Goal: Task Accomplishment & Management: Manage account settings

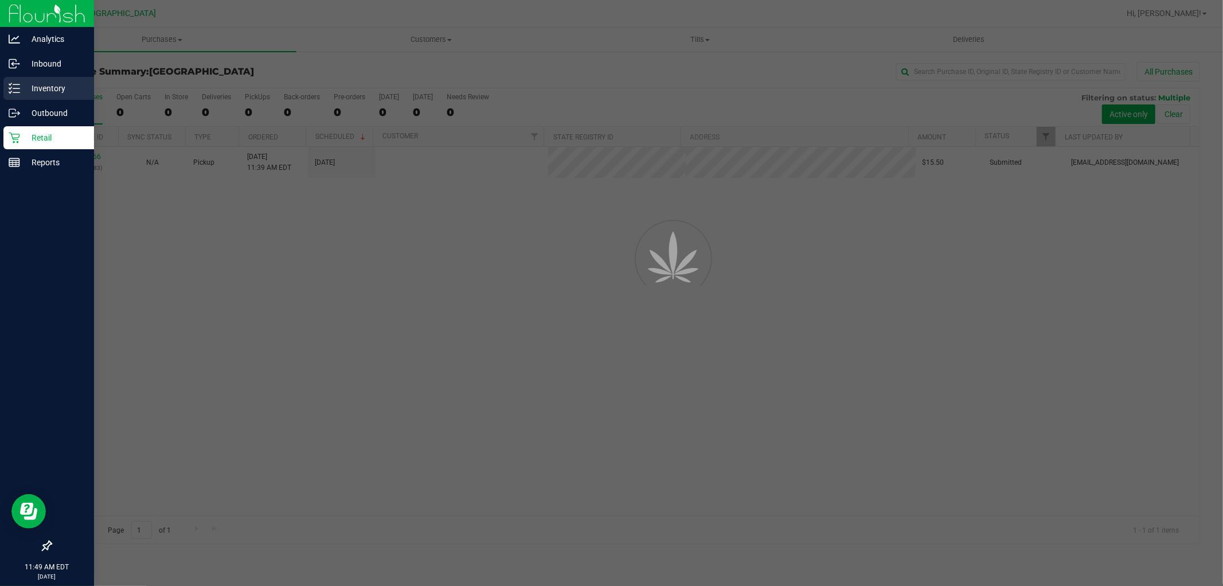
click at [45, 89] on p "Inventory" at bounding box center [54, 88] width 69 height 14
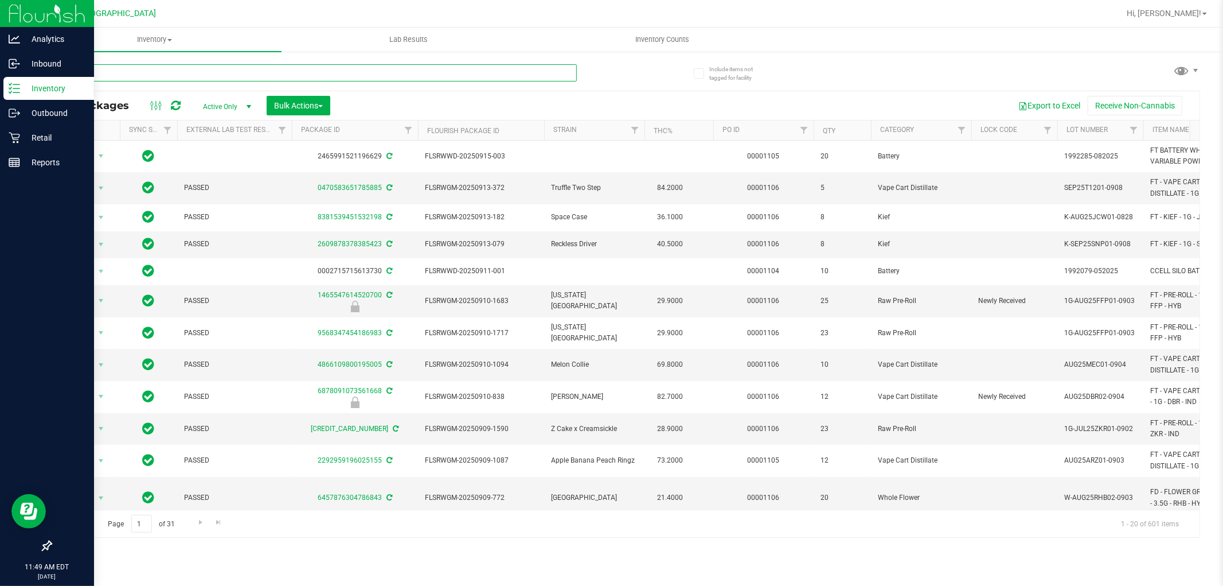
click at [167, 72] on input "text" at bounding box center [313, 72] width 526 height 17
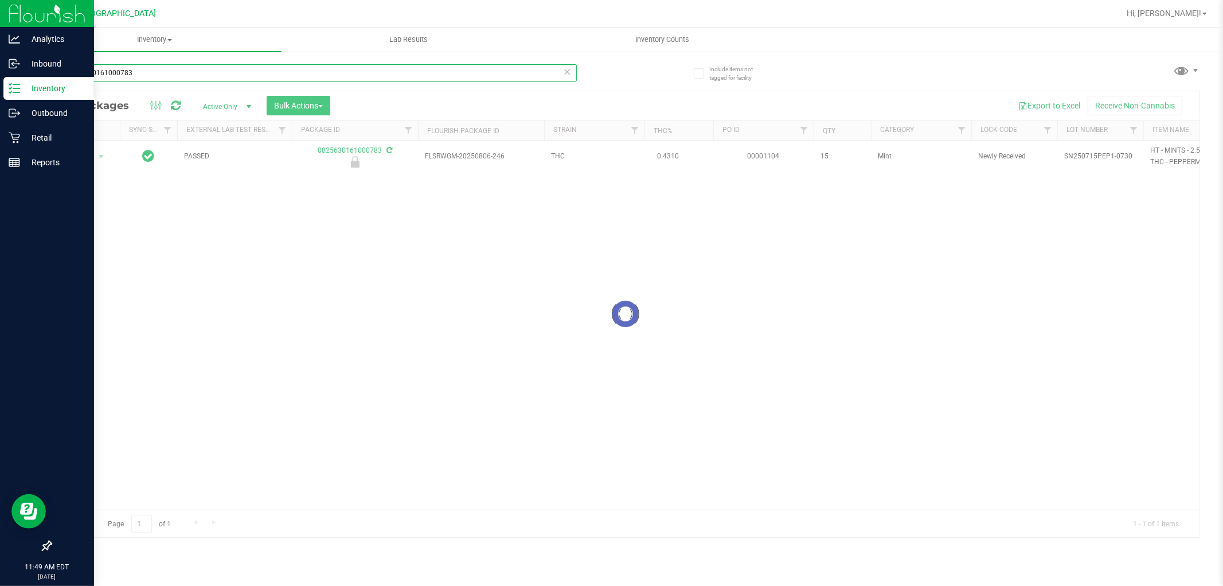
type input "0825630161000783"
click at [97, 152] on div at bounding box center [625, 314] width 1149 height 446
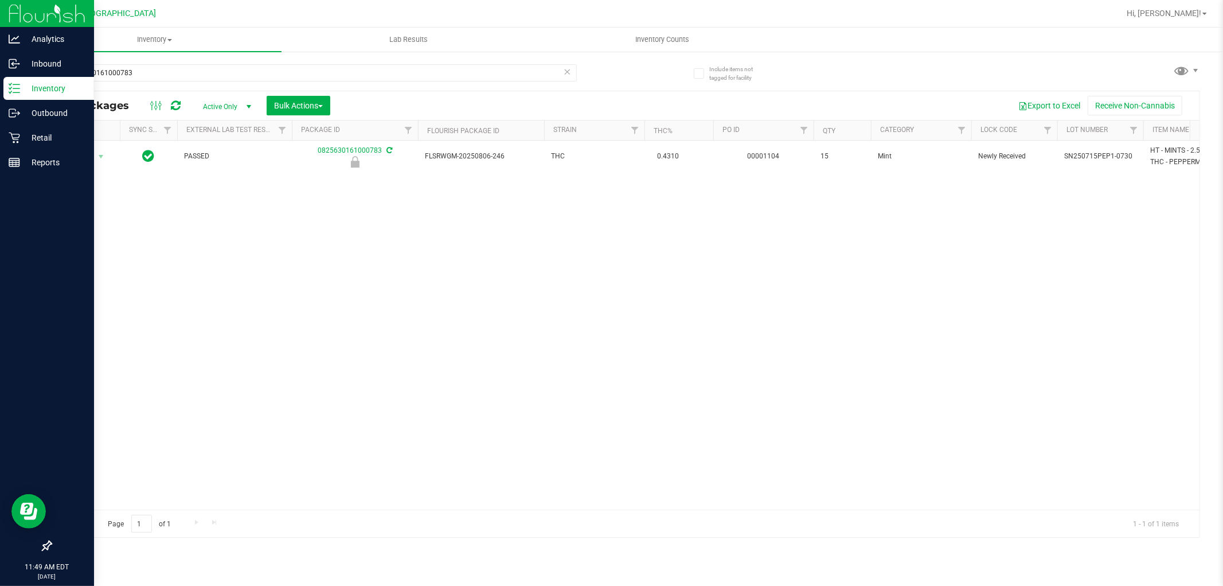
click at [89, 139] on th "Actions" at bounding box center [85, 130] width 69 height 20
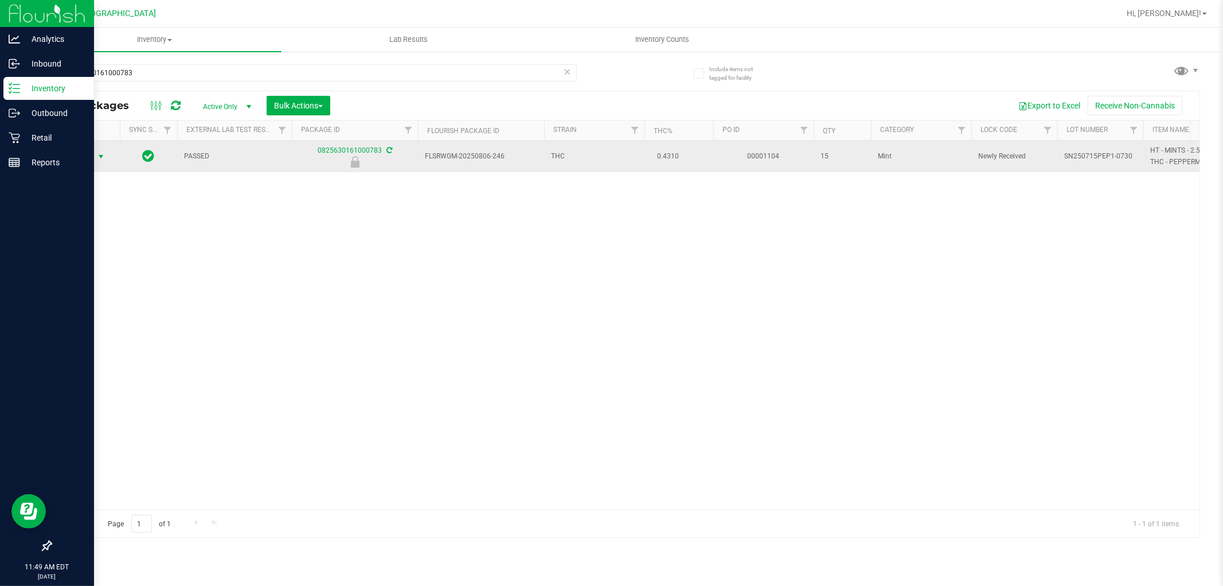
click at [100, 155] on span "select" at bounding box center [100, 156] width 9 height 9
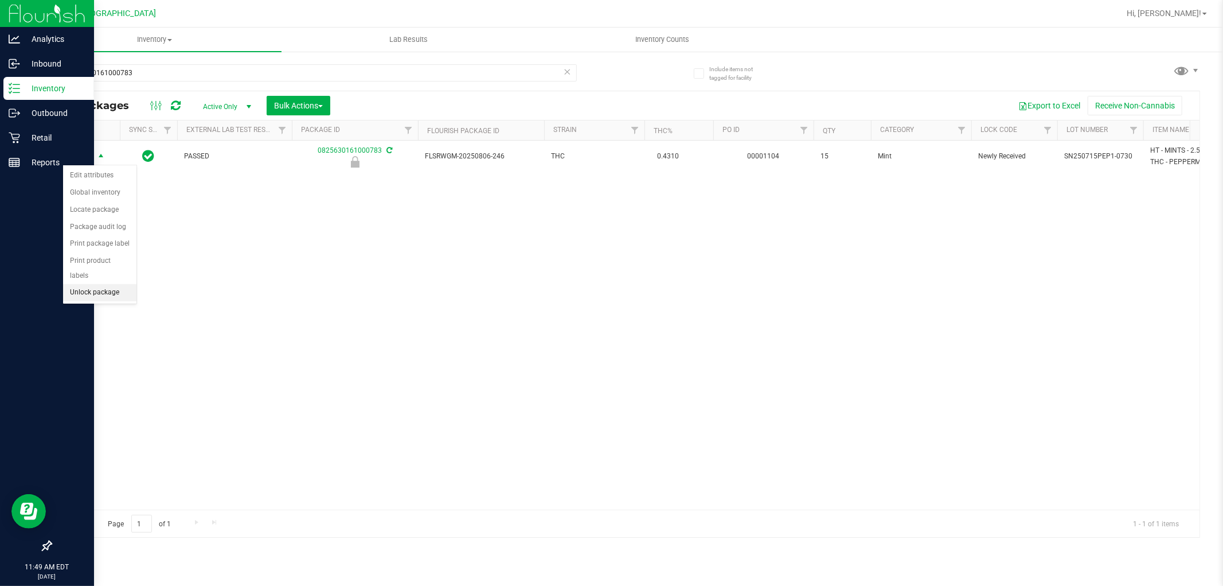
click at [109, 298] on li "Unlock package" at bounding box center [99, 292] width 73 height 17
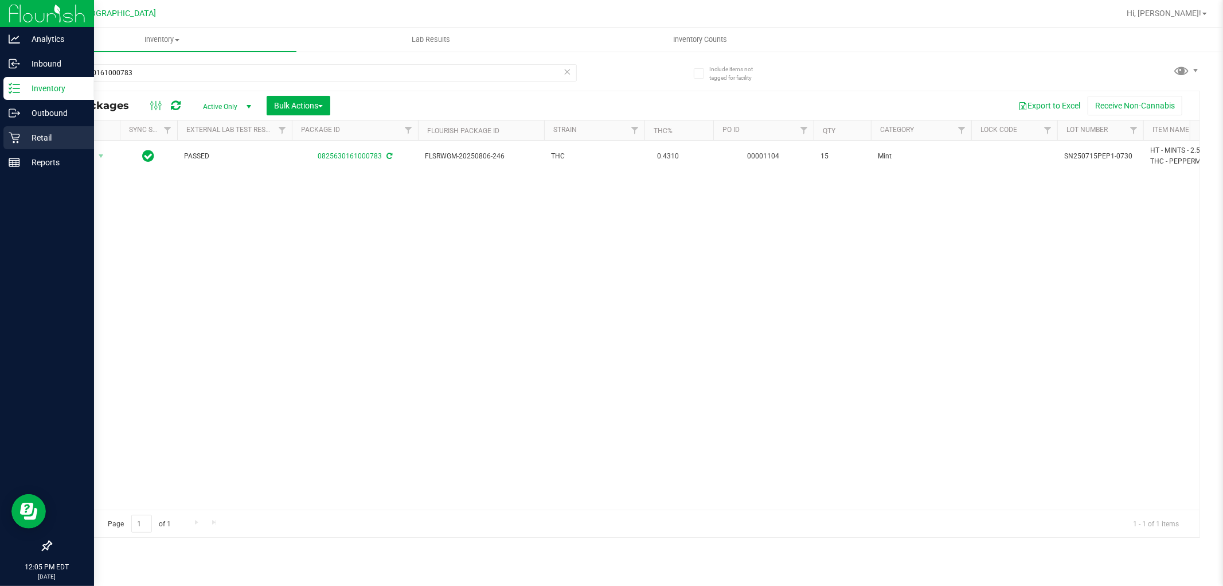
click at [29, 138] on p "Retail" at bounding box center [54, 138] width 69 height 14
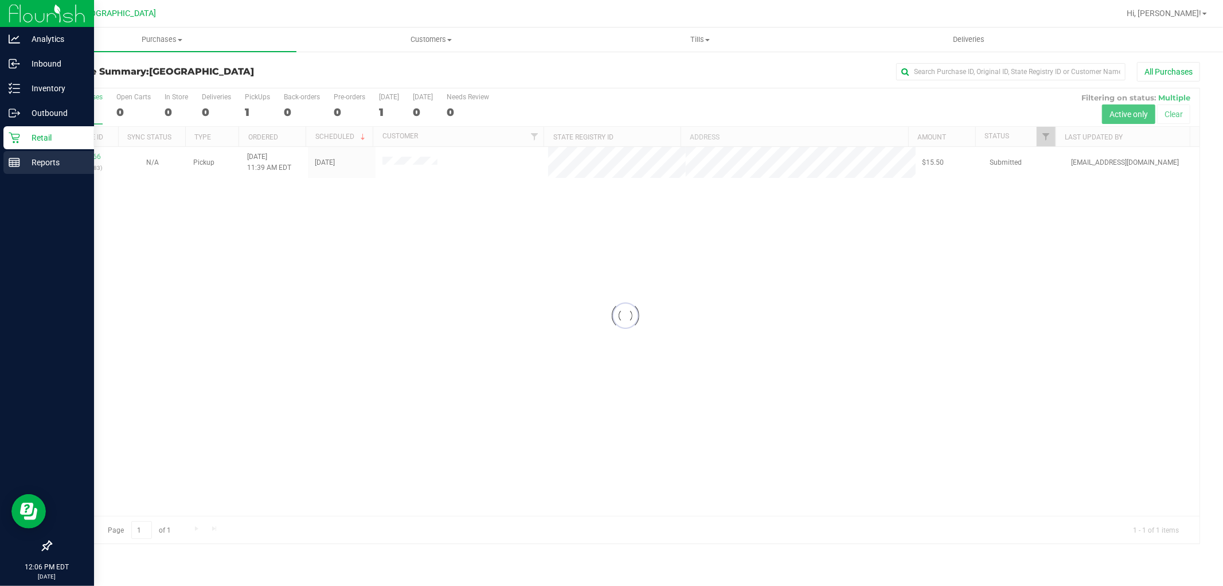
click at [36, 163] on p "Reports" at bounding box center [54, 162] width 69 height 14
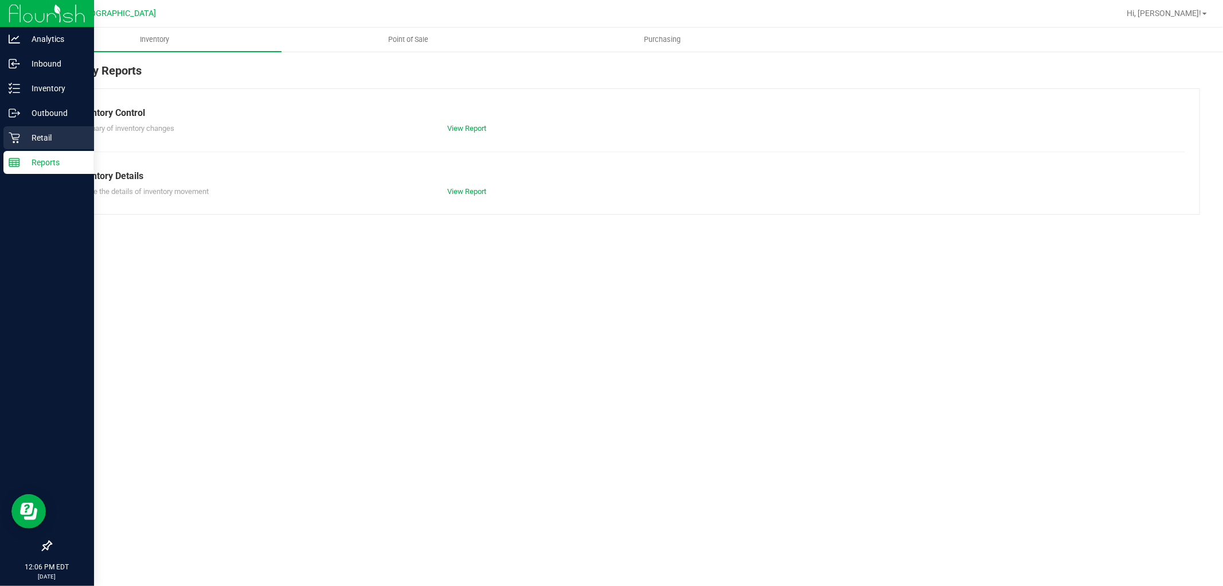
click at [27, 133] on p "Retail" at bounding box center [54, 138] width 69 height 14
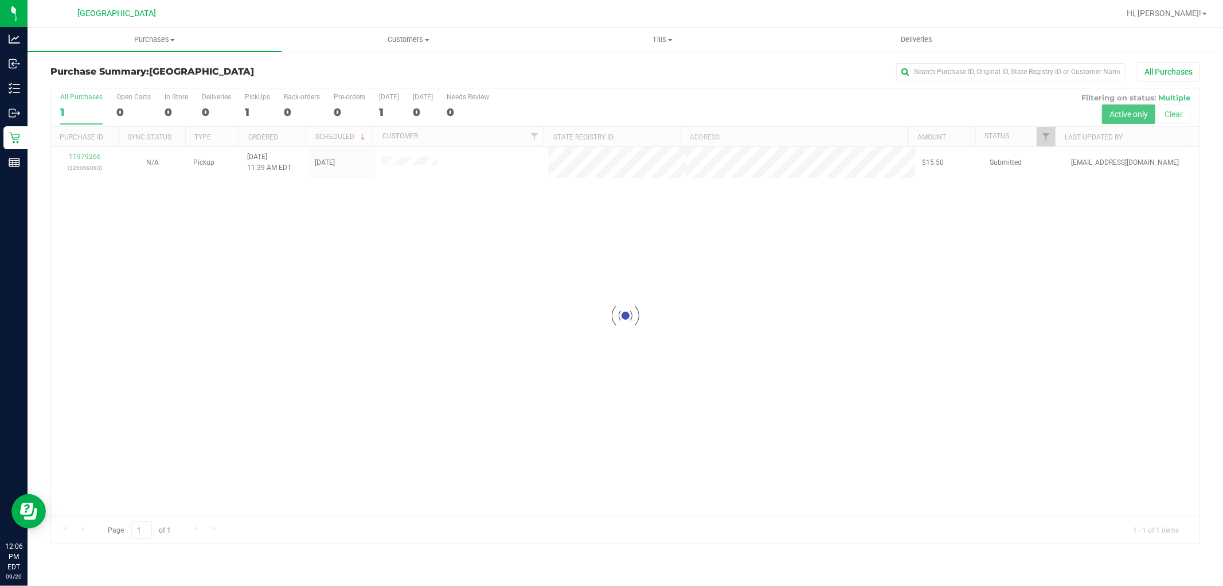
click at [78, 155] on div at bounding box center [625, 315] width 1149 height 455
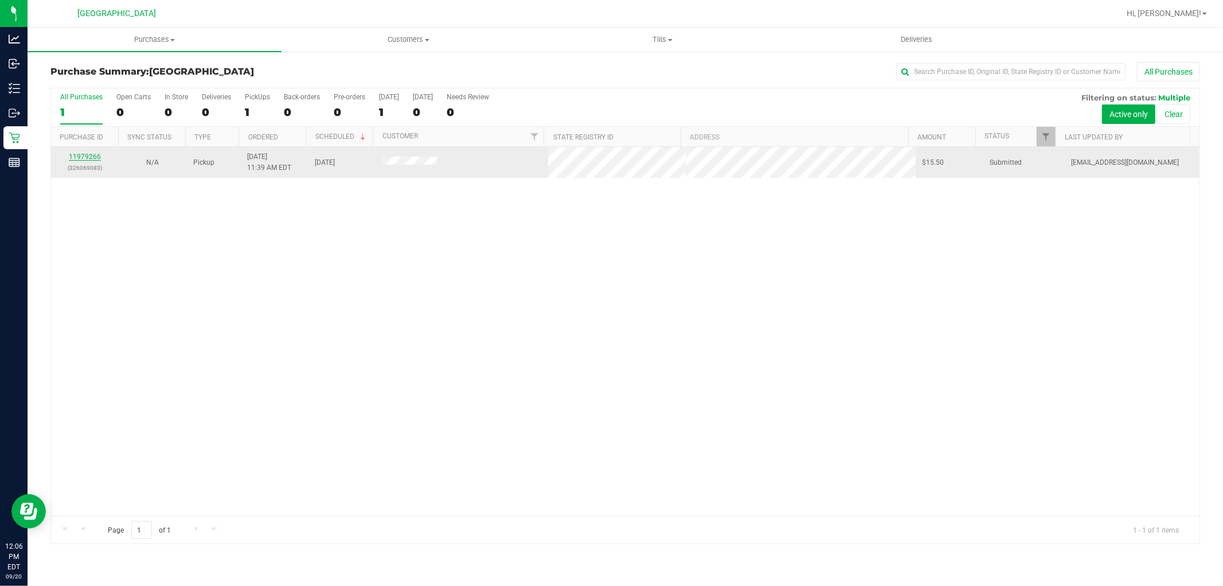
click at [85, 156] on link "11979266" at bounding box center [85, 157] width 32 height 8
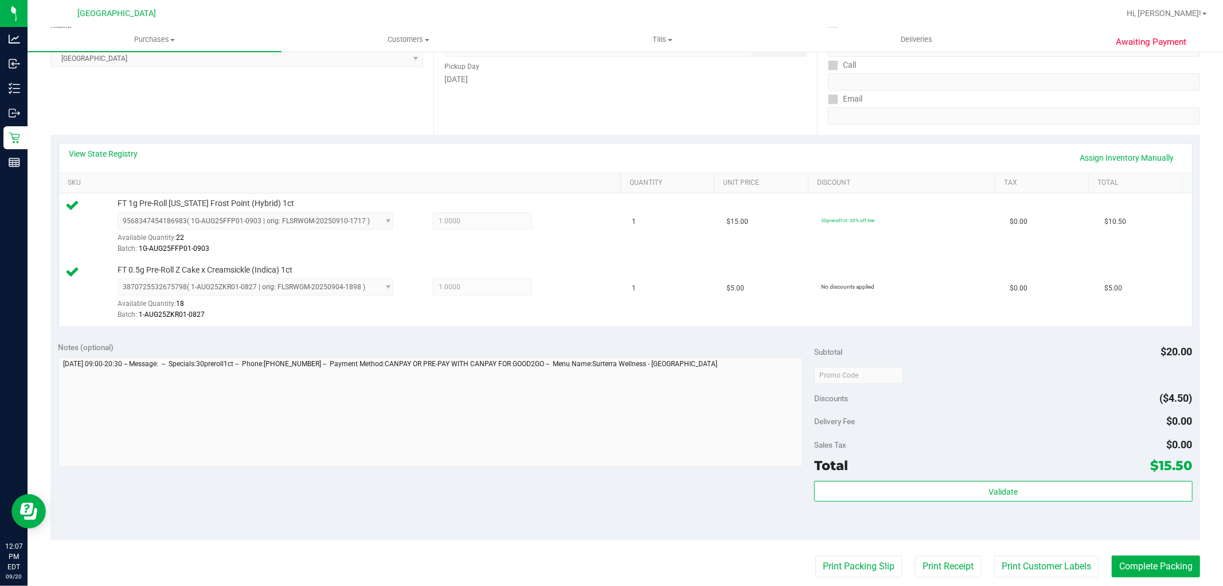
scroll to position [191, 0]
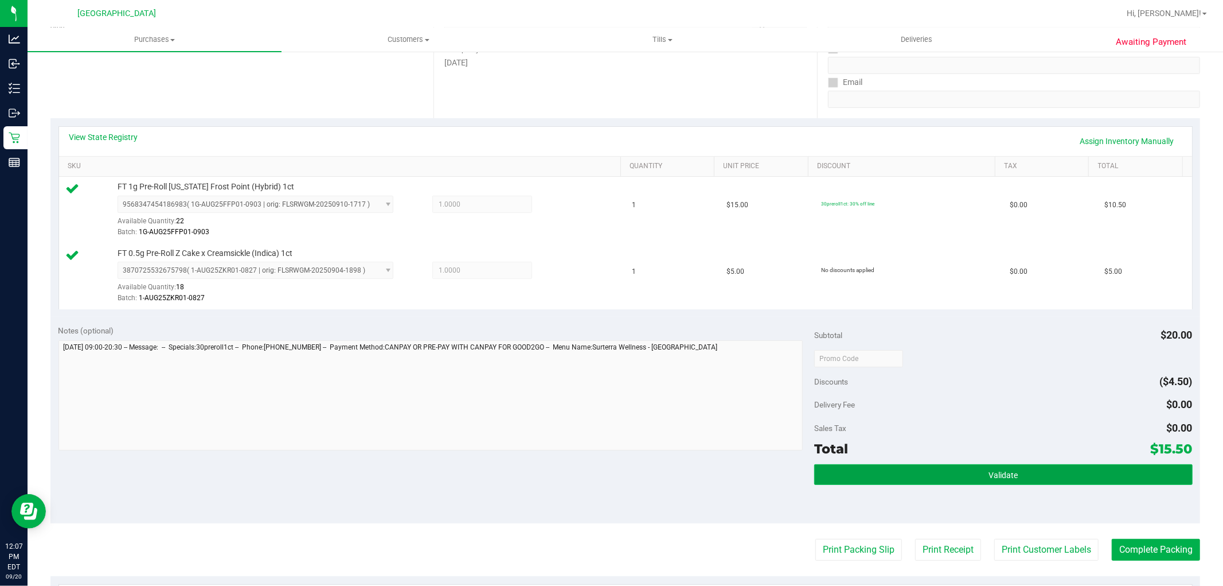
click at [903, 476] on button "Validate" at bounding box center [1003, 474] width 378 height 21
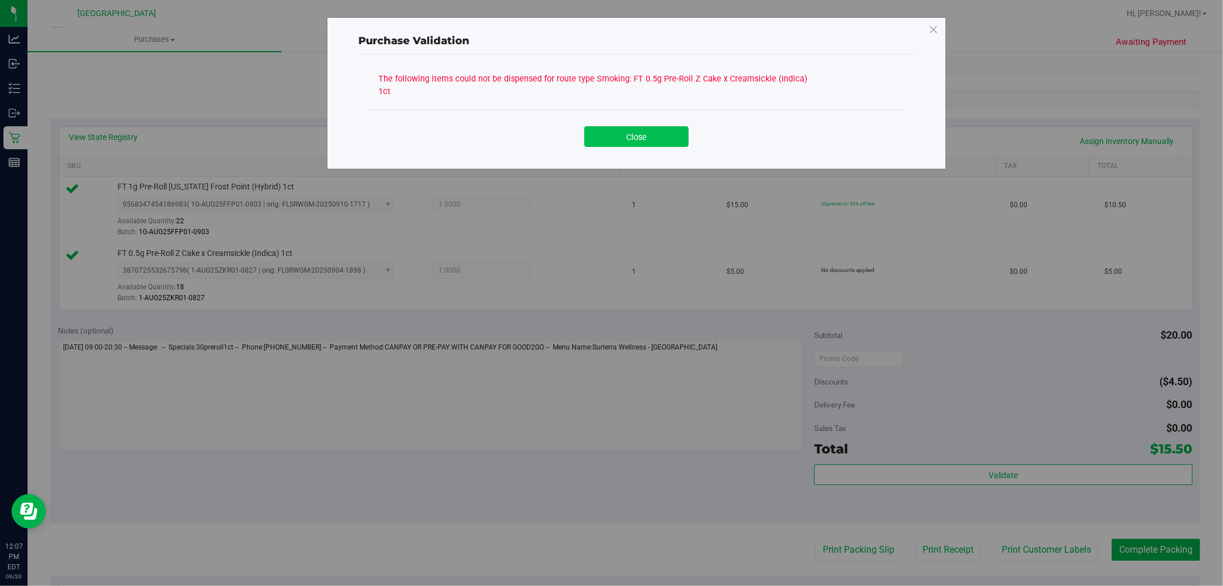
click at [626, 130] on button "Close" at bounding box center [636, 136] width 104 height 21
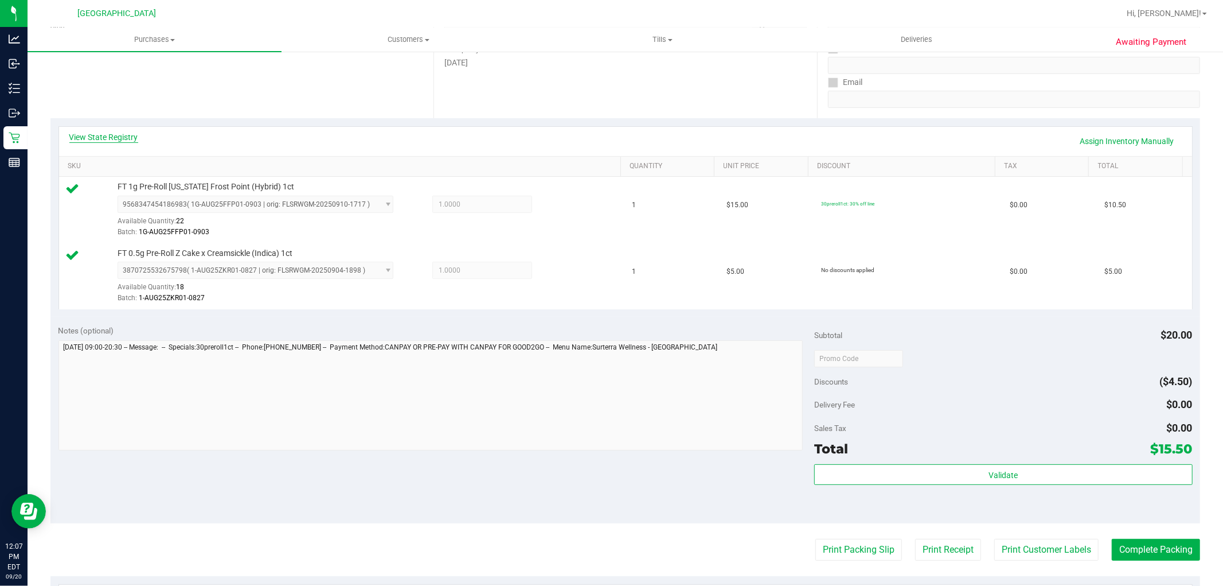
click at [115, 136] on link "View State Registry" at bounding box center [103, 136] width 69 height 11
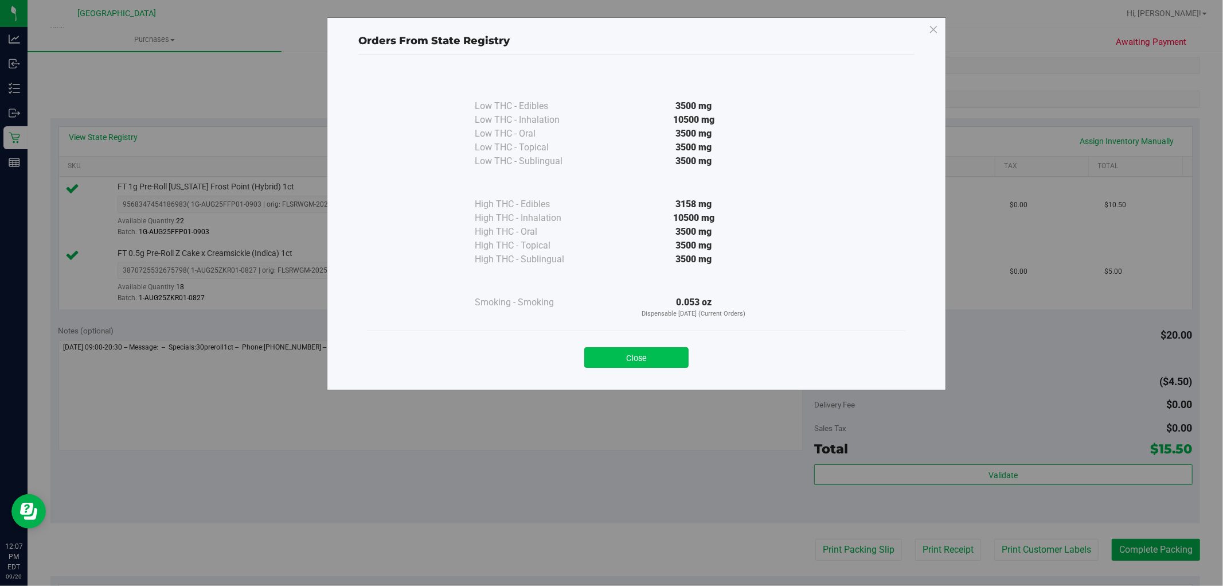
click at [633, 360] on button "Close" at bounding box center [636, 357] width 104 height 21
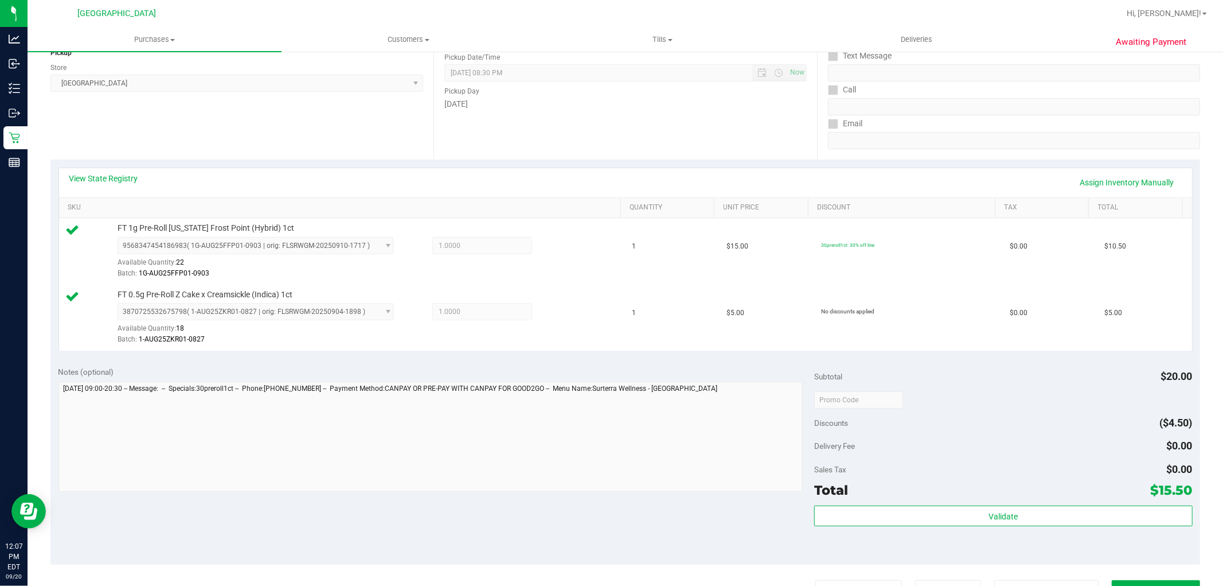
scroll to position [0, 0]
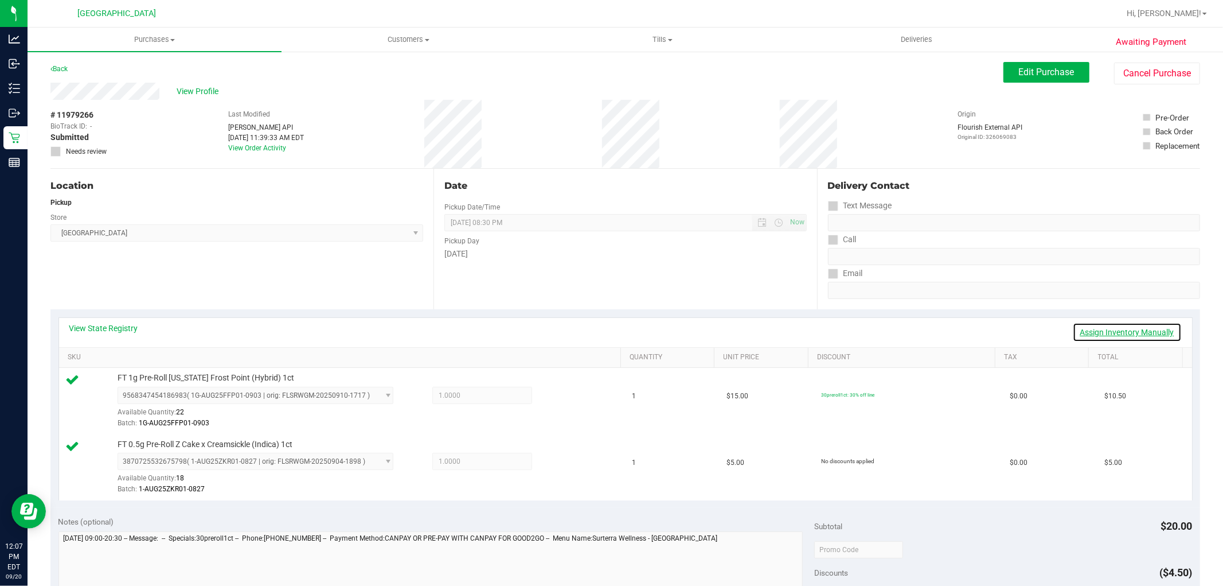
click at [1096, 329] on link "Assign Inventory Manually" at bounding box center [1127, 331] width 109 height 19
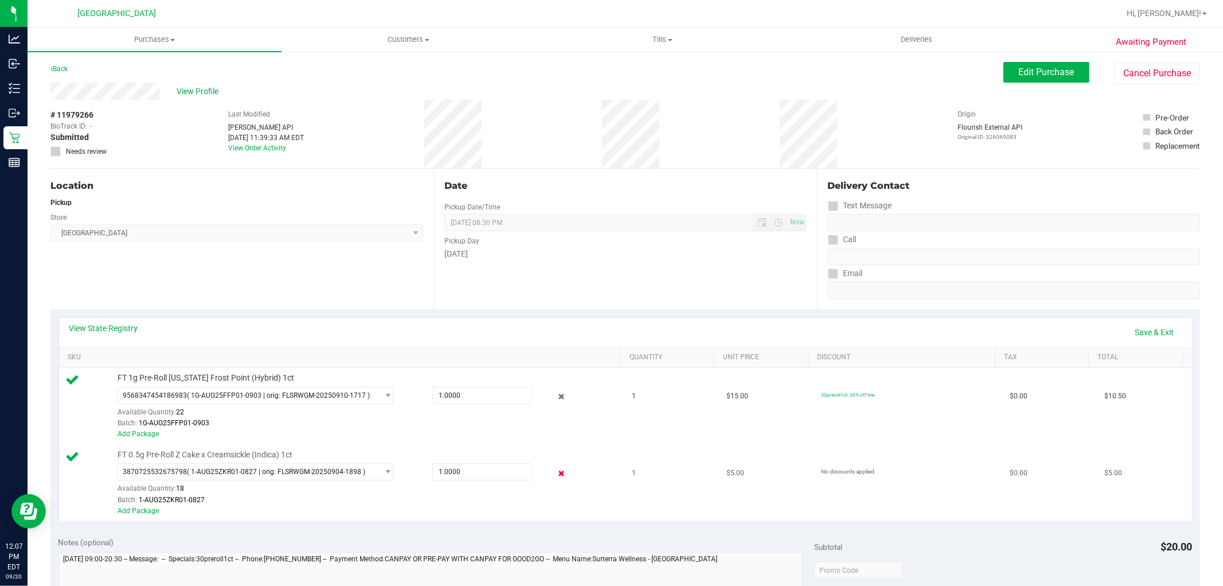
click at [555, 473] on icon at bounding box center [561, 472] width 12 height 13
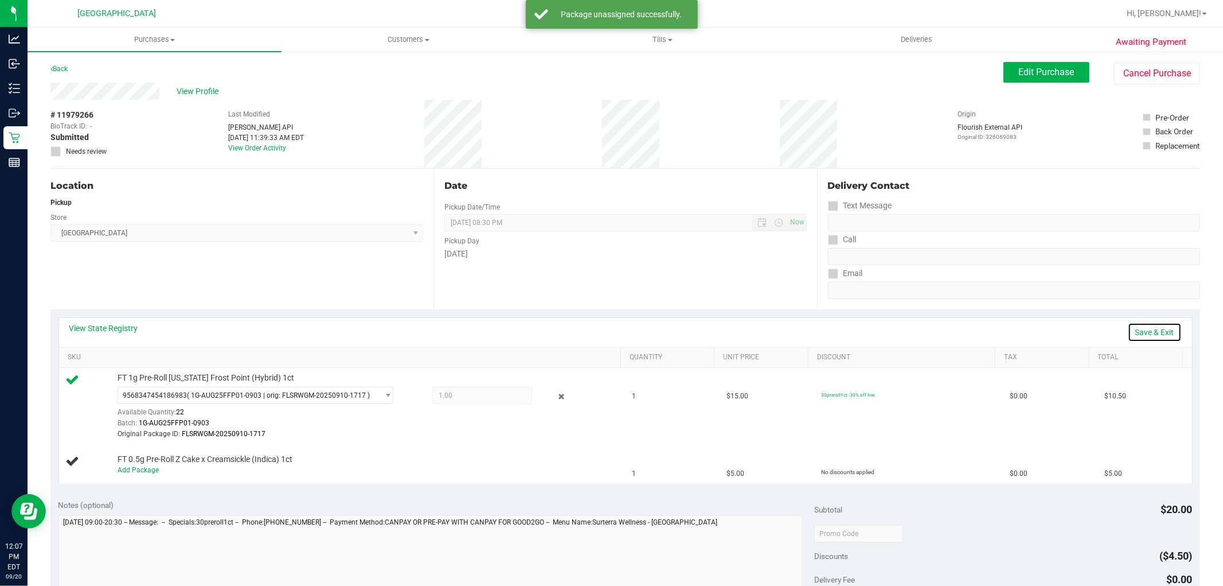
click at [1134, 329] on link "Save & Exit" at bounding box center [1155, 331] width 54 height 19
click at [1027, 72] on span "Edit Purchase" at bounding box center [1047, 72] width 56 height 11
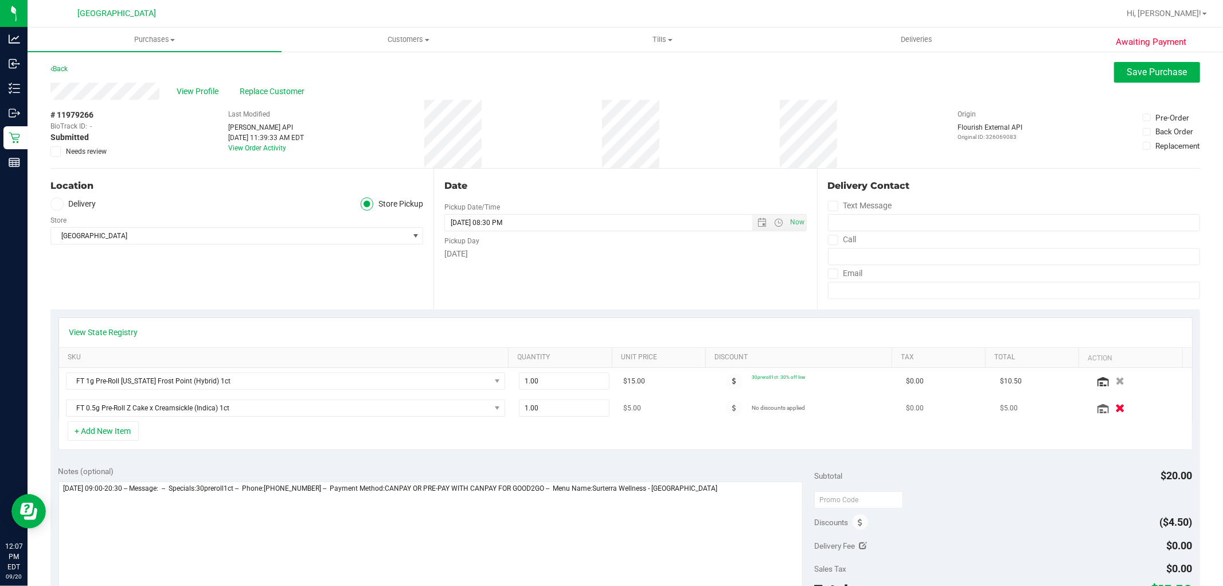
click at [1115, 407] on icon "button" at bounding box center [1120, 408] width 10 height 9
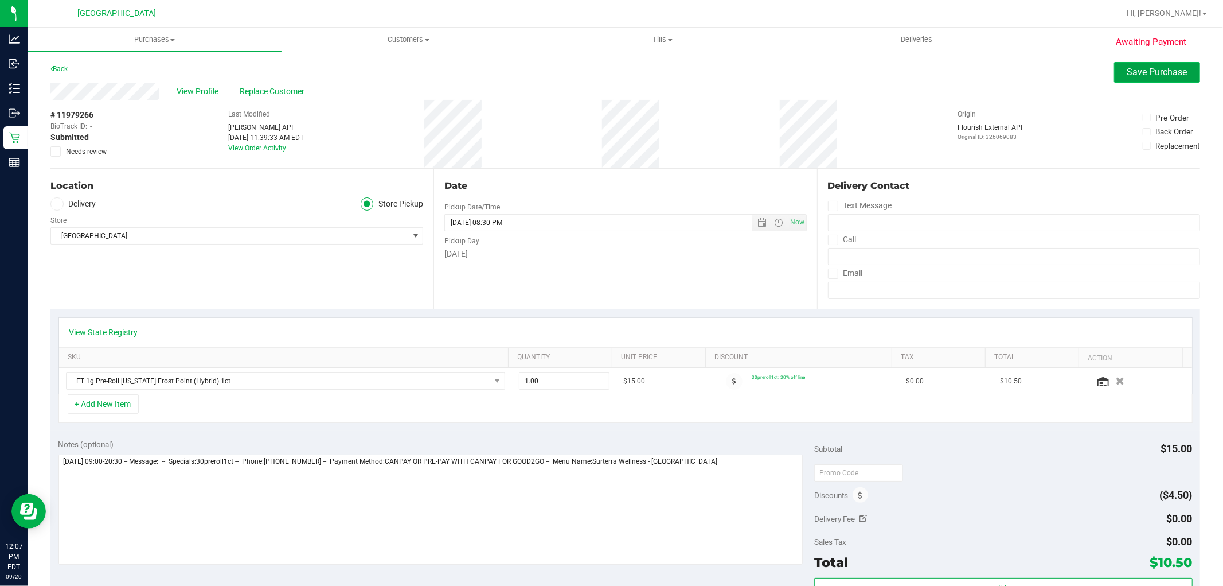
click at [1129, 73] on span "Save Purchase" at bounding box center [1158, 72] width 60 height 11
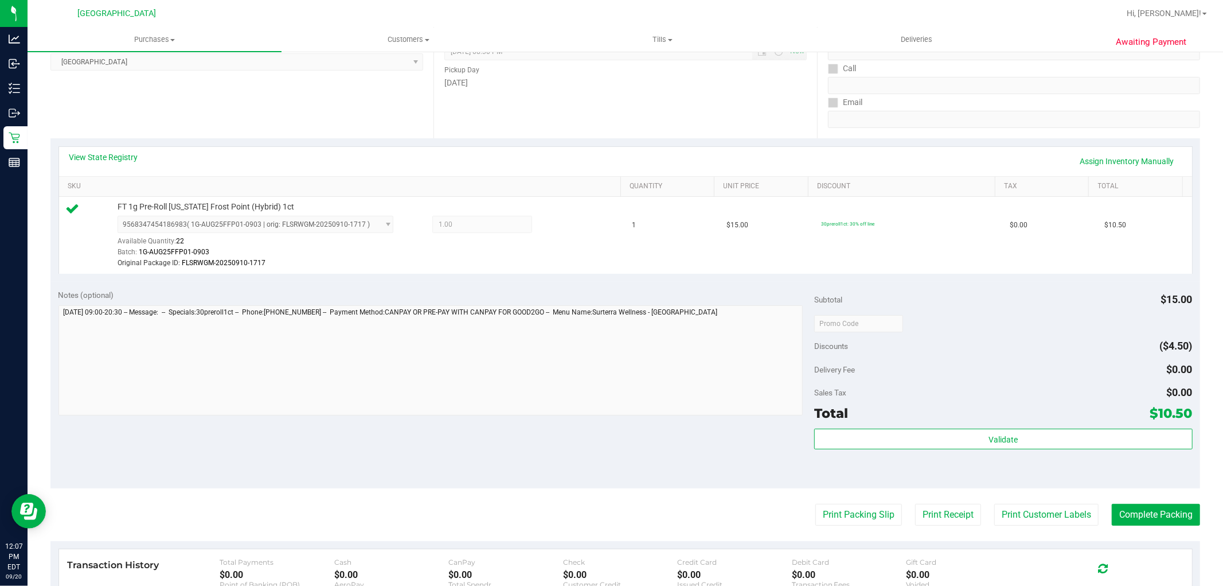
scroll to position [191, 0]
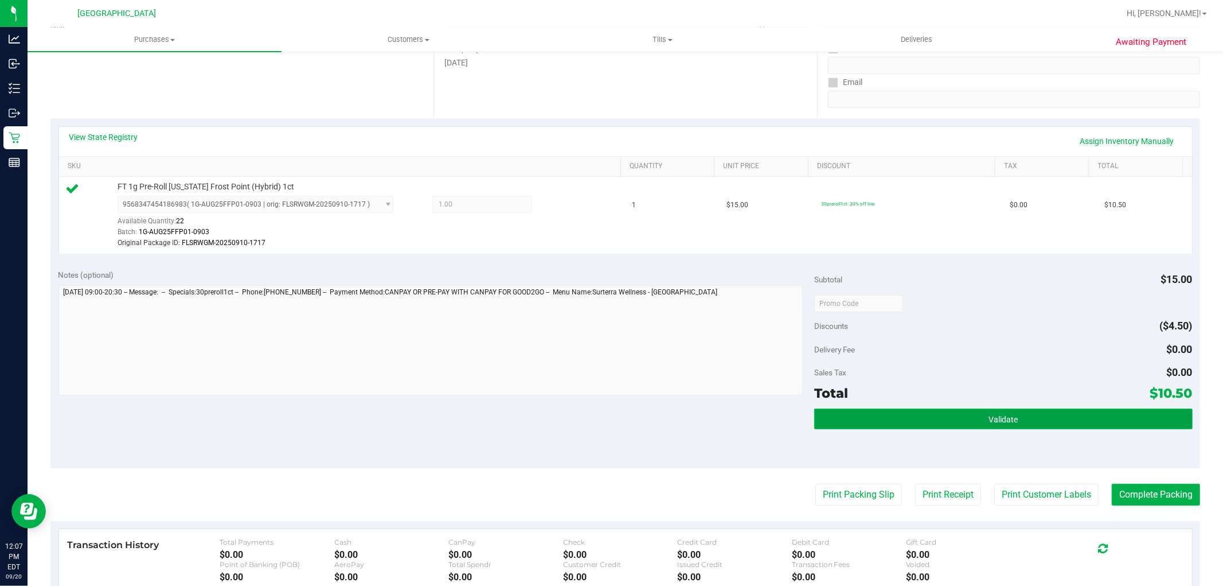
click at [935, 424] on button "Validate" at bounding box center [1003, 418] width 378 height 21
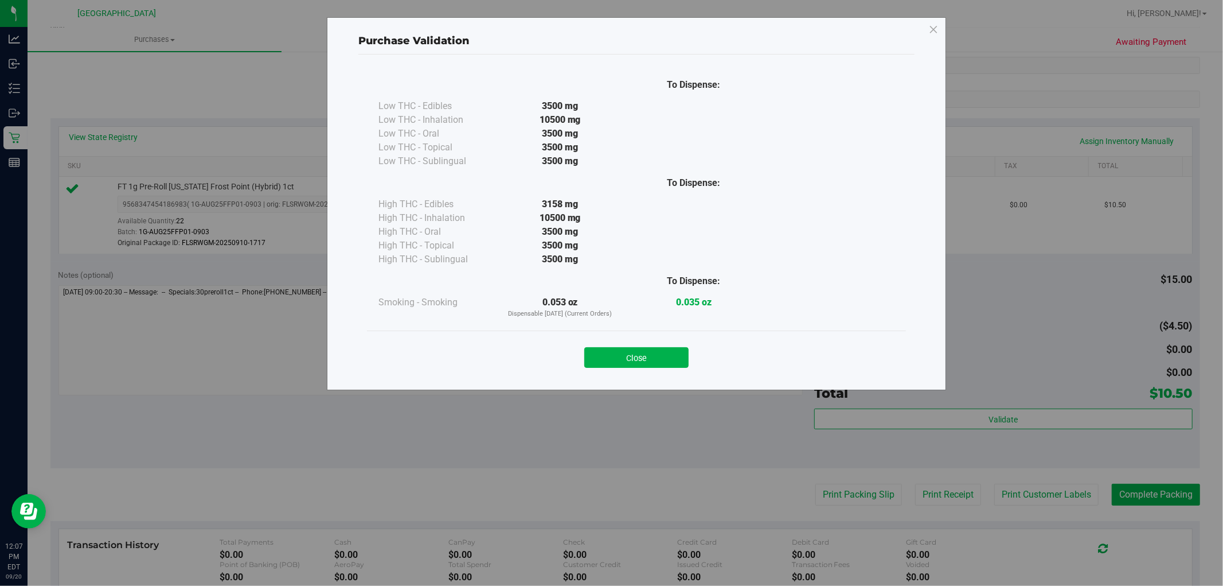
click at [649, 356] on button "Close" at bounding box center [636, 357] width 104 height 21
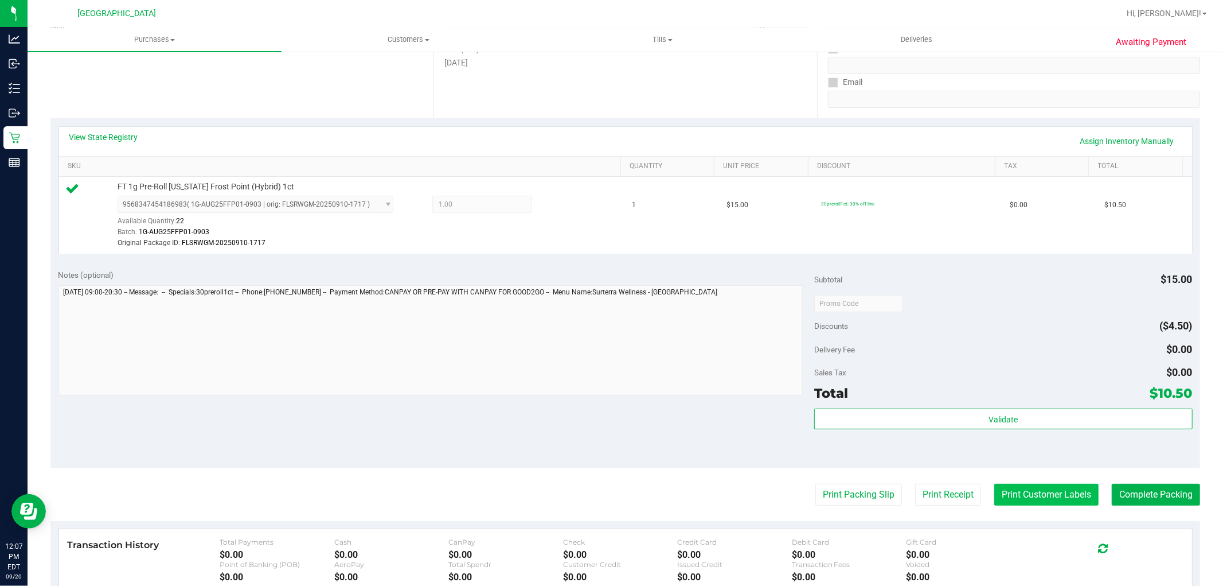
click at [1012, 498] on button "Print Customer Labels" at bounding box center [1046, 494] width 104 height 22
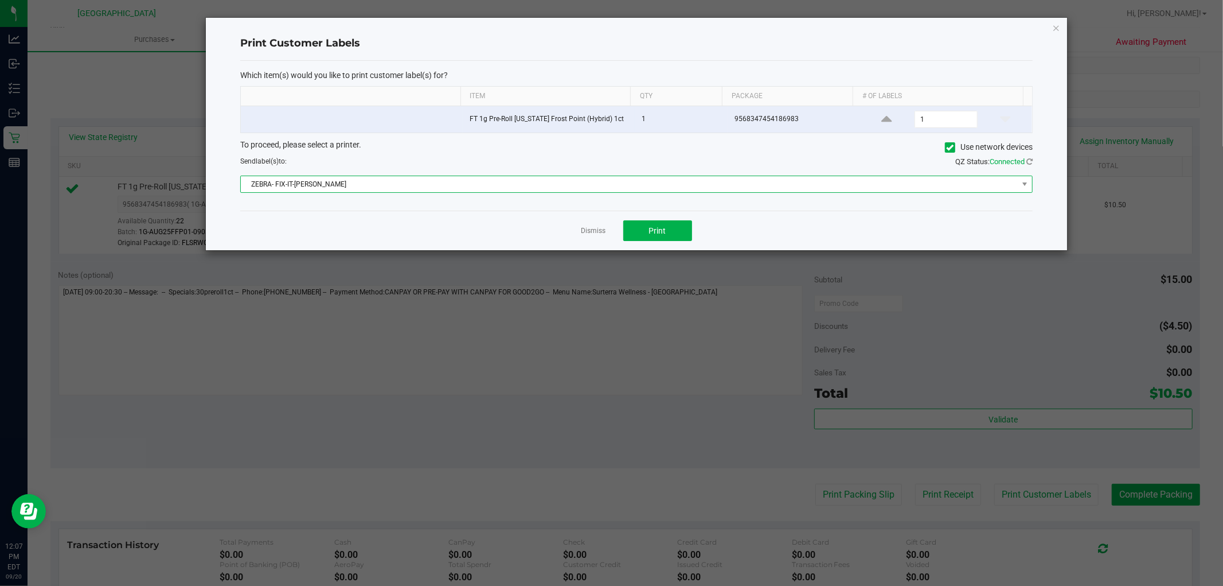
click at [404, 192] on span "ZEBRA- FIX-IT-FELIX" at bounding box center [629, 184] width 777 height 16
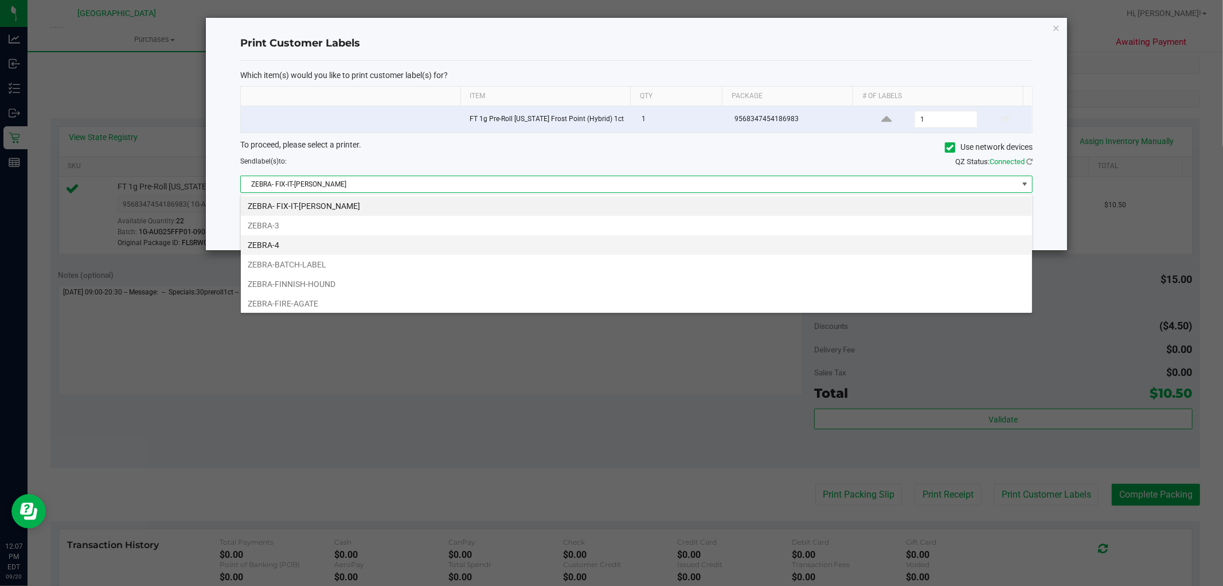
scroll to position [17, 793]
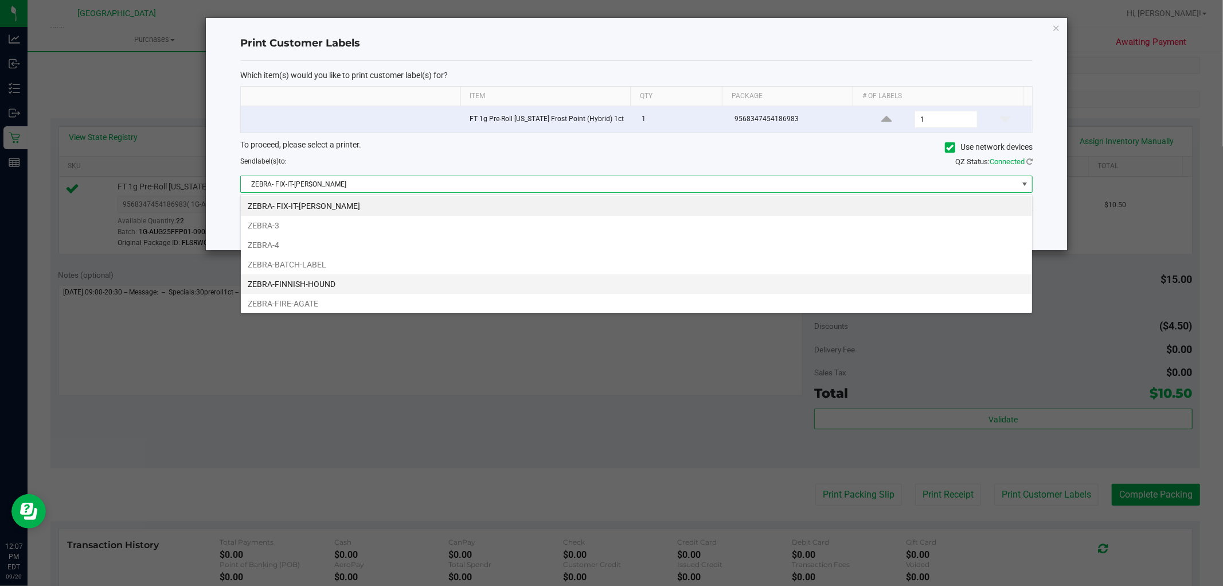
click at [325, 291] on li "ZEBRA-FINNISH-HOUND" at bounding box center [636, 283] width 791 height 19
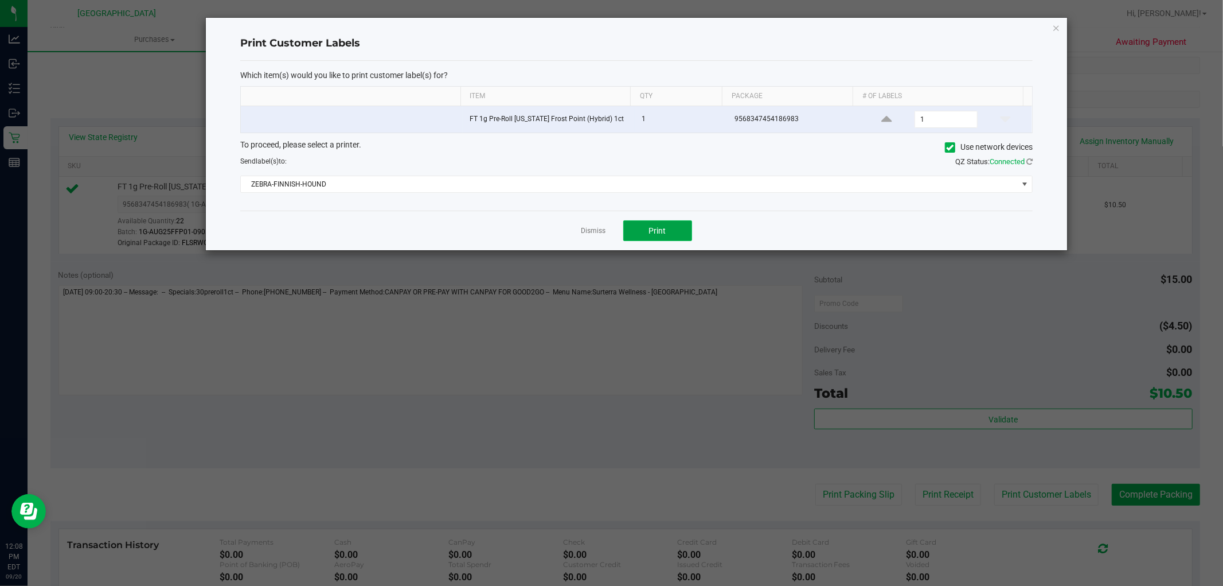
click at [649, 231] on span "Print" at bounding box center [657, 230] width 17 height 9
click at [594, 229] on link "Dismiss" at bounding box center [594, 231] width 25 height 10
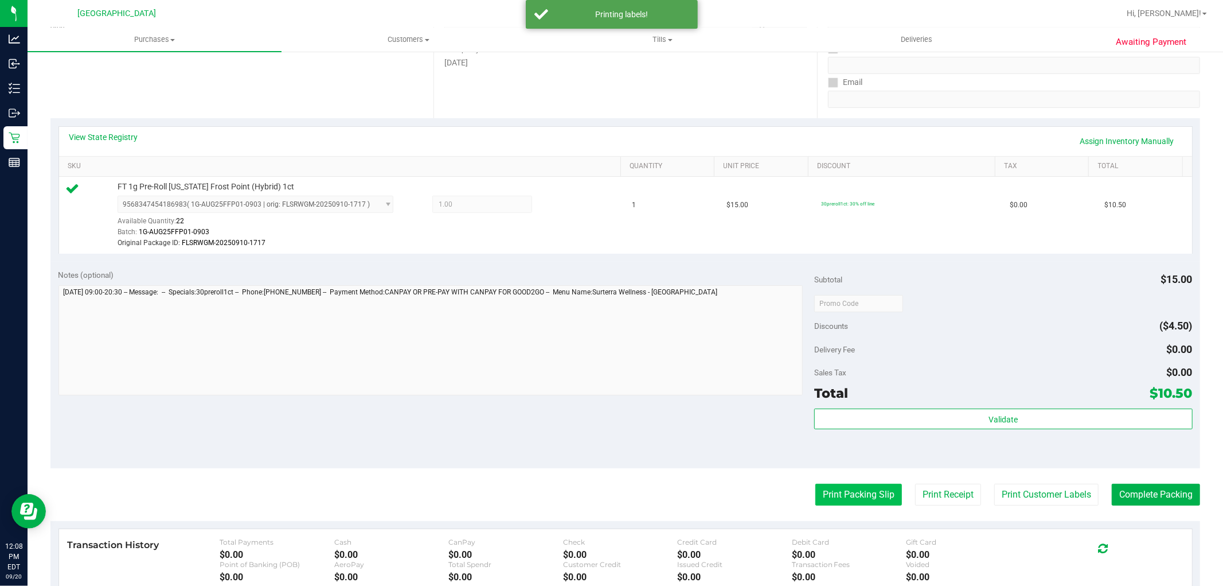
click at [816, 485] on button "Print Packing Slip" at bounding box center [859, 494] width 87 height 22
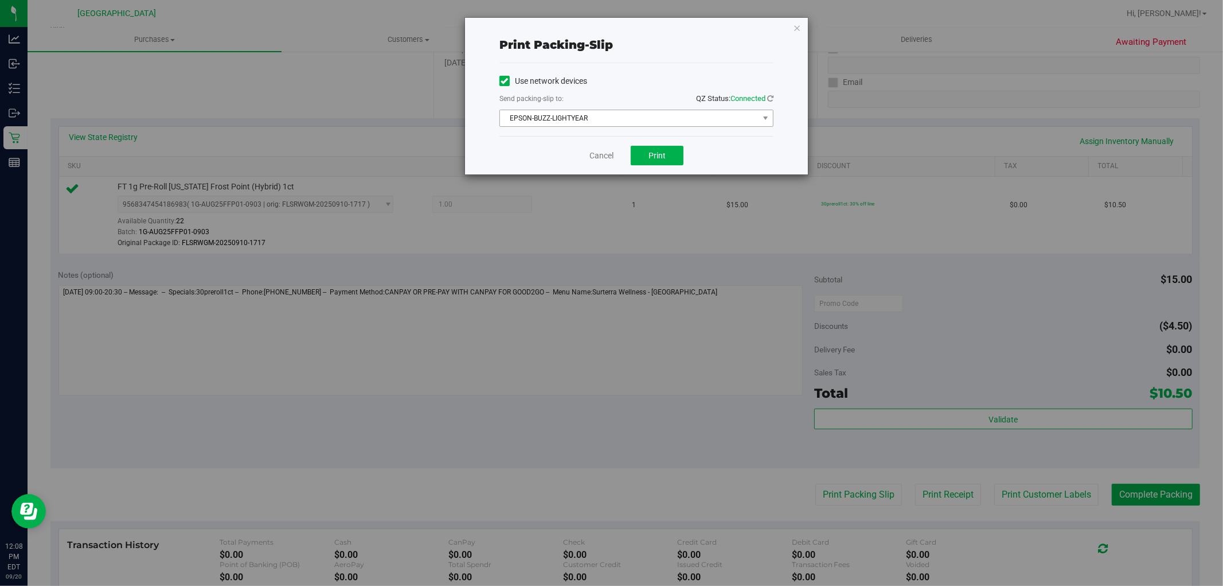
click at [540, 111] on span "EPSON-BUZZ-LIGHTYEAR" at bounding box center [629, 118] width 259 height 16
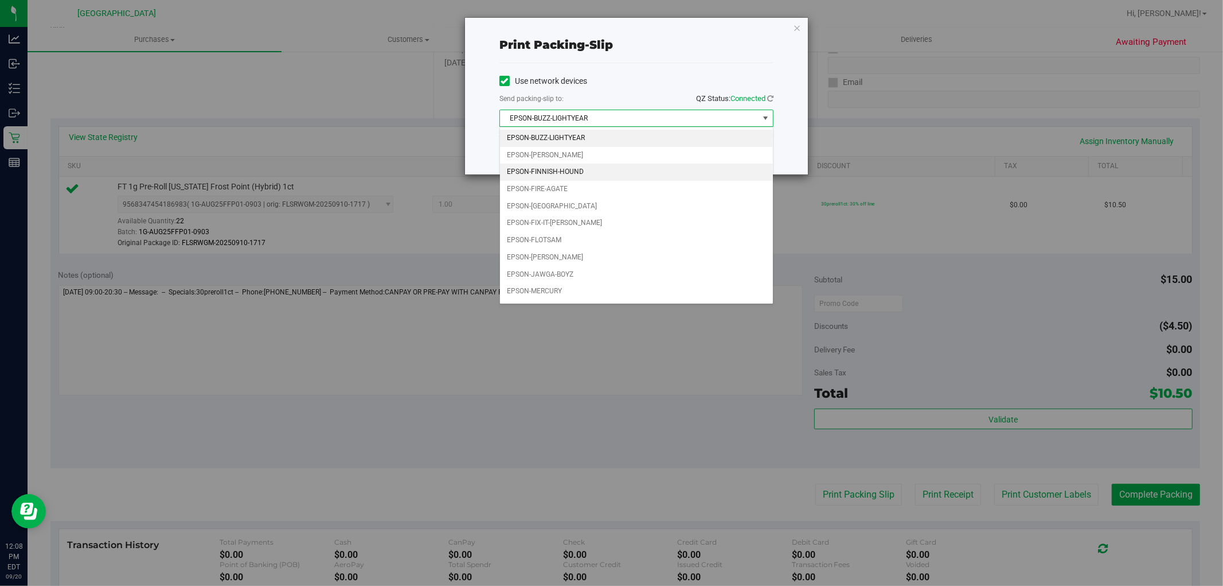
click at [551, 173] on li "EPSON-FINNISH-HOUND" at bounding box center [636, 171] width 273 height 17
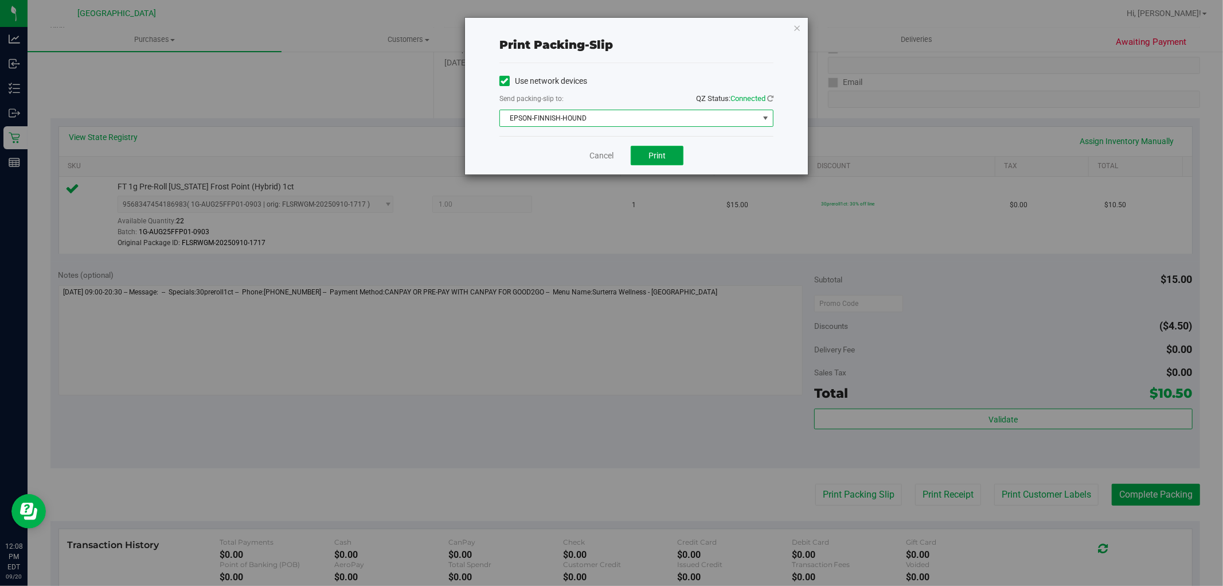
click at [657, 156] on span "Print" at bounding box center [657, 155] width 17 height 9
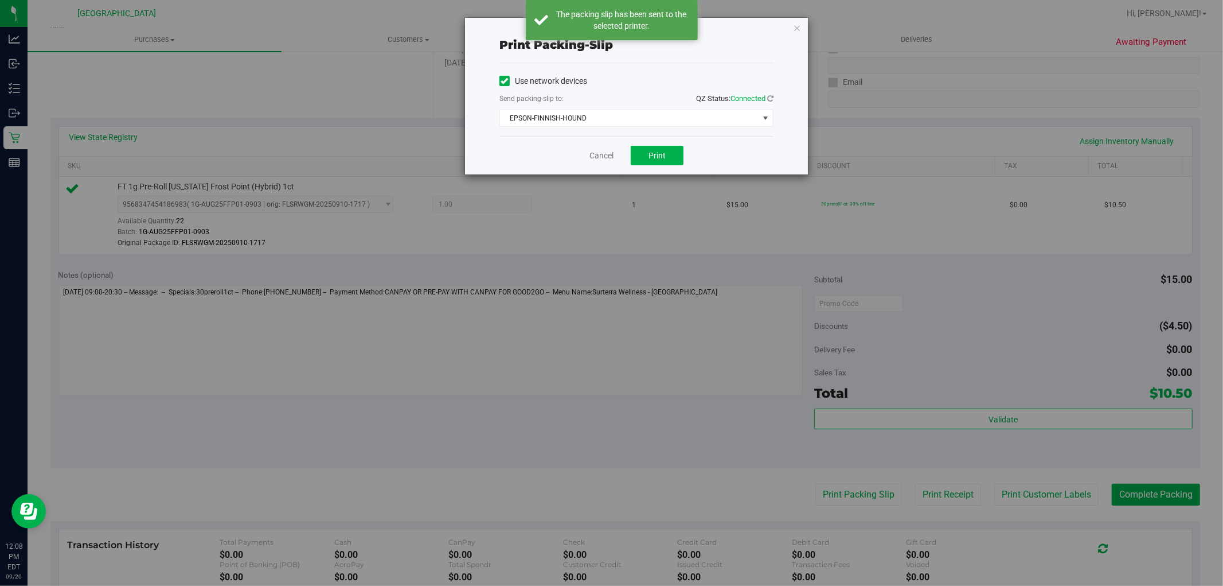
click at [578, 153] on div "Cancel Print" at bounding box center [637, 155] width 274 height 38
click at [596, 153] on link "Cancel" at bounding box center [602, 156] width 24 height 12
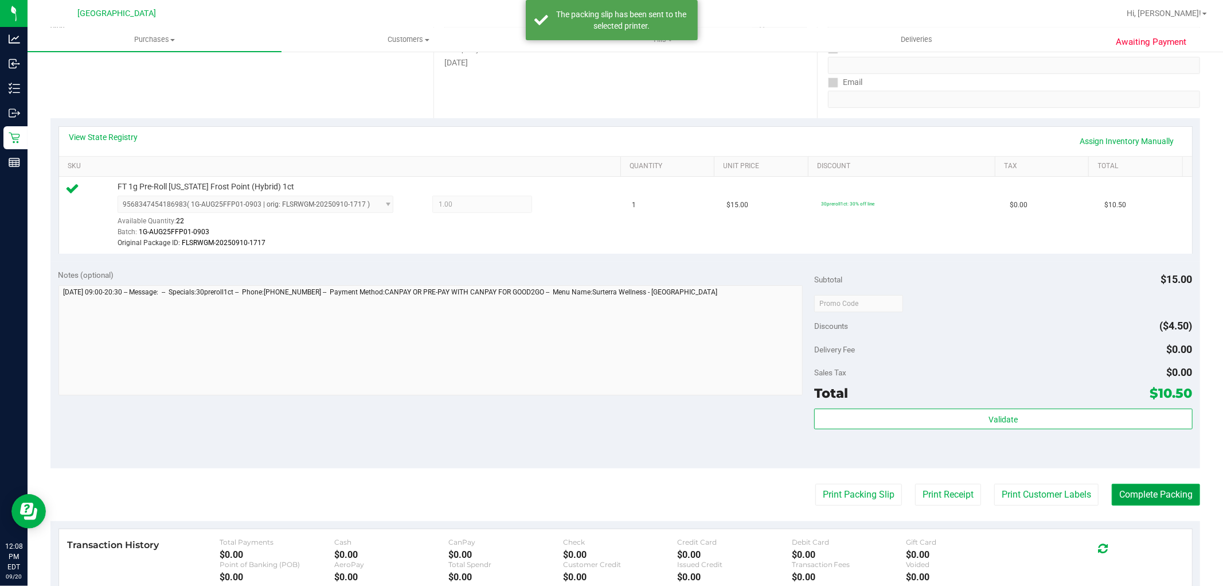
click at [1137, 491] on button "Complete Packing" at bounding box center [1156, 494] width 88 height 22
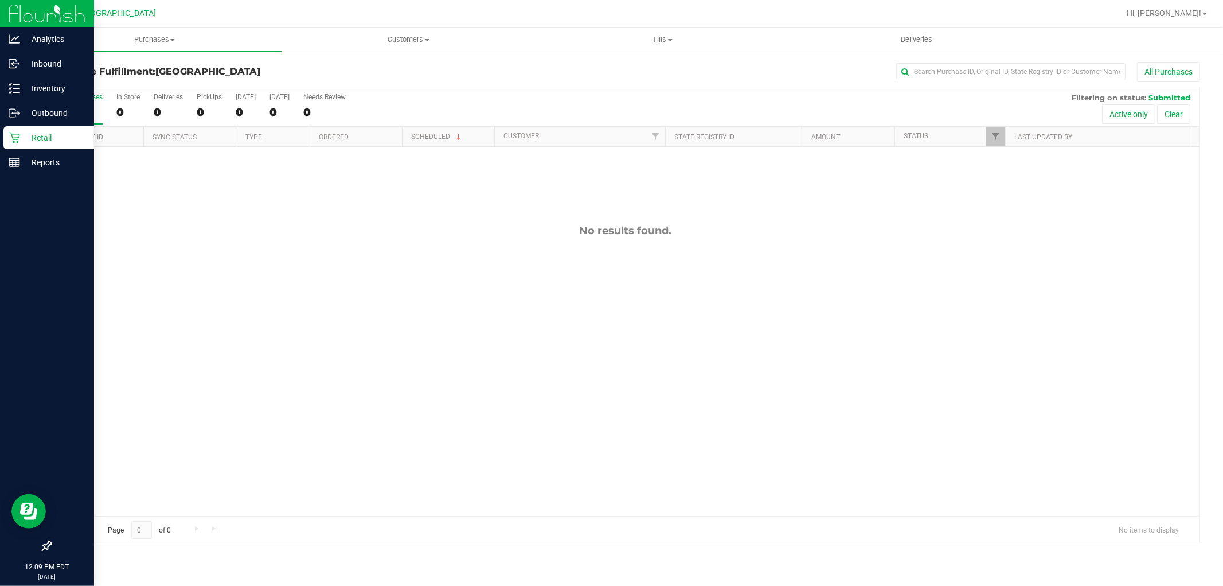
click at [20, 141] on p "Retail" at bounding box center [54, 138] width 69 height 14
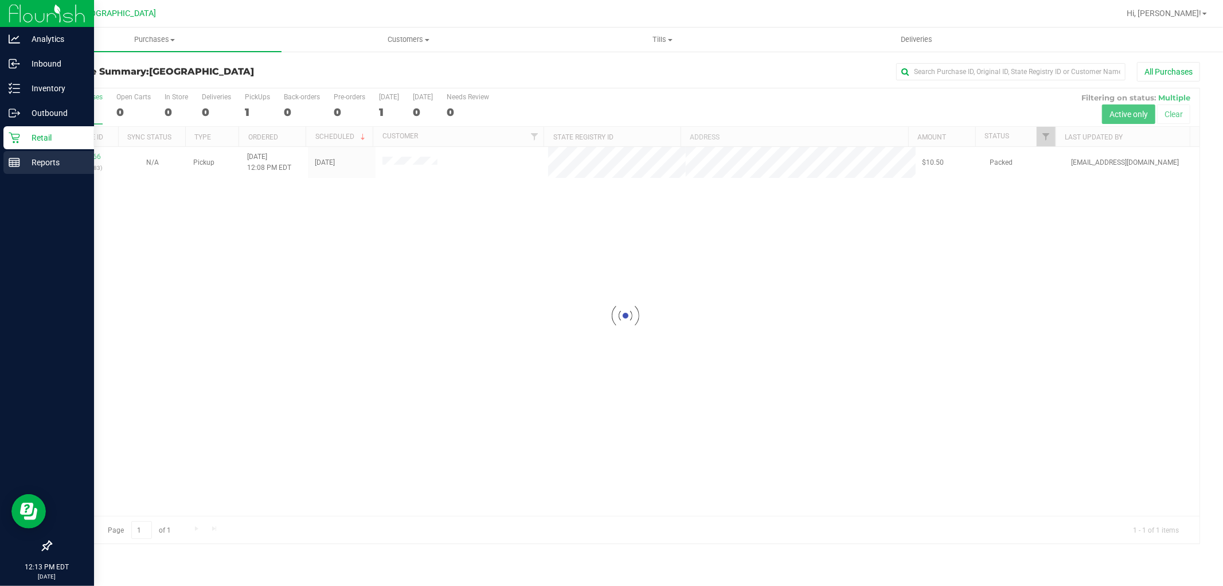
click at [17, 161] on icon at bounding box center [14, 162] width 11 height 11
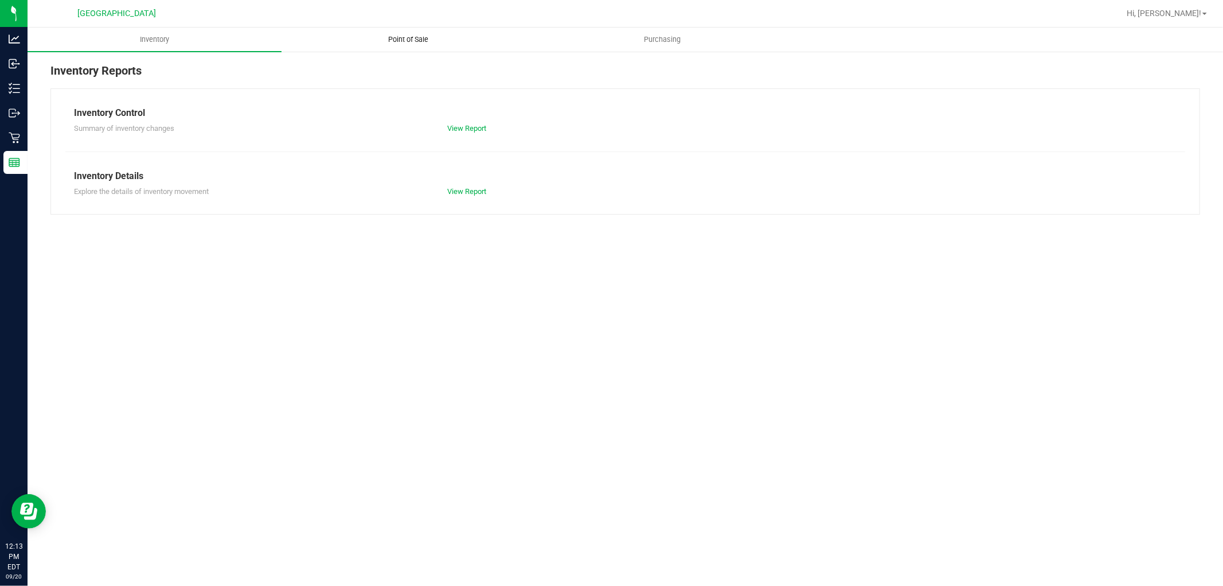
click at [404, 37] on span "Point of Sale" at bounding box center [408, 39] width 71 height 10
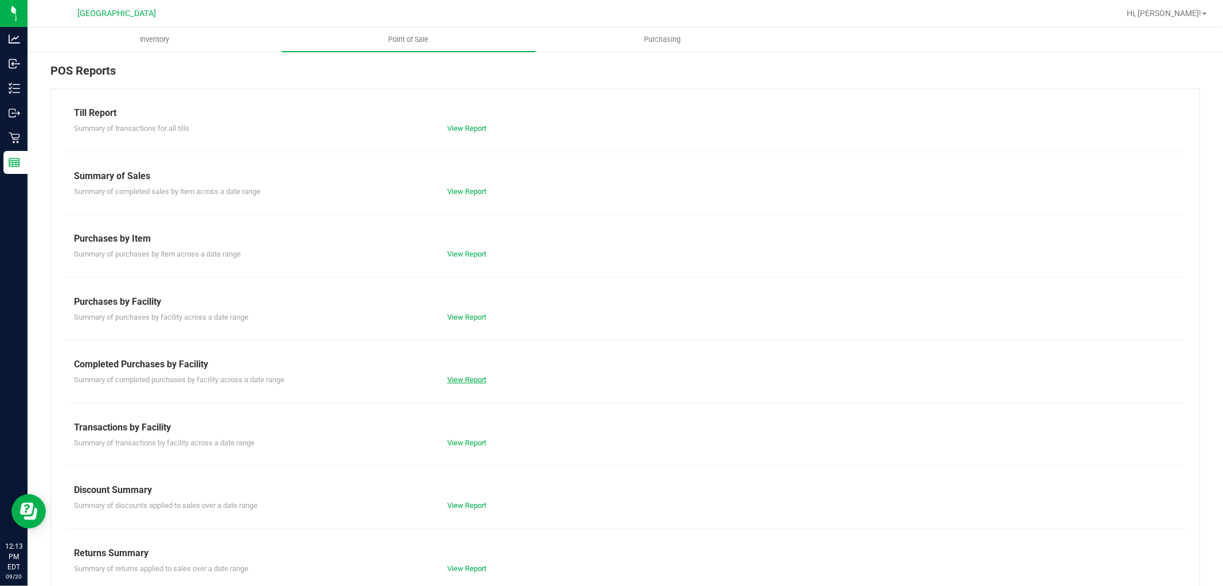
click at [455, 377] on link "View Report" at bounding box center [466, 379] width 39 height 9
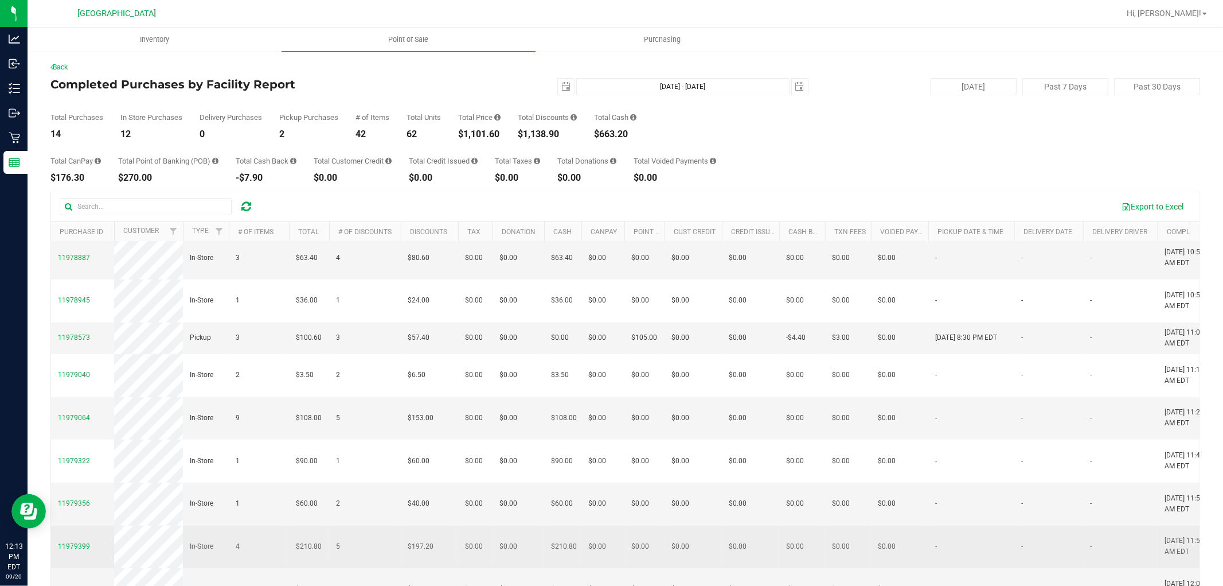
scroll to position [64, 0]
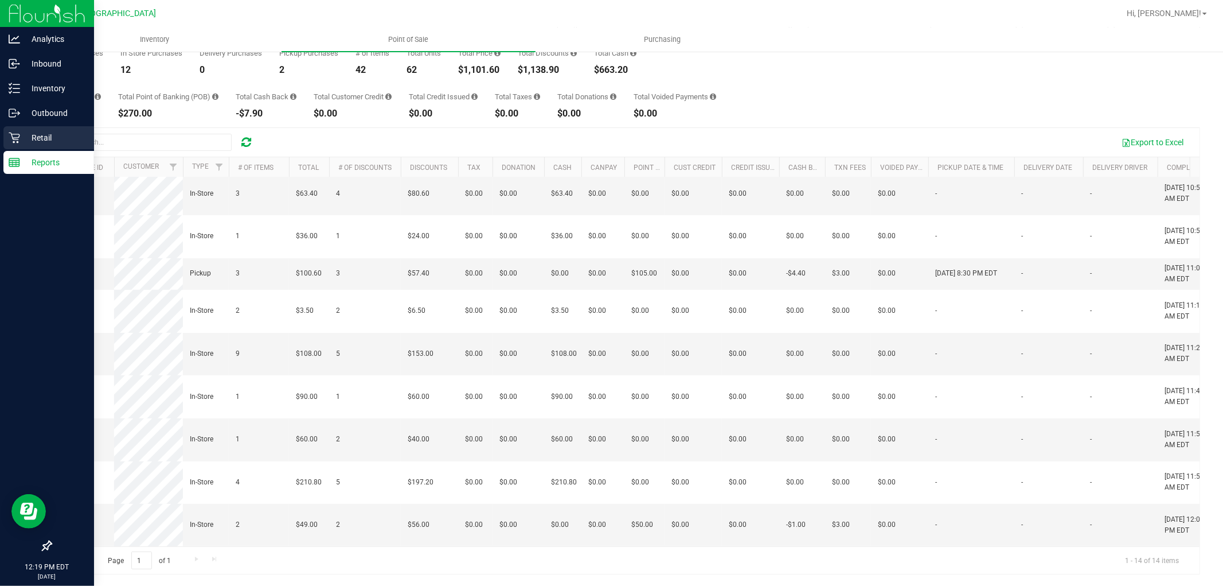
click at [12, 134] on icon at bounding box center [14, 137] width 11 height 11
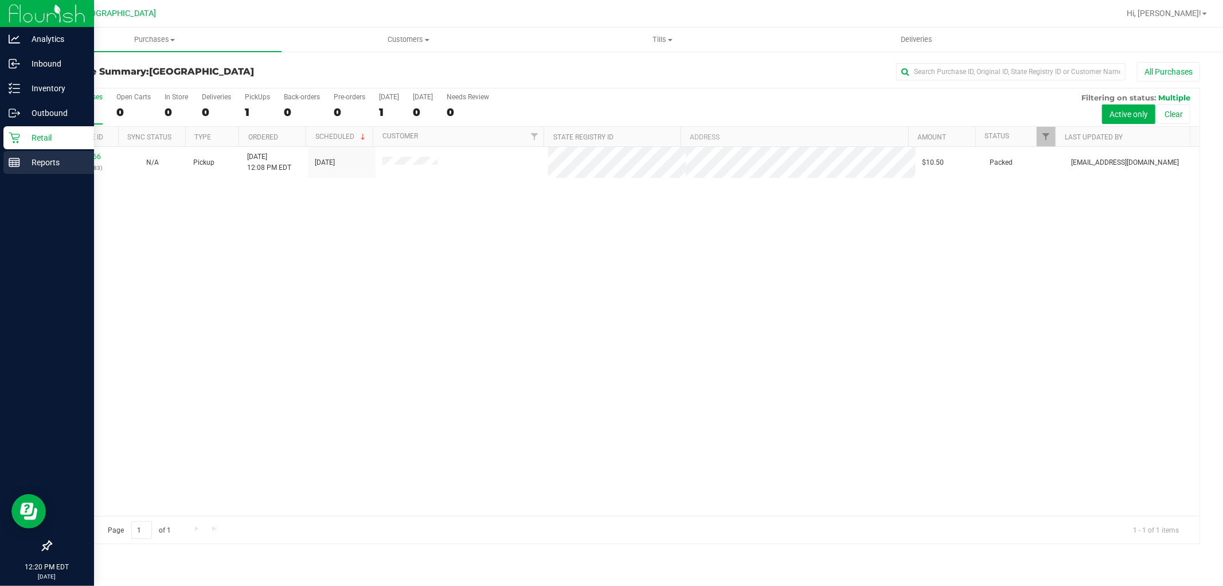
click at [24, 163] on p "Reports" at bounding box center [54, 162] width 69 height 14
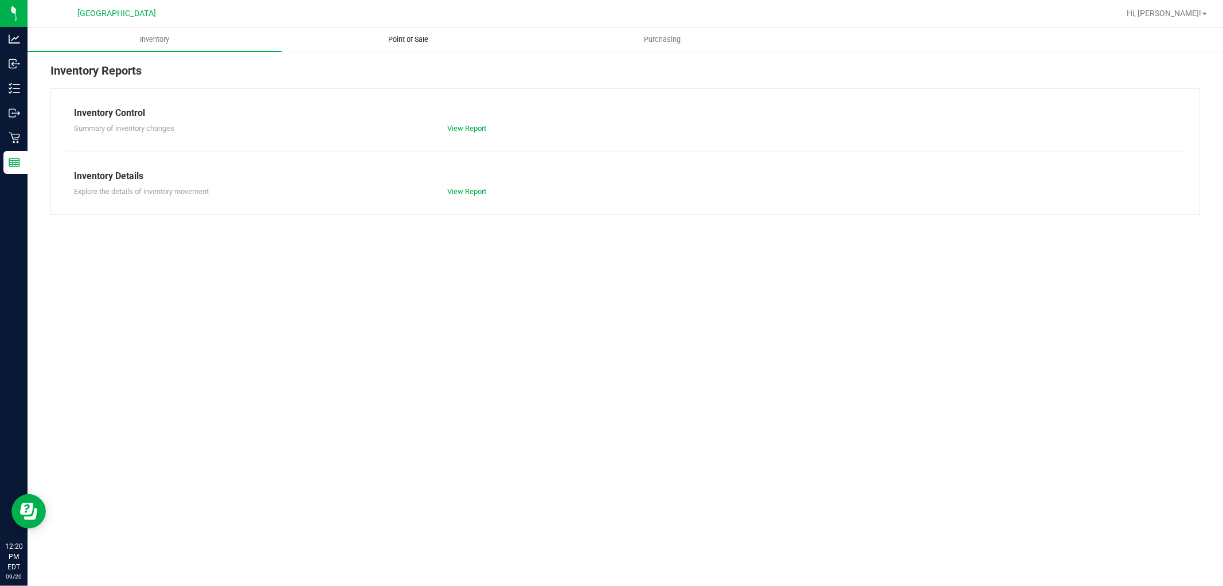
click at [408, 33] on uib-tab-heading "Point of Sale" at bounding box center [408, 39] width 253 height 23
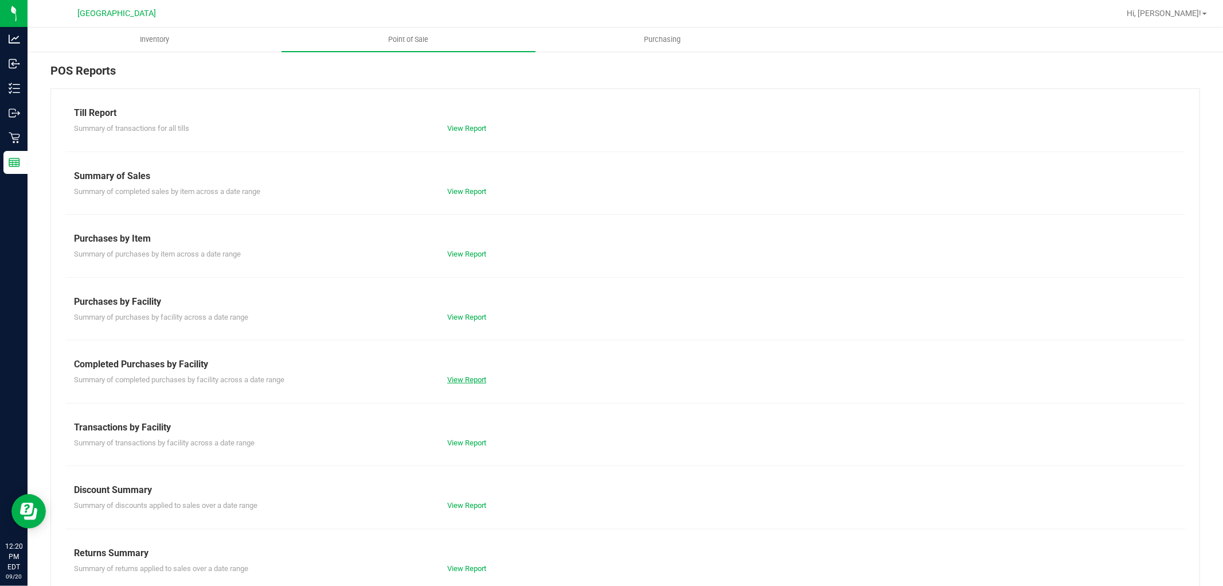
click at [474, 375] on link "View Report" at bounding box center [466, 379] width 39 height 9
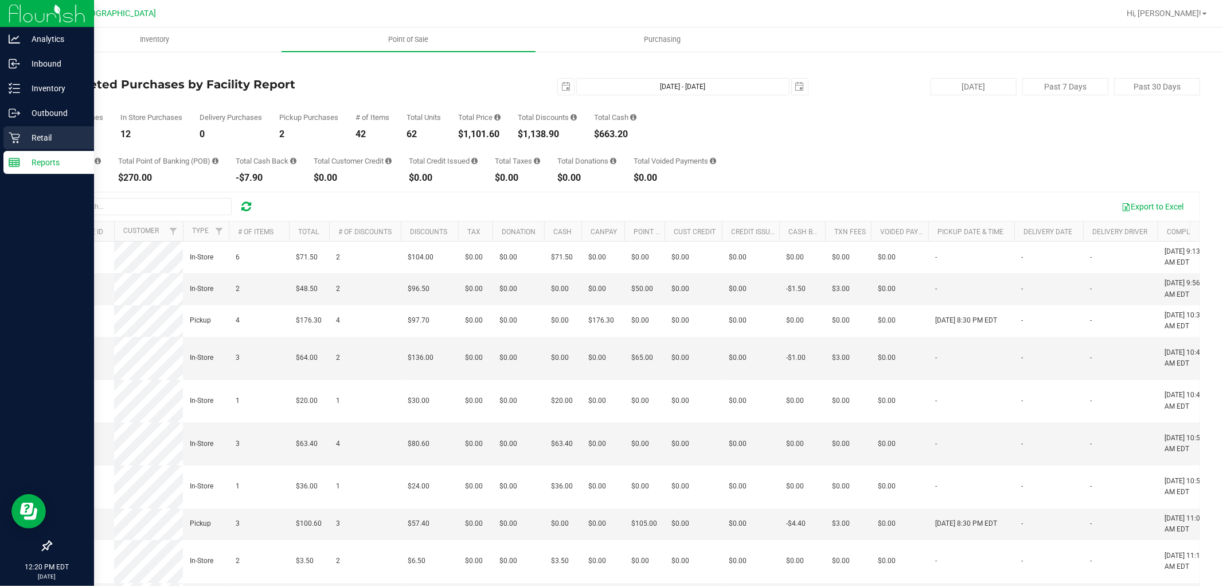
click at [25, 136] on p "Retail" at bounding box center [54, 138] width 69 height 14
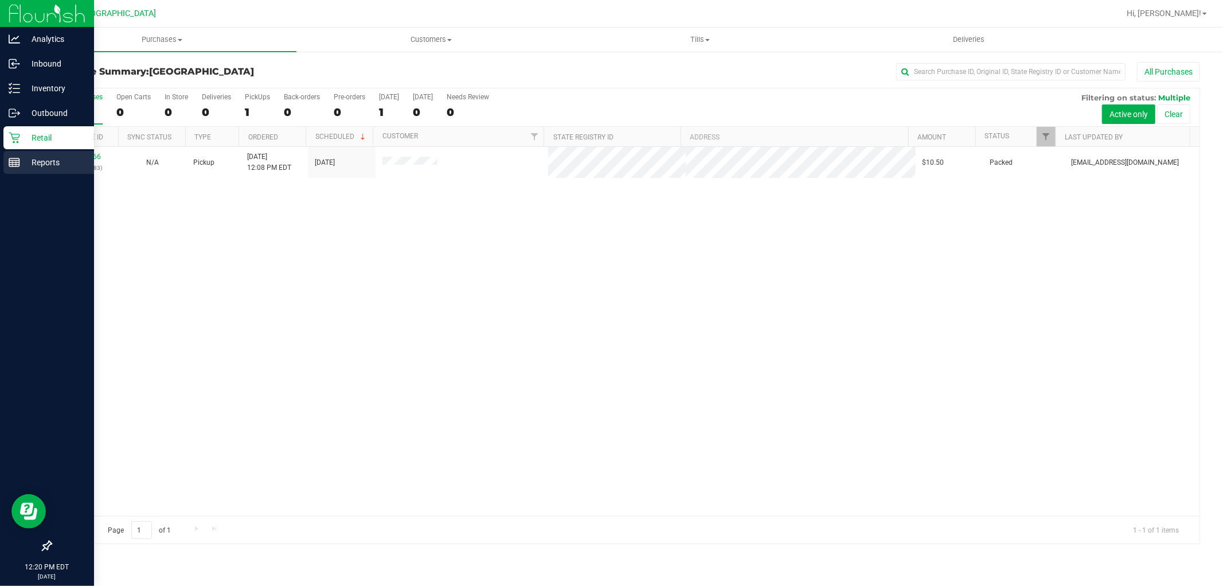
click at [29, 167] on p "Reports" at bounding box center [54, 162] width 69 height 14
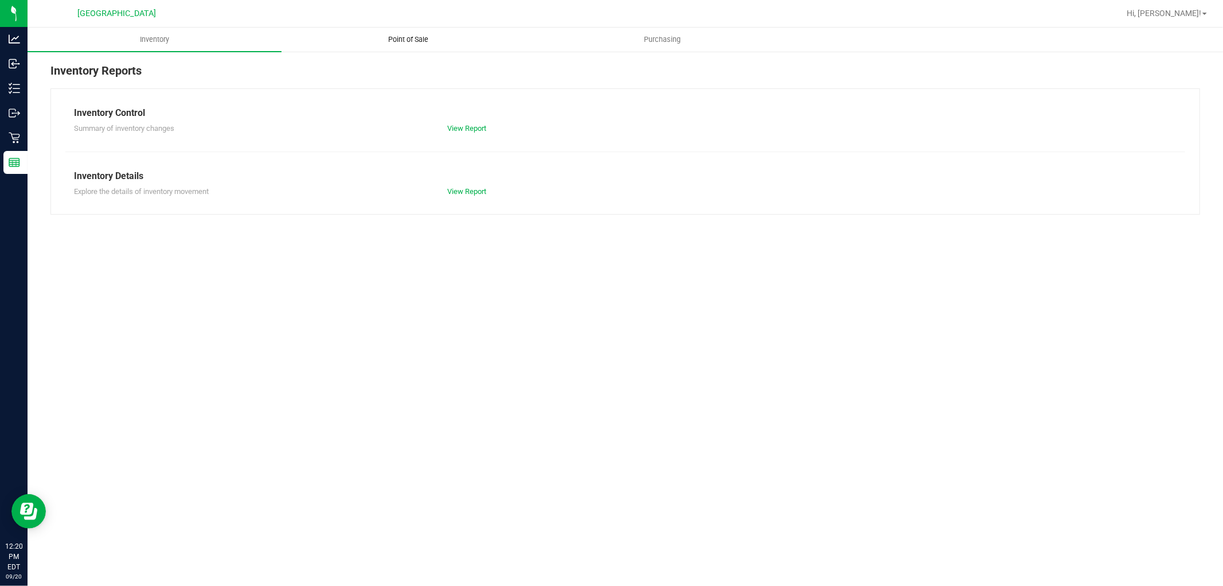
click at [404, 43] on span "Point of Sale" at bounding box center [408, 39] width 71 height 10
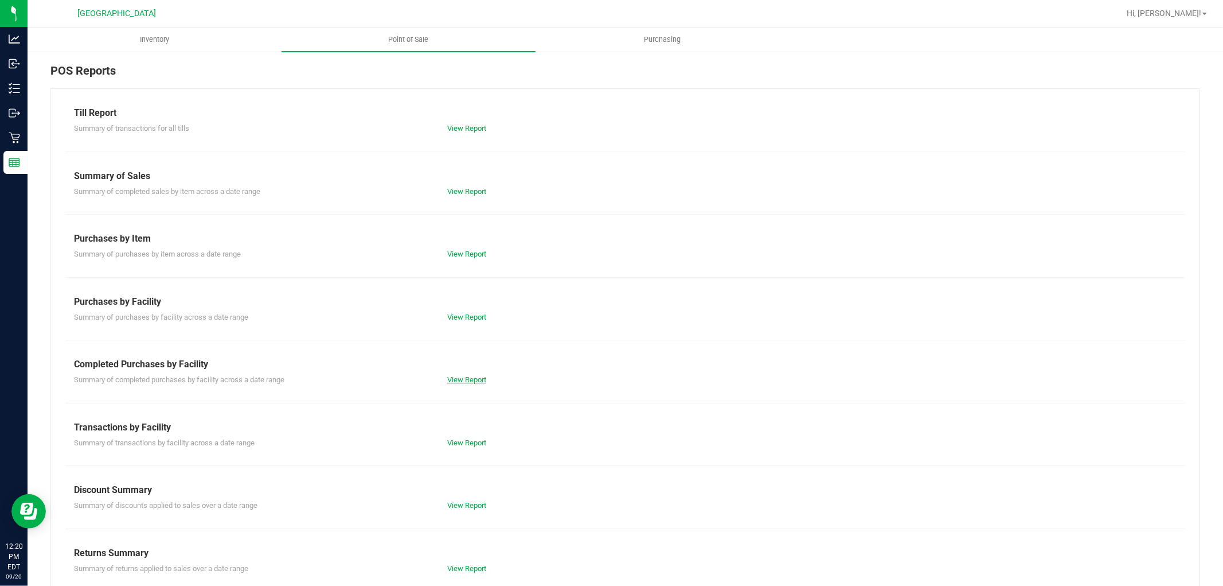
click at [470, 380] on link "View Report" at bounding box center [466, 379] width 39 height 9
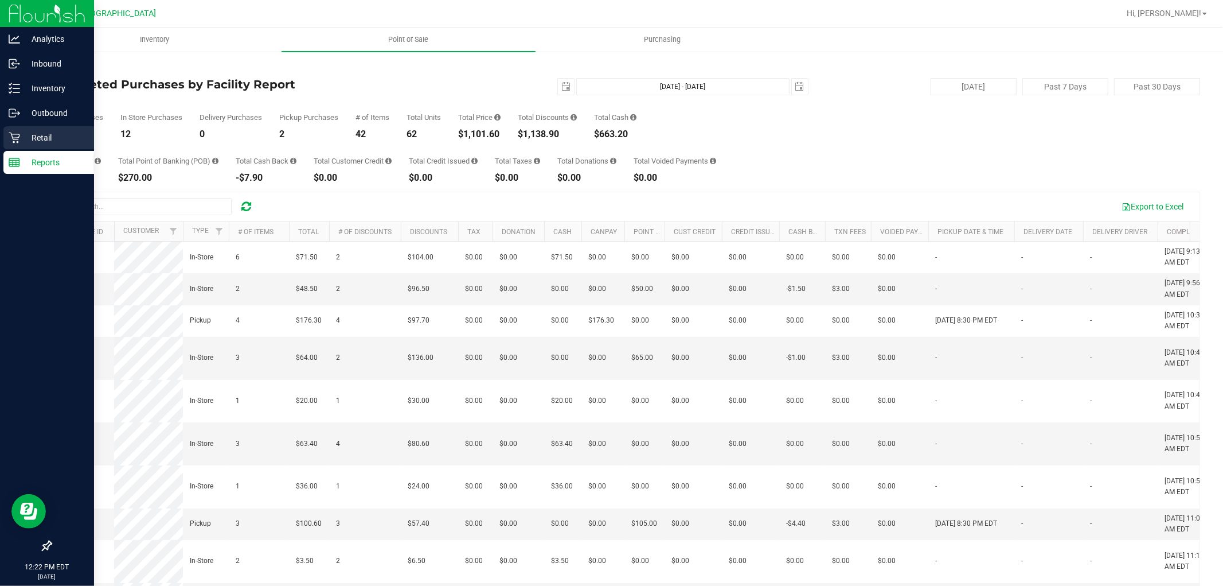
click at [30, 135] on p "Retail" at bounding box center [54, 138] width 69 height 14
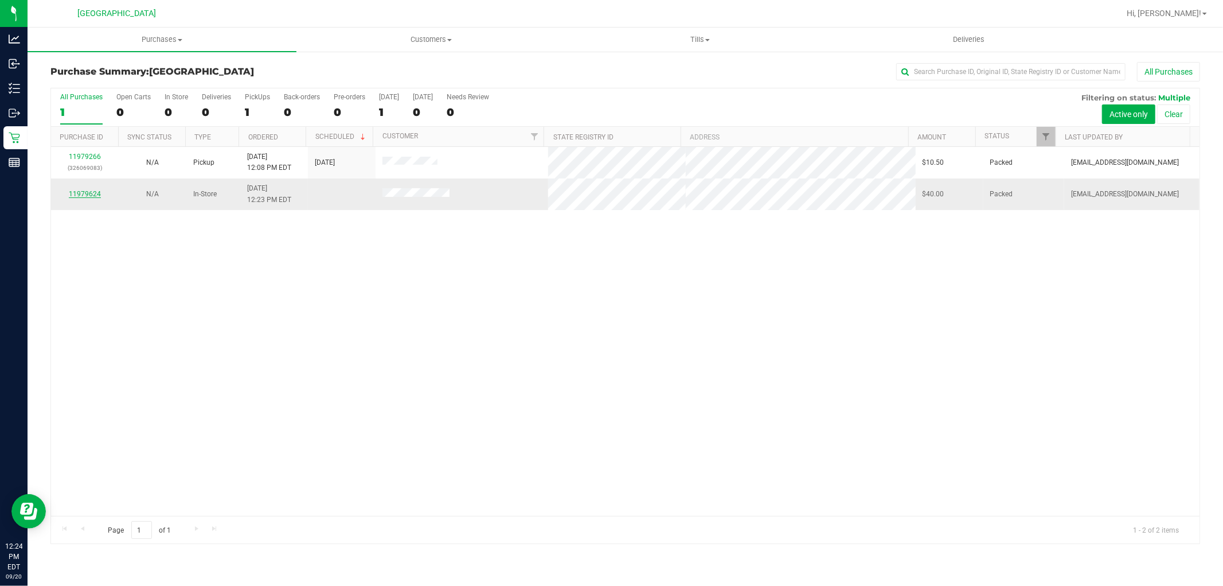
click at [91, 194] on link "11979624" at bounding box center [85, 194] width 32 height 8
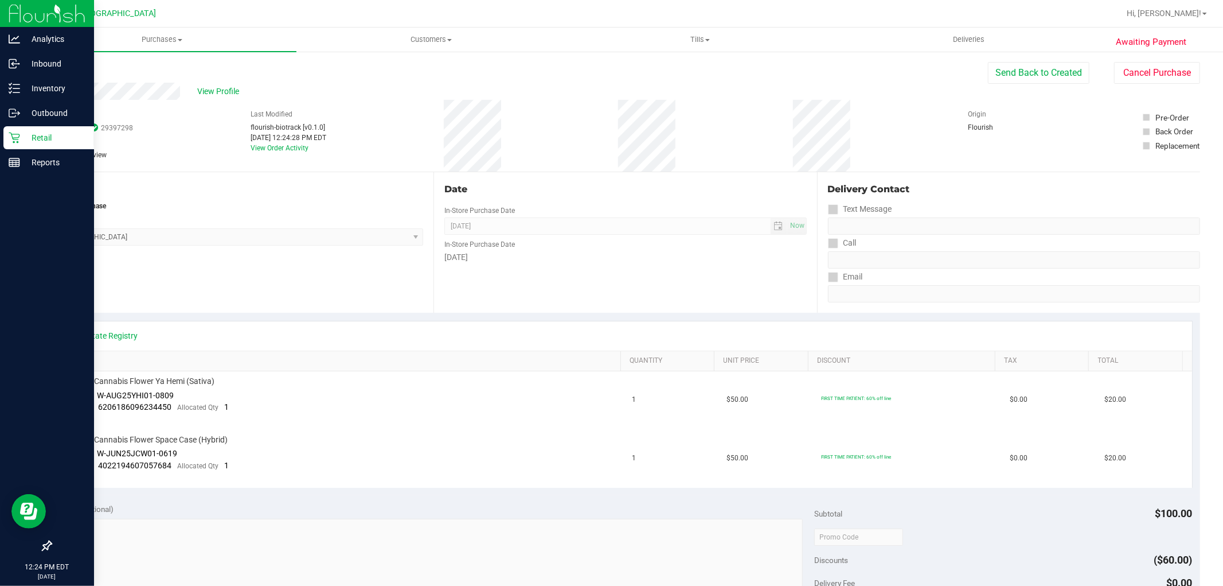
click at [21, 134] on p "Retail" at bounding box center [54, 138] width 69 height 14
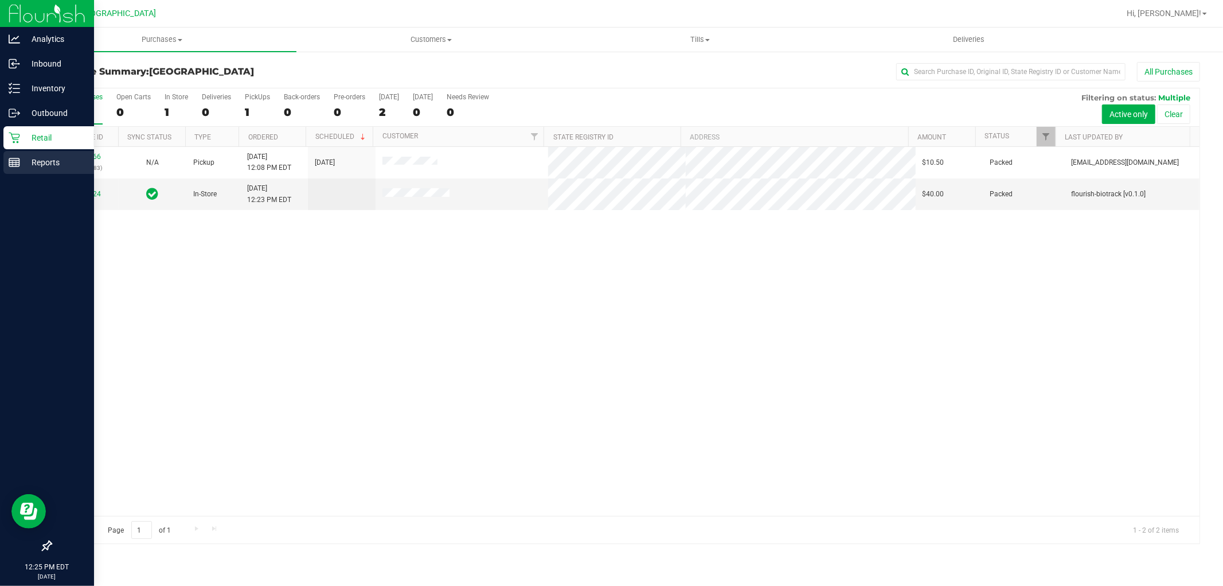
click at [15, 159] on icon at bounding box center [14, 162] width 11 height 11
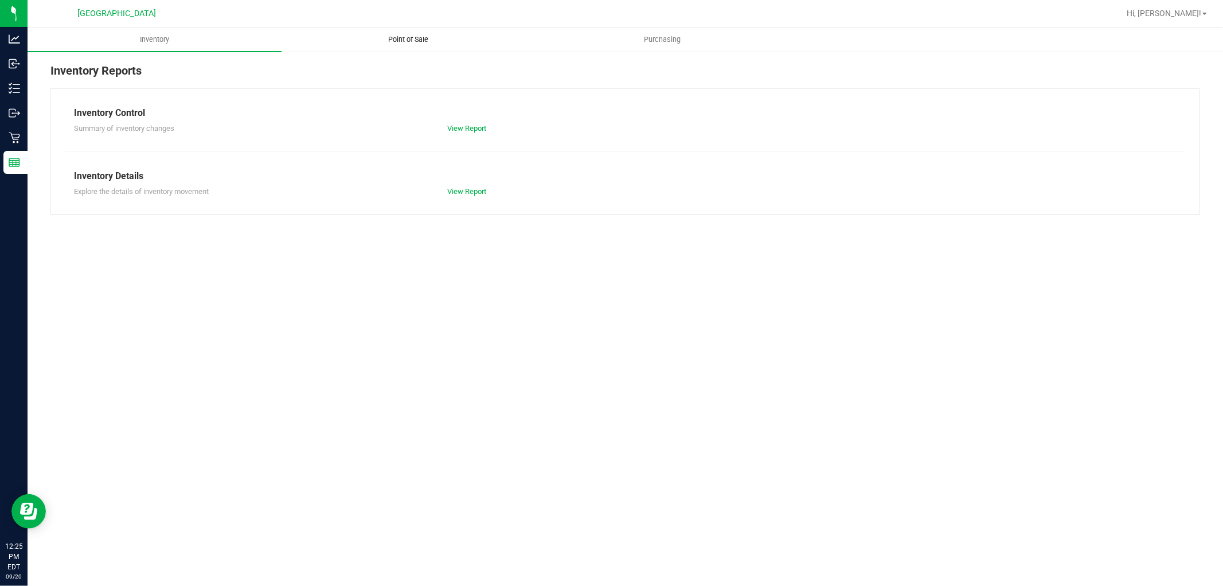
click at [410, 35] on span "Point of Sale" at bounding box center [408, 39] width 71 height 10
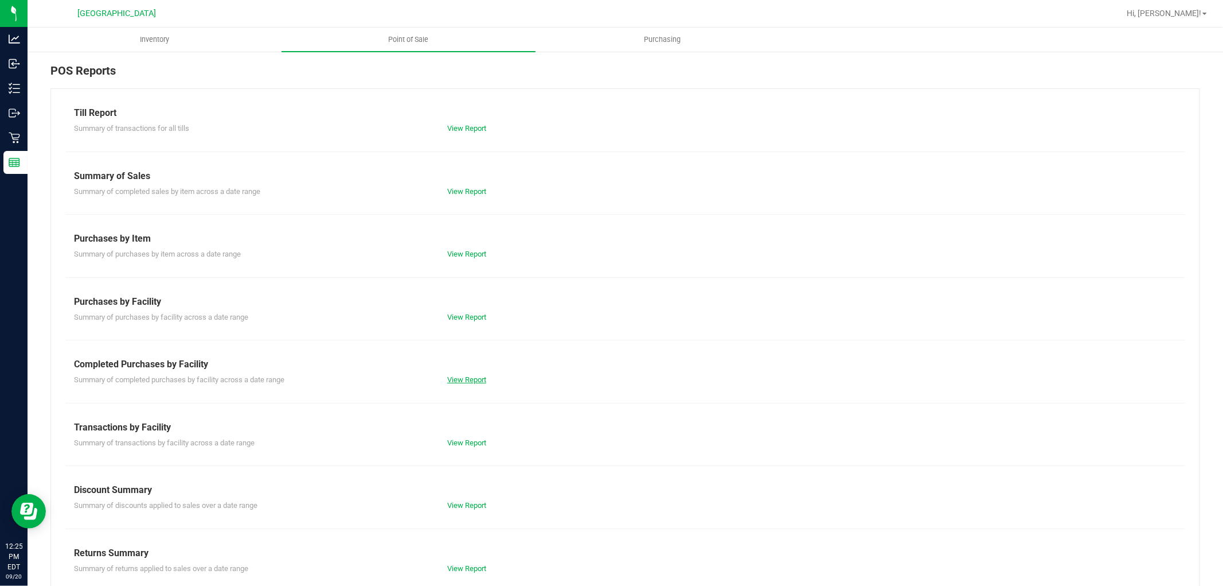
click at [448, 379] on link "View Report" at bounding box center [466, 379] width 39 height 9
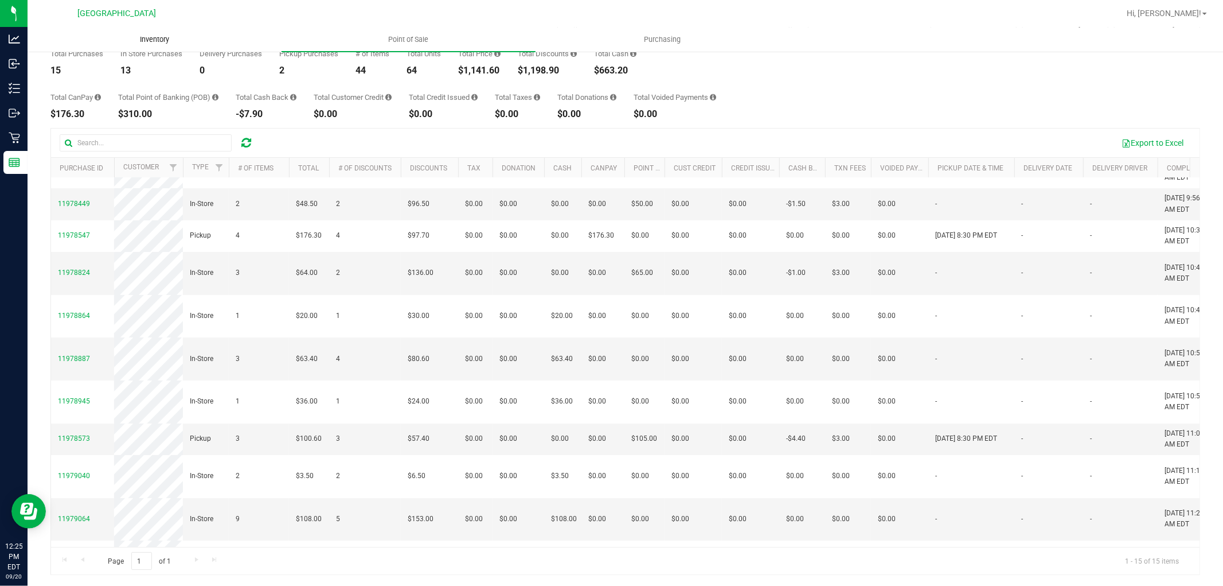
scroll to position [6, 0]
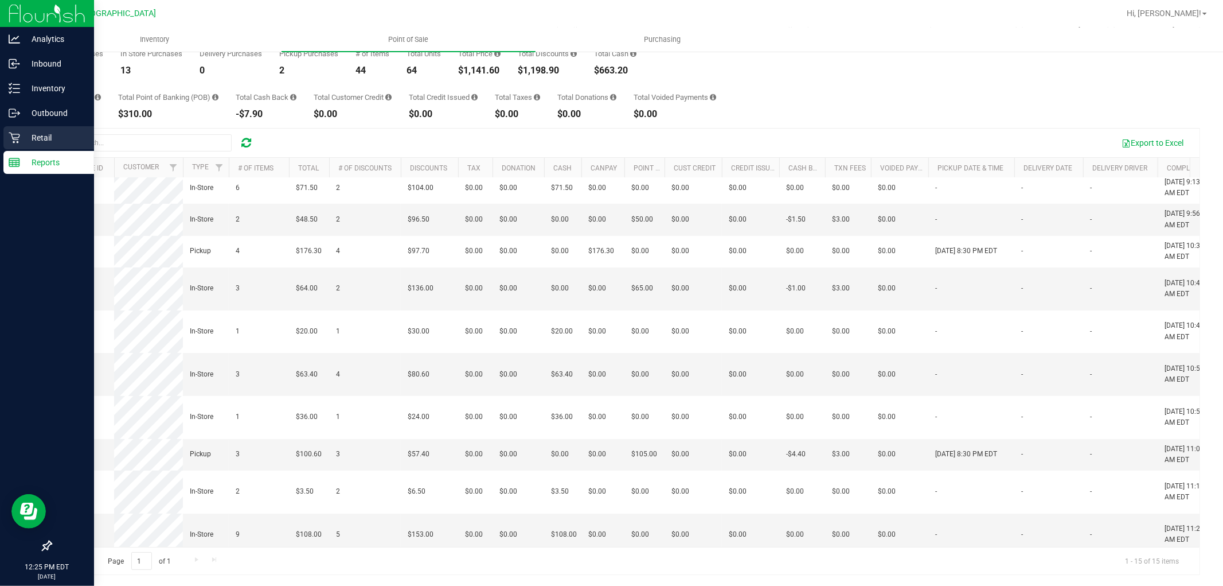
click at [19, 139] on icon at bounding box center [14, 137] width 11 height 11
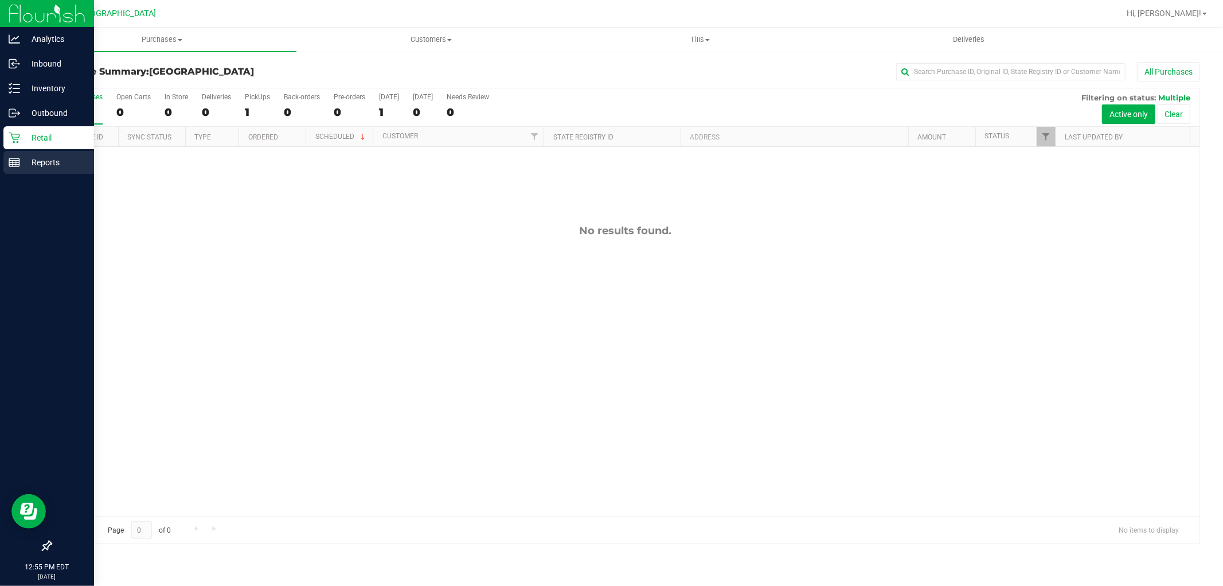
click at [28, 163] on p "Reports" at bounding box center [54, 162] width 69 height 14
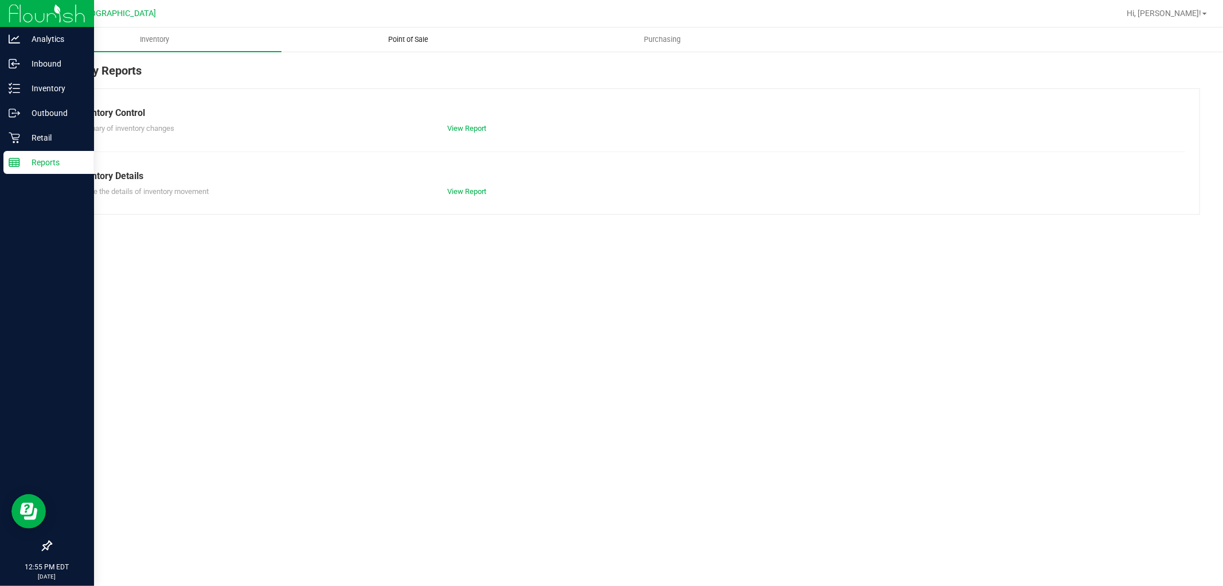
click at [422, 38] on span "Point of Sale" at bounding box center [408, 39] width 71 height 10
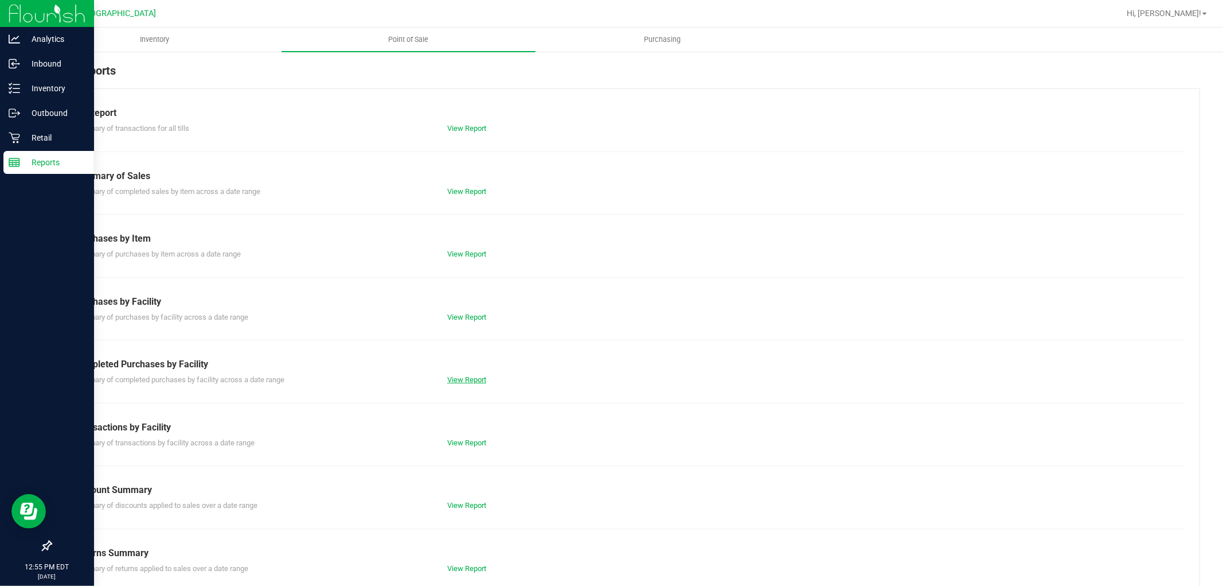
click at [450, 375] on link "View Report" at bounding box center [466, 379] width 39 height 9
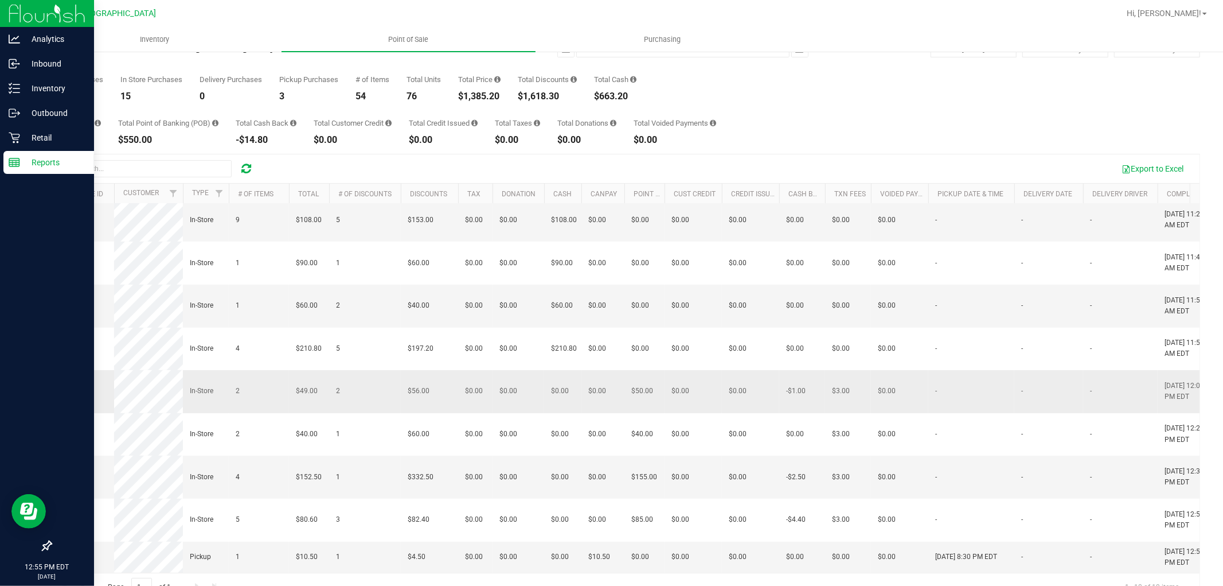
scroll to position [64, 0]
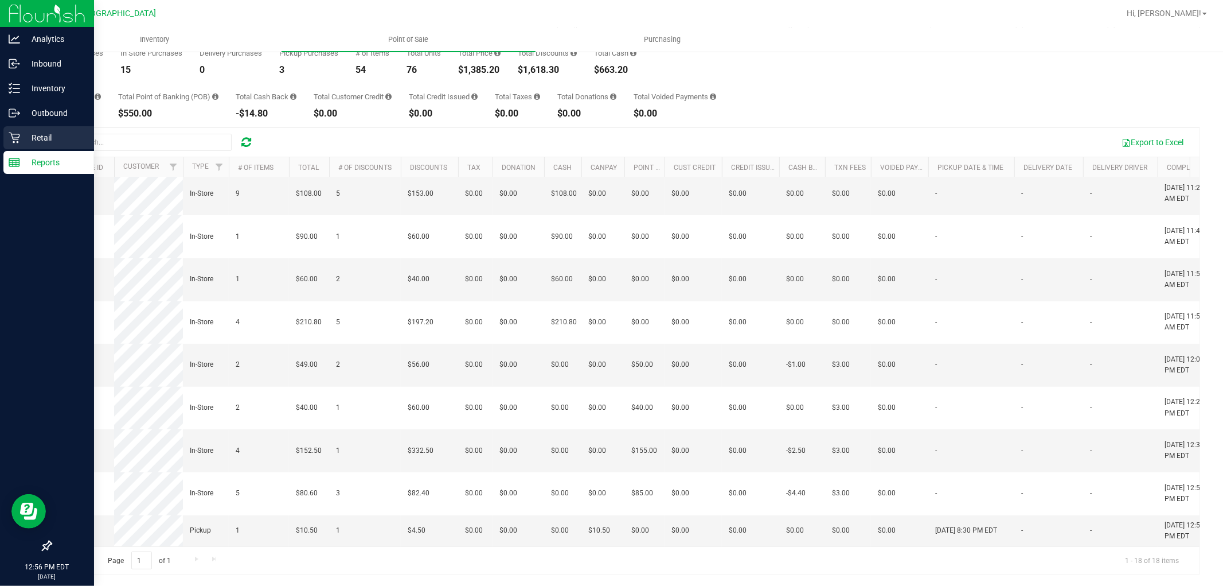
click at [27, 139] on p "Retail" at bounding box center [54, 138] width 69 height 14
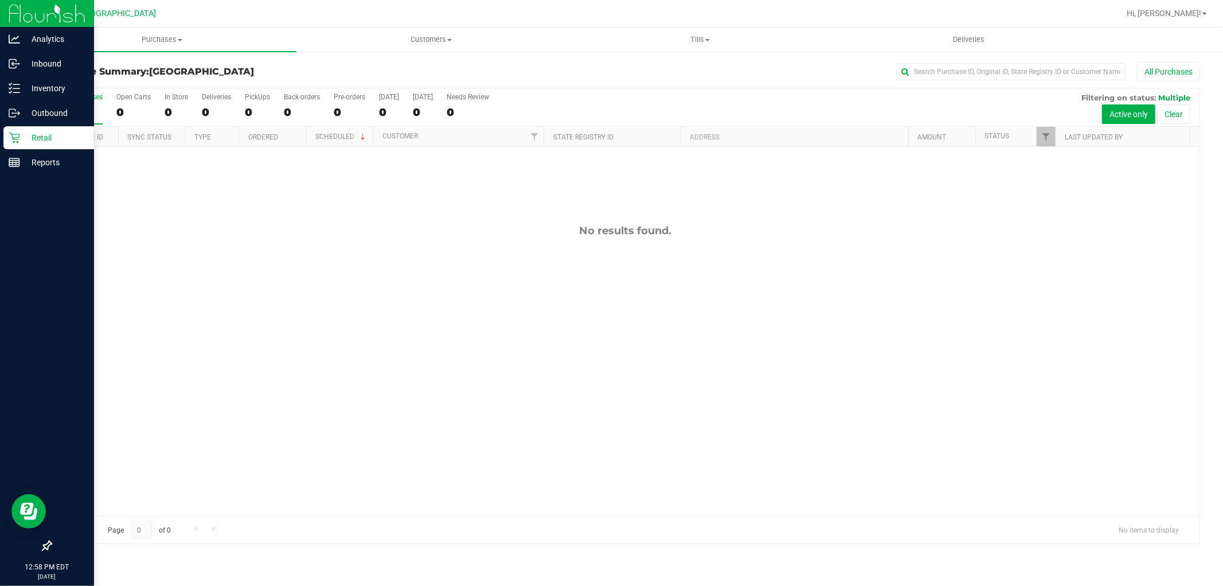
click at [31, 134] on p "Retail" at bounding box center [54, 138] width 69 height 14
click at [46, 161] on p "Reports" at bounding box center [54, 162] width 69 height 14
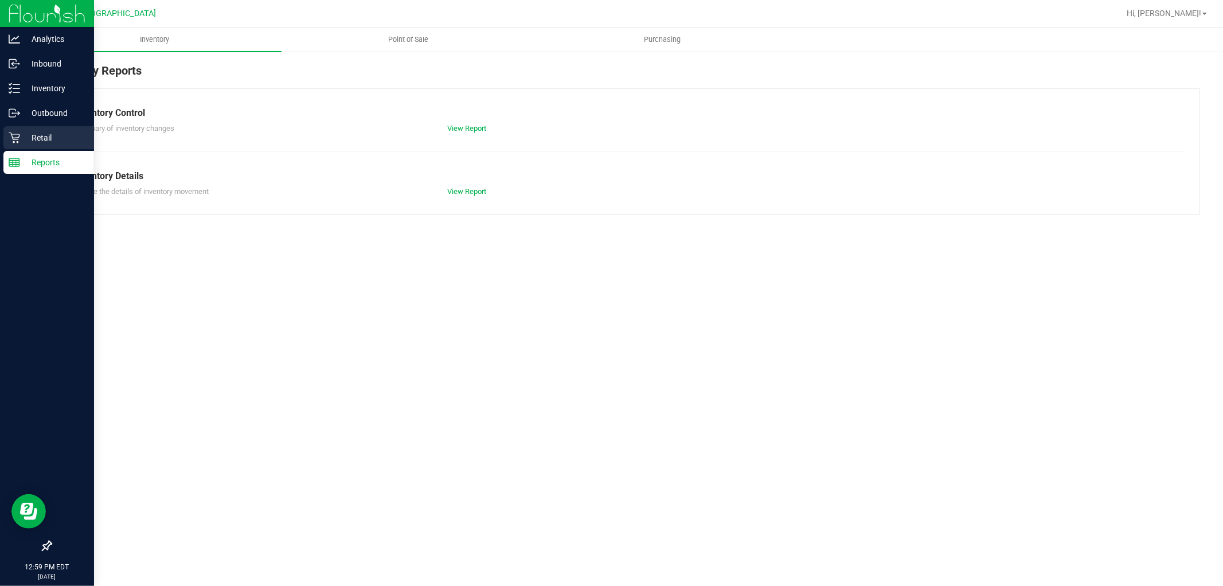
click at [47, 142] on p "Retail" at bounding box center [54, 138] width 69 height 14
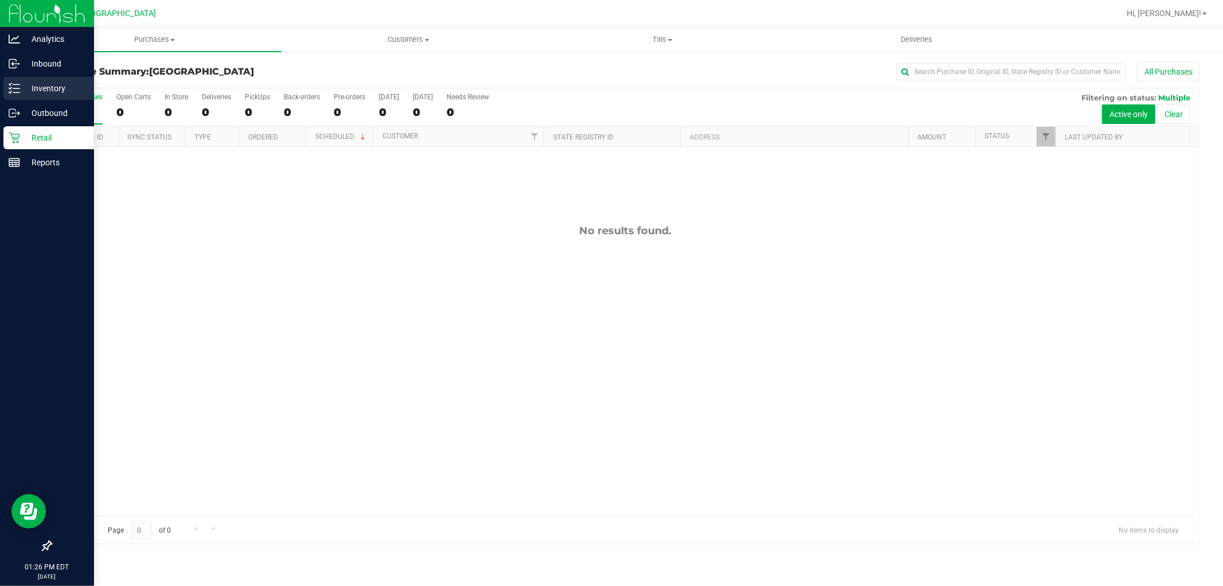
click at [15, 88] on line at bounding box center [16, 88] width 6 height 0
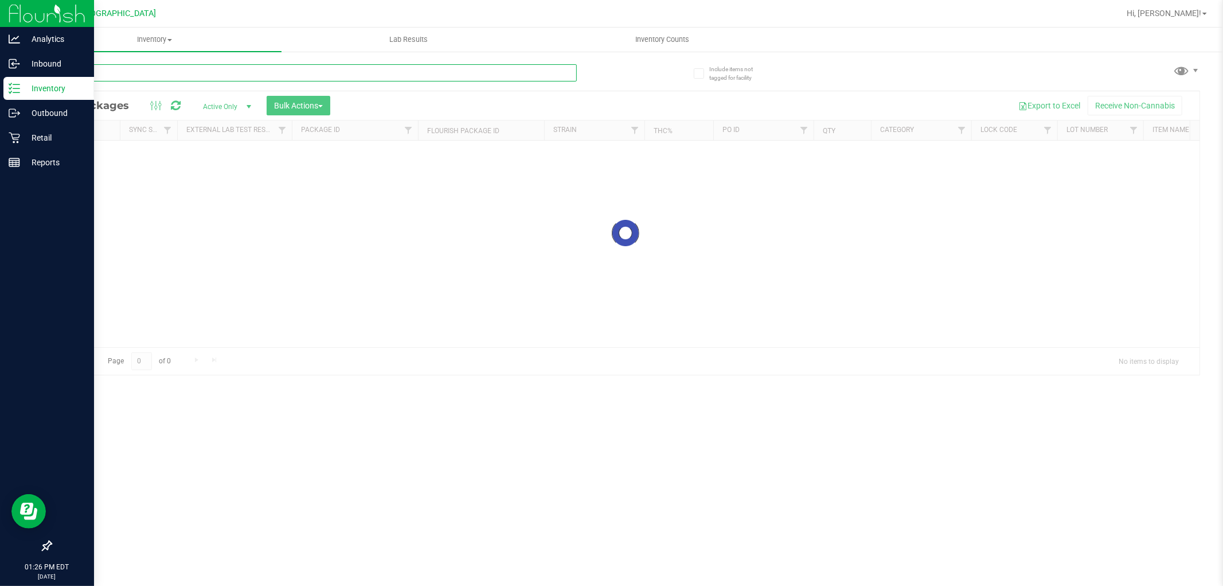
click at [151, 72] on input "text" at bounding box center [313, 72] width 526 height 17
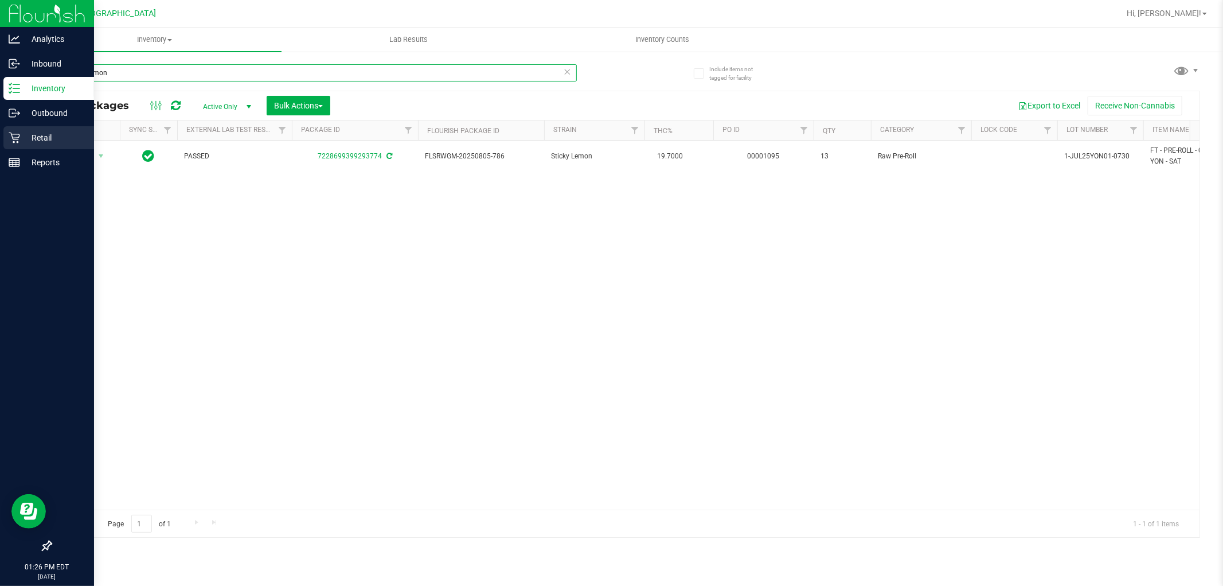
type input "sticky lemon"
click at [18, 139] on icon at bounding box center [14, 137] width 11 height 11
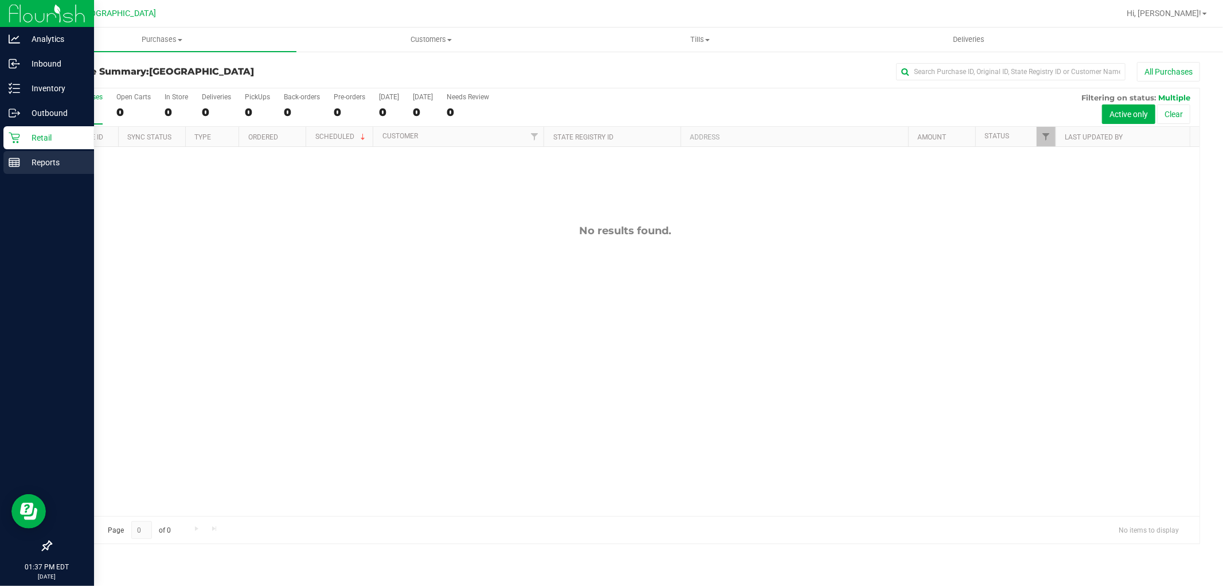
drag, startPoint x: 13, startPoint y: 158, endPoint x: 18, endPoint y: 150, distance: 9.5
click at [13, 158] on rect at bounding box center [14, 162] width 10 height 8
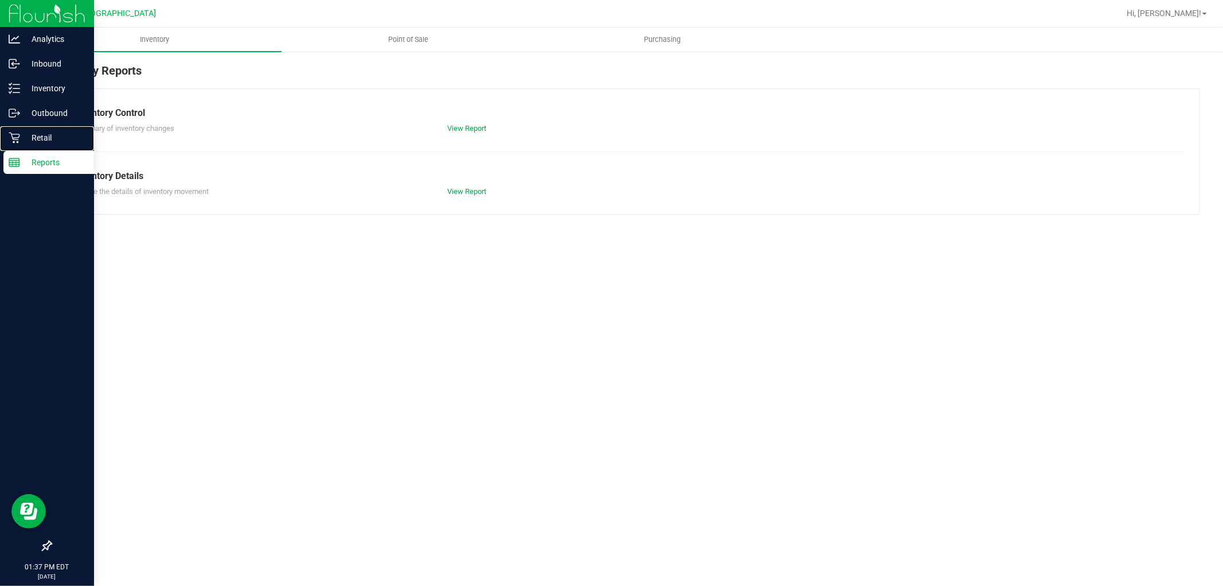
click at [22, 142] on p "Retail" at bounding box center [54, 138] width 69 height 14
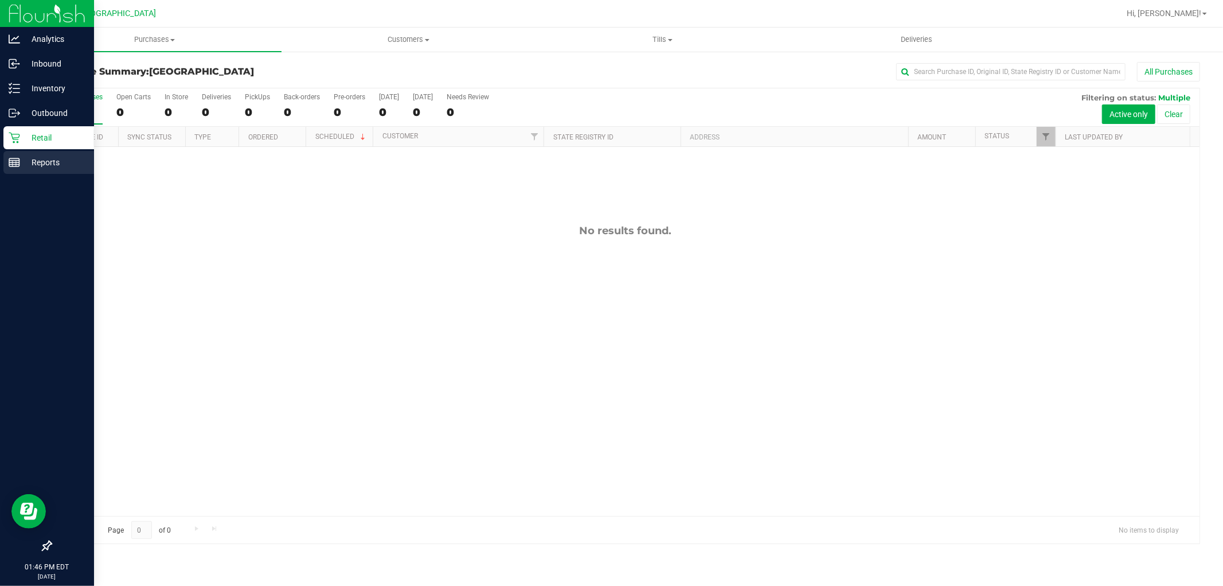
click at [27, 171] on div "Reports" at bounding box center [48, 162] width 91 height 23
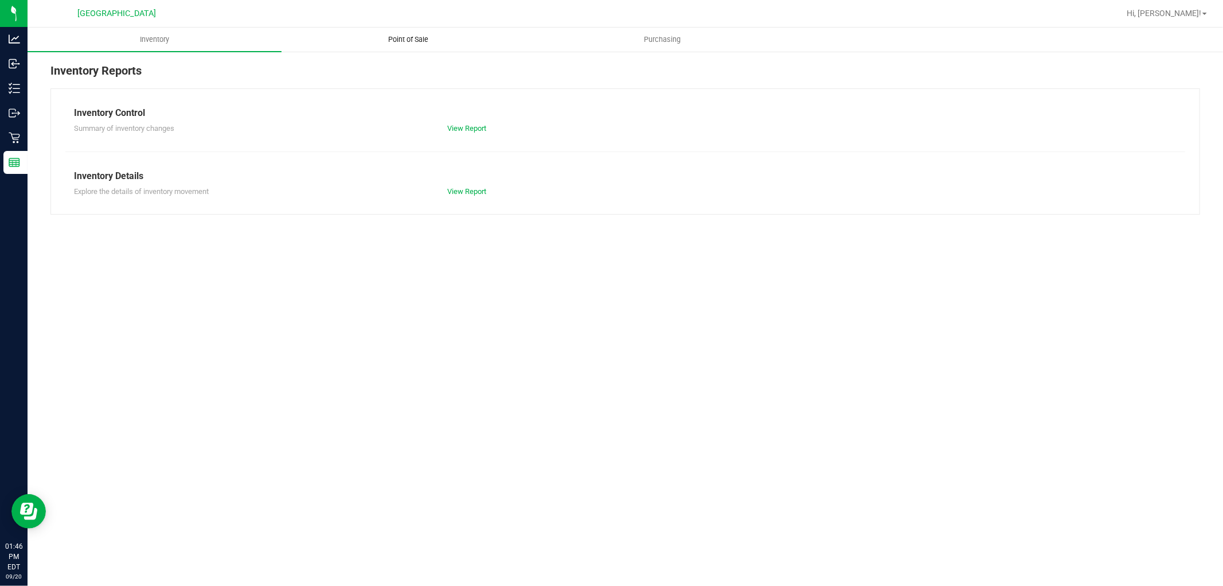
click at [428, 36] on span "Point of Sale" at bounding box center [408, 39] width 71 height 10
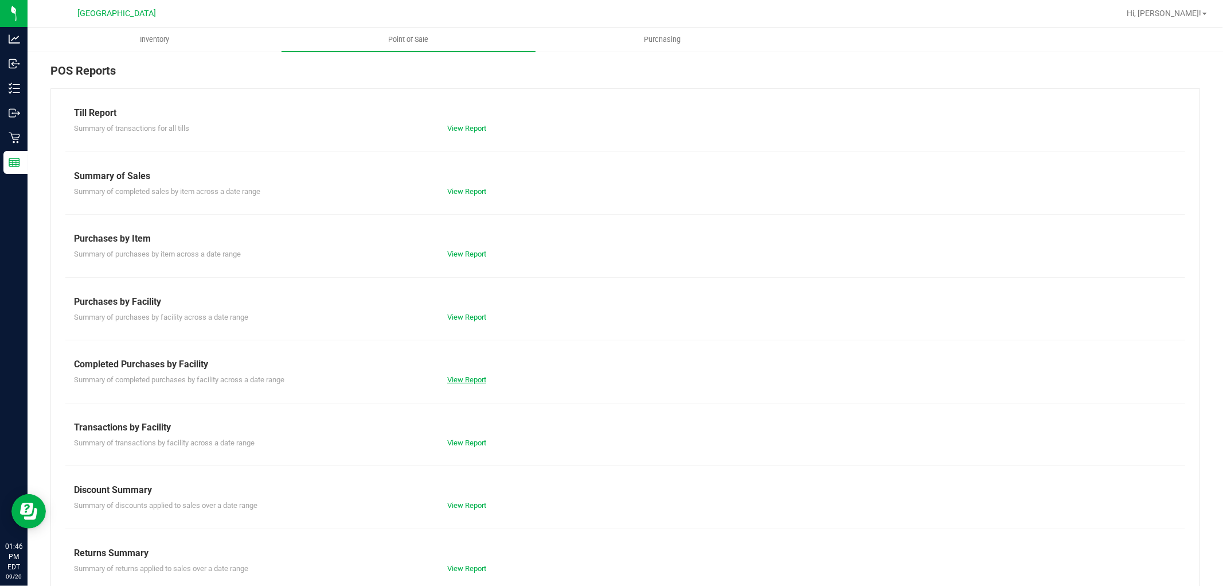
click at [461, 380] on link "View Report" at bounding box center [466, 379] width 39 height 9
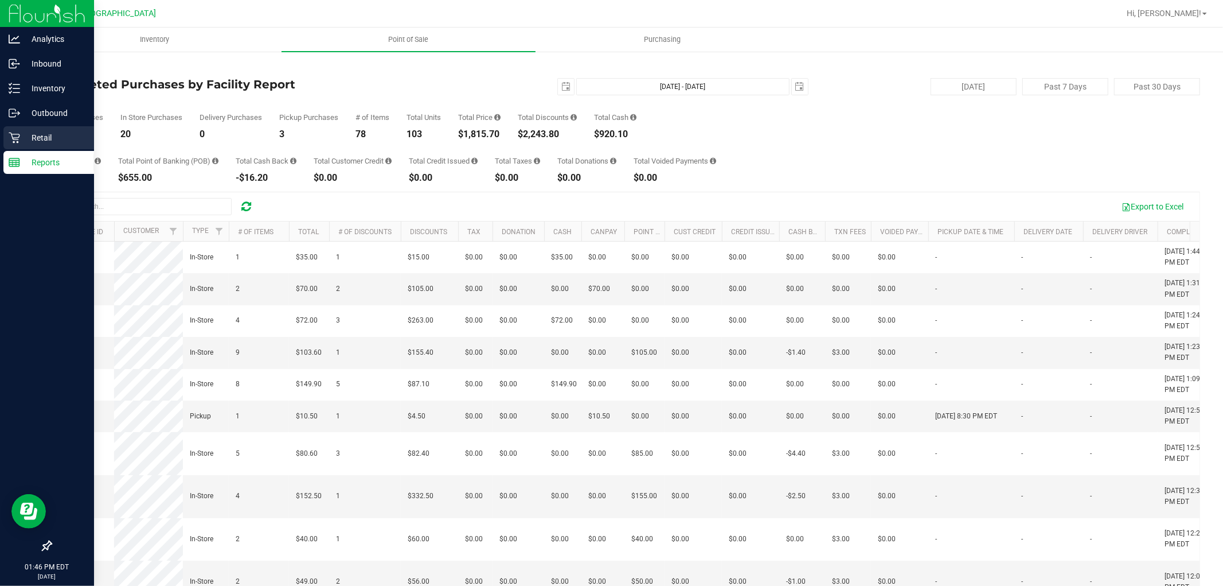
click at [24, 134] on p "Retail" at bounding box center [54, 138] width 69 height 14
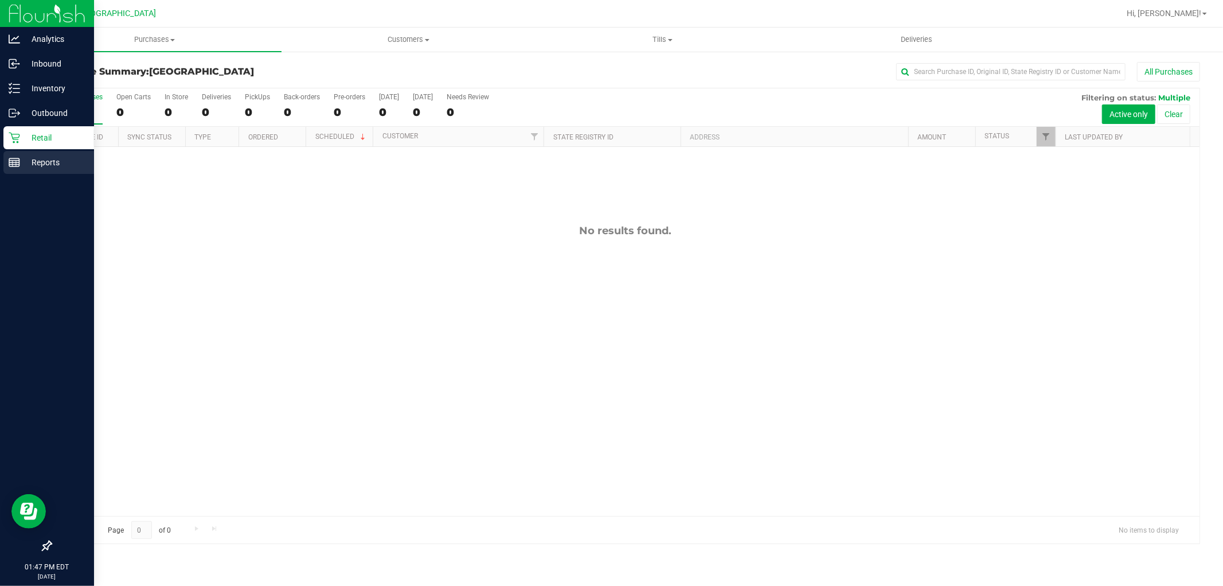
click at [29, 163] on p "Reports" at bounding box center [54, 162] width 69 height 14
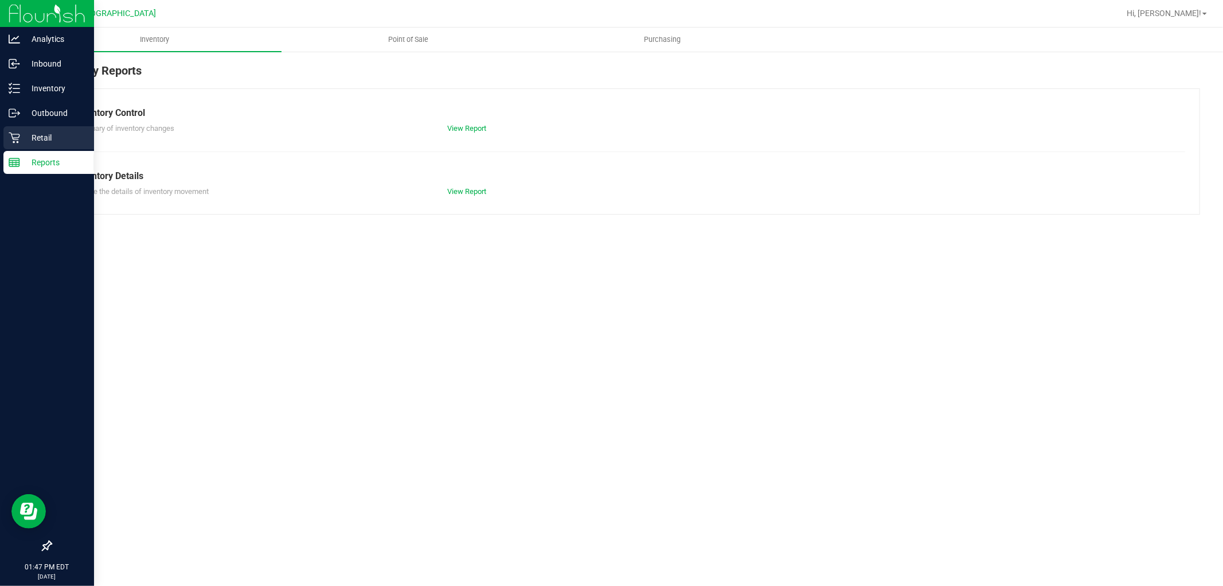
click at [18, 135] on icon at bounding box center [14, 137] width 11 height 11
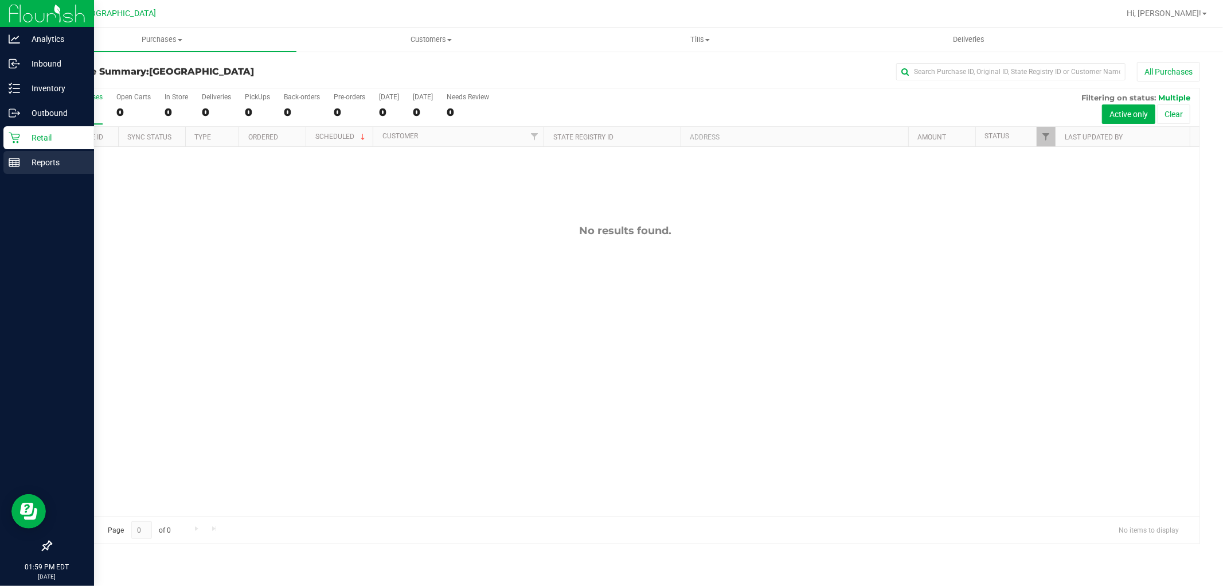
click at [20, 158] on p "Reports" at bounding box center [54, 162] width 69 height 14
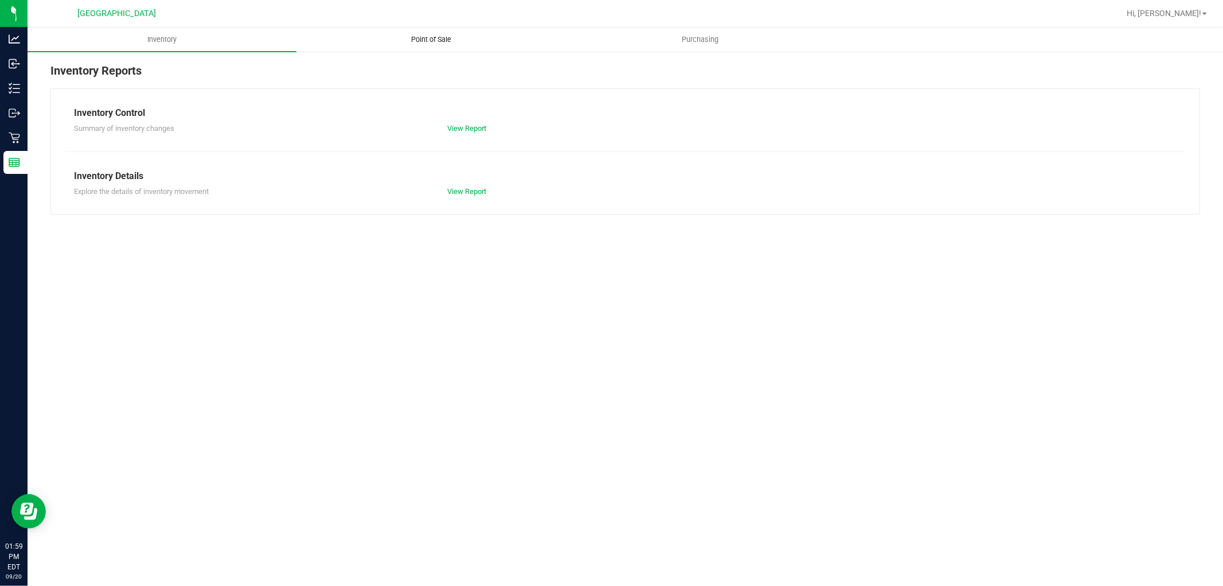
click at [445, 39] on span "Point of Sale" at bounding box center [431, 39] width 71 height 10
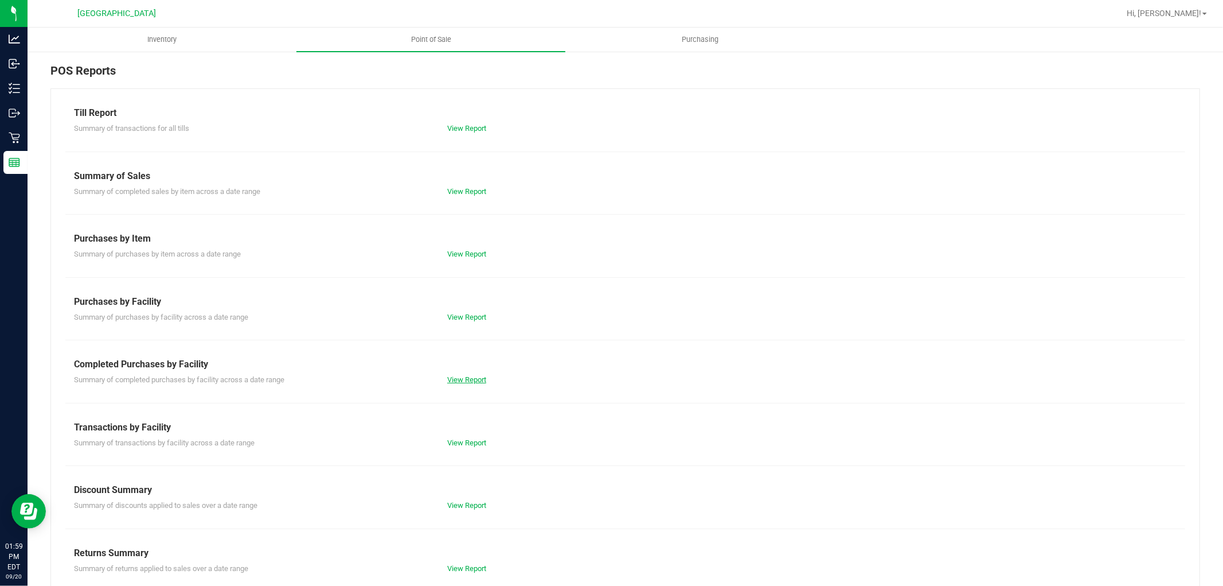
click at [450, 380] on link "View Report" at bounding box center [466, 379] width 39 height 9
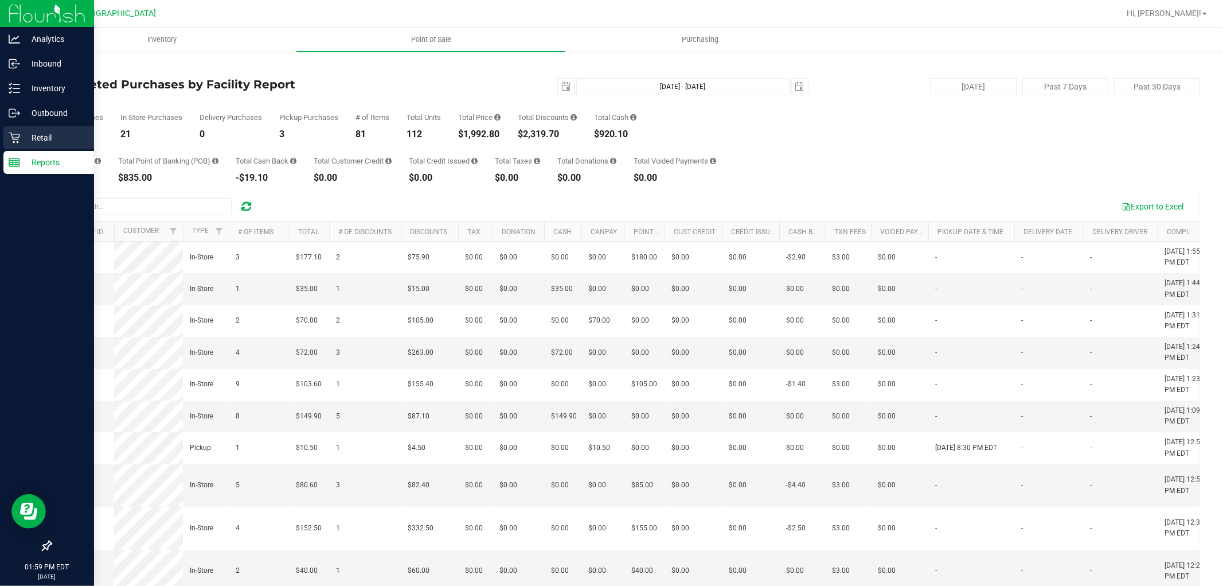
click at [18, 142] on icon at bounding box center [14, 137] width 11 height 11
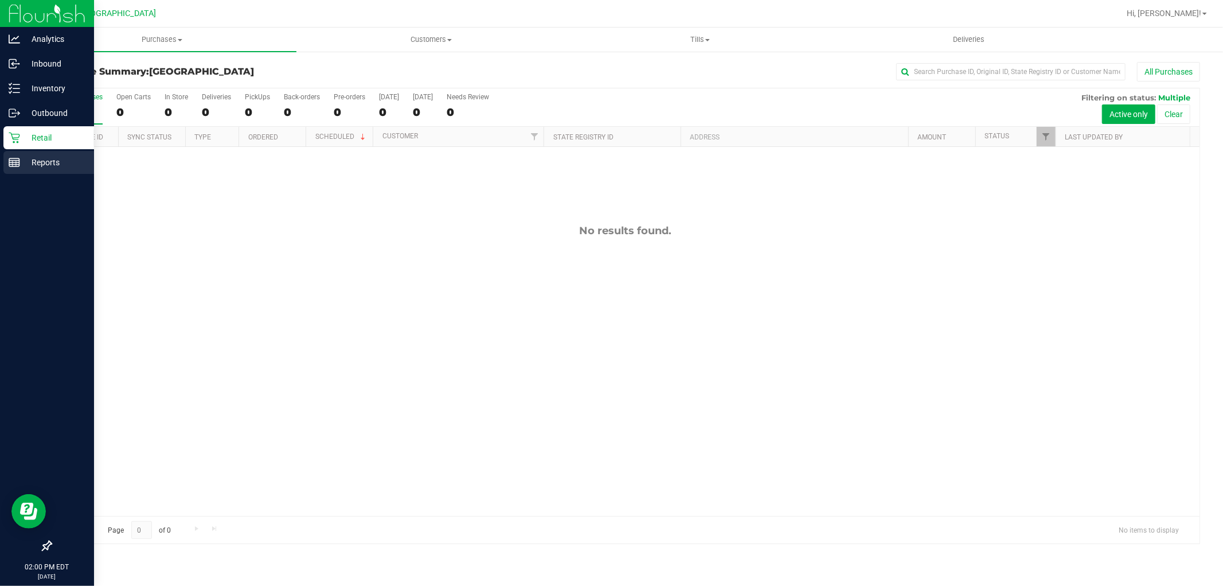
click at [30, 156] on p "Reports" at bounding box center [54, 162] width 69 height 14
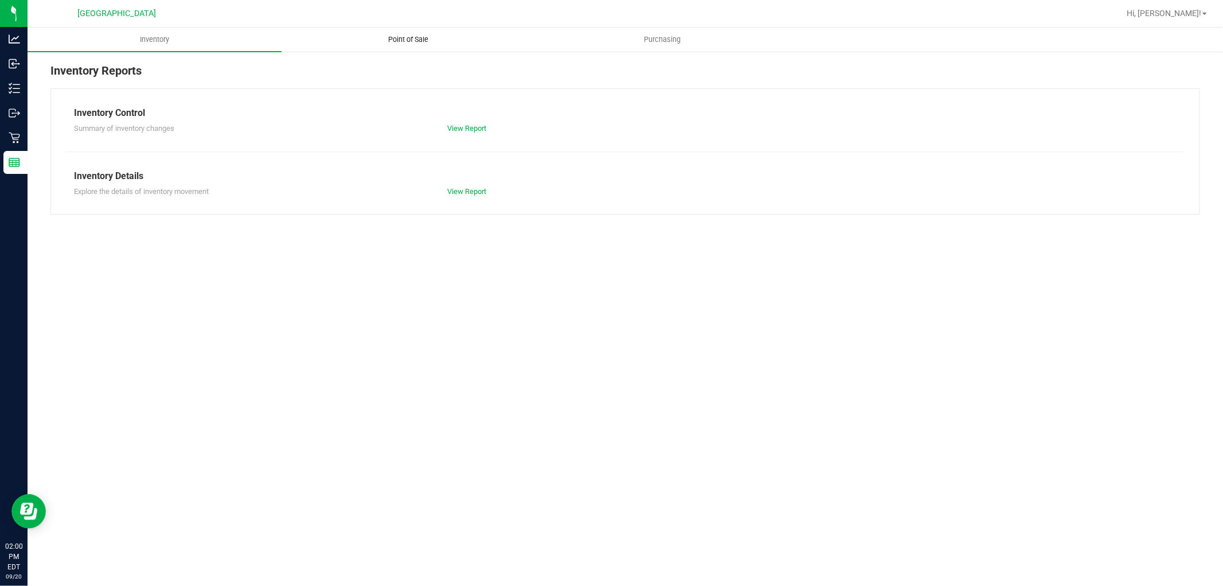
click at [405, 42] on span "Point of Sale" at bounding box center [408, 39] width 71 height 10
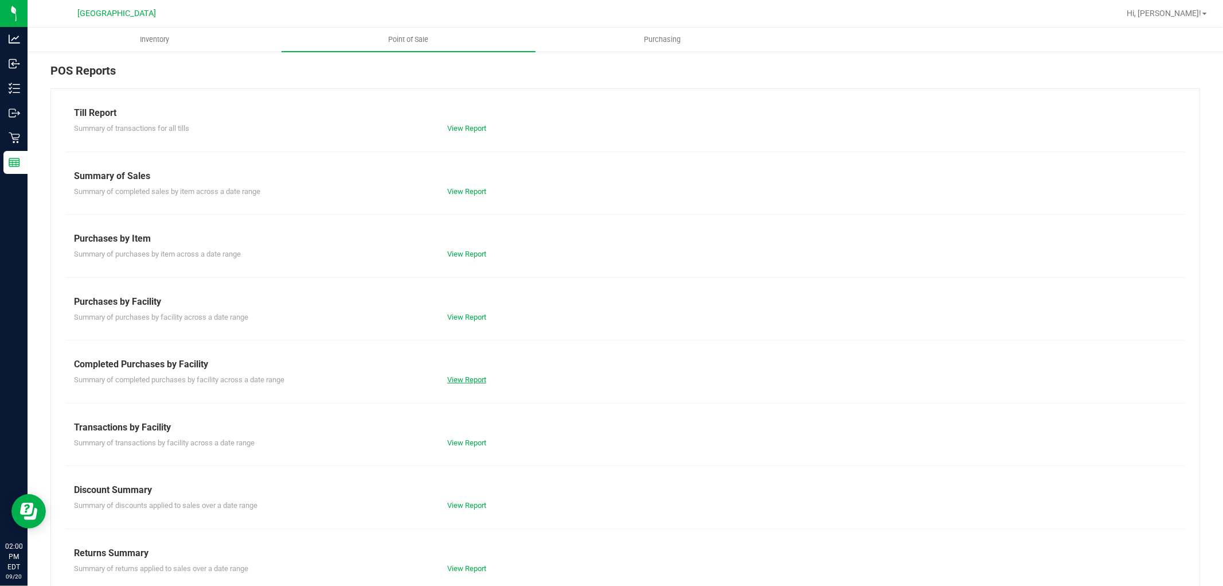
click at [474, 377] on link "View Report" at bounding box center [466, 379] width 39 height 9
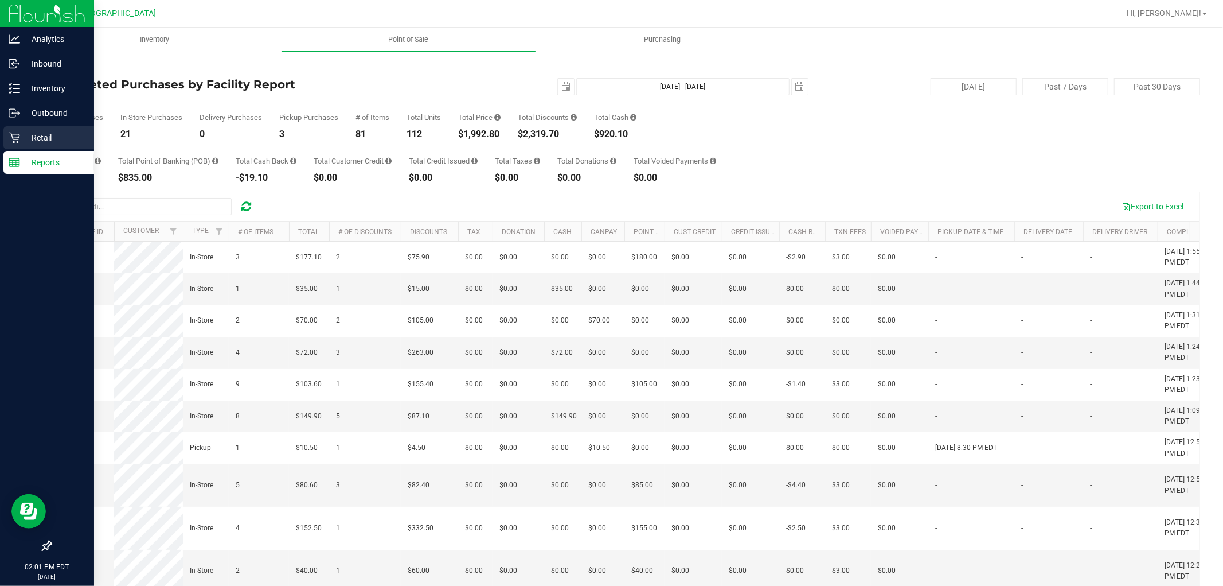
click at [28, 136] on p "Retail" at bounding box center [54, 138] width 69 height 14
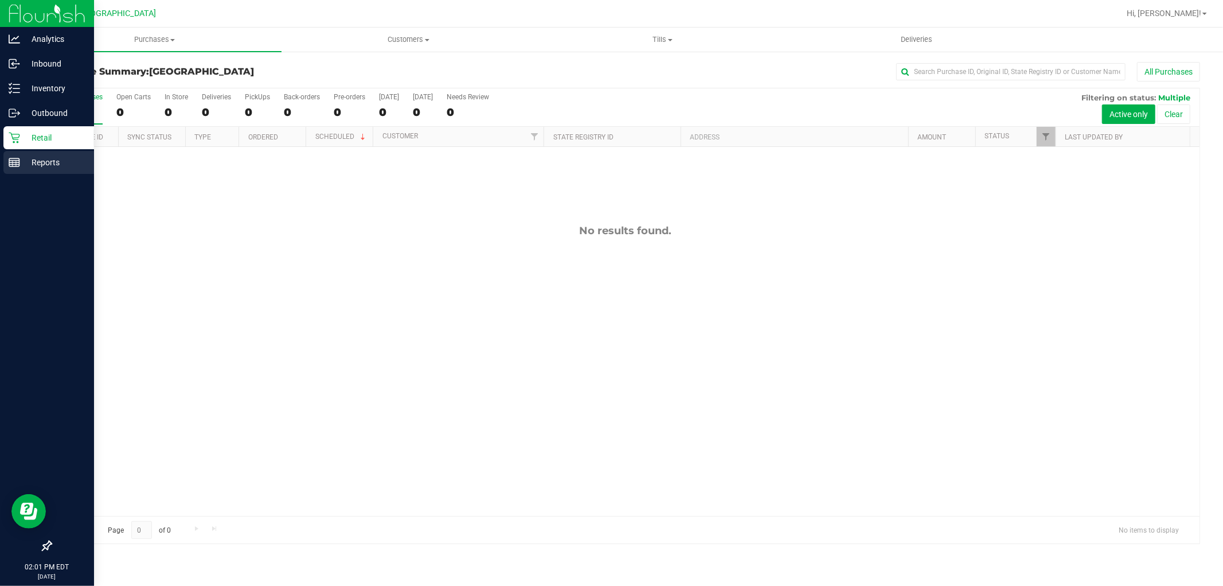
click at [25, 169] on p "Reports" at bounding box center [54, 162] width 69 height 14
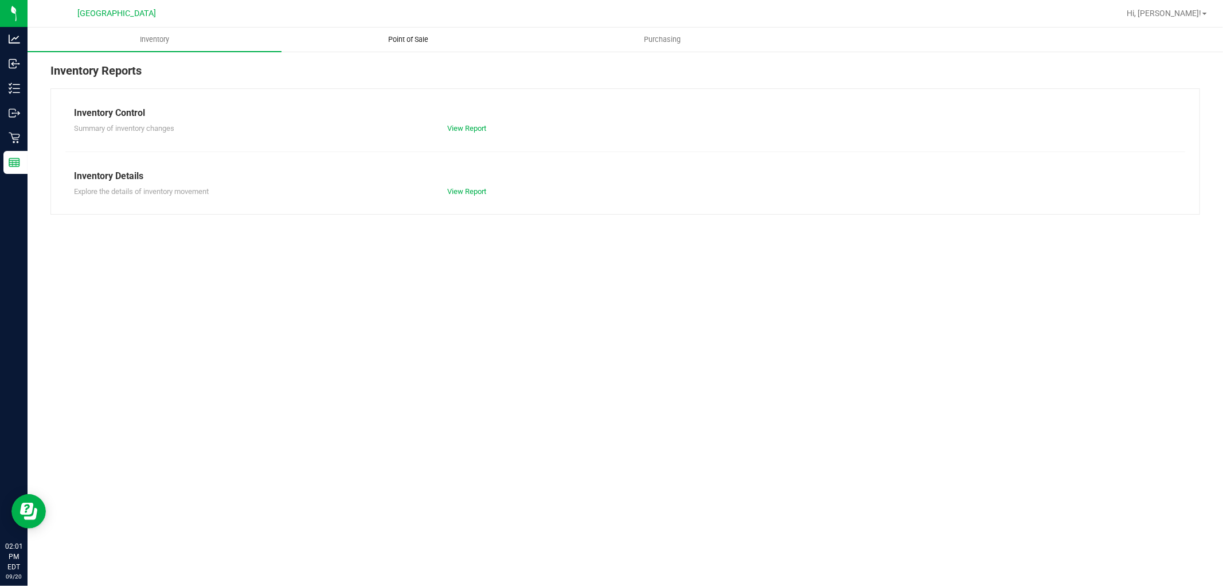
click at [411, 42] on span "Point of Sale" at bounding box center [408, 39] width 71 height 10
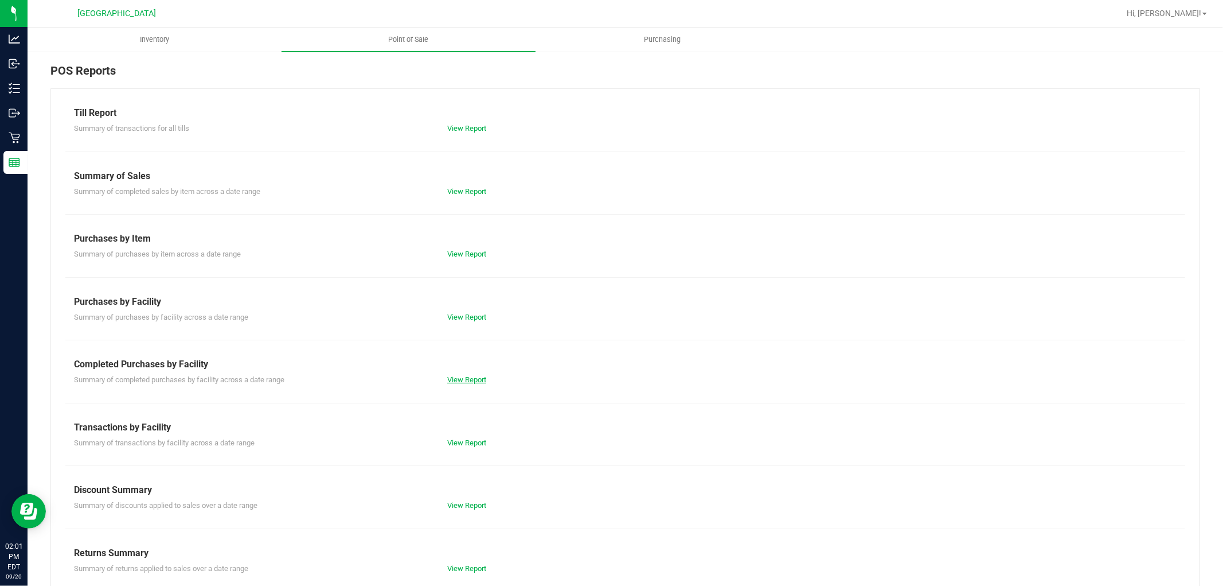
click at [460, 376] on link "View Report" at bounding box center [466, 379] width 39 height 9
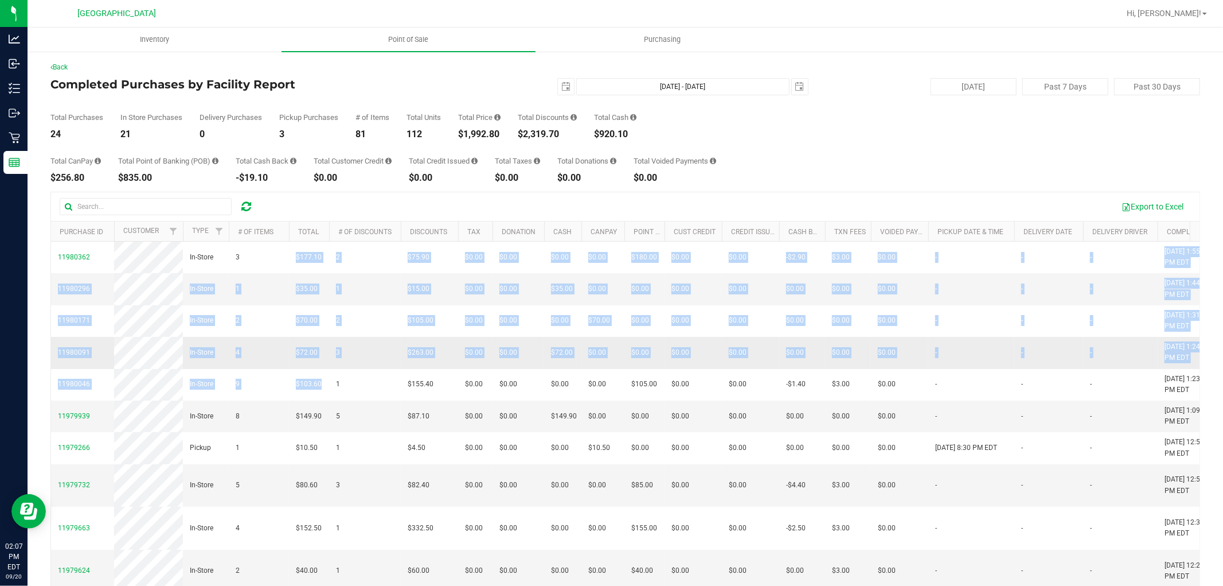
drag, startPoint x: 283, startPoint y: 260, endPoint x: 335, endPoint y: 383, distance: 133.9
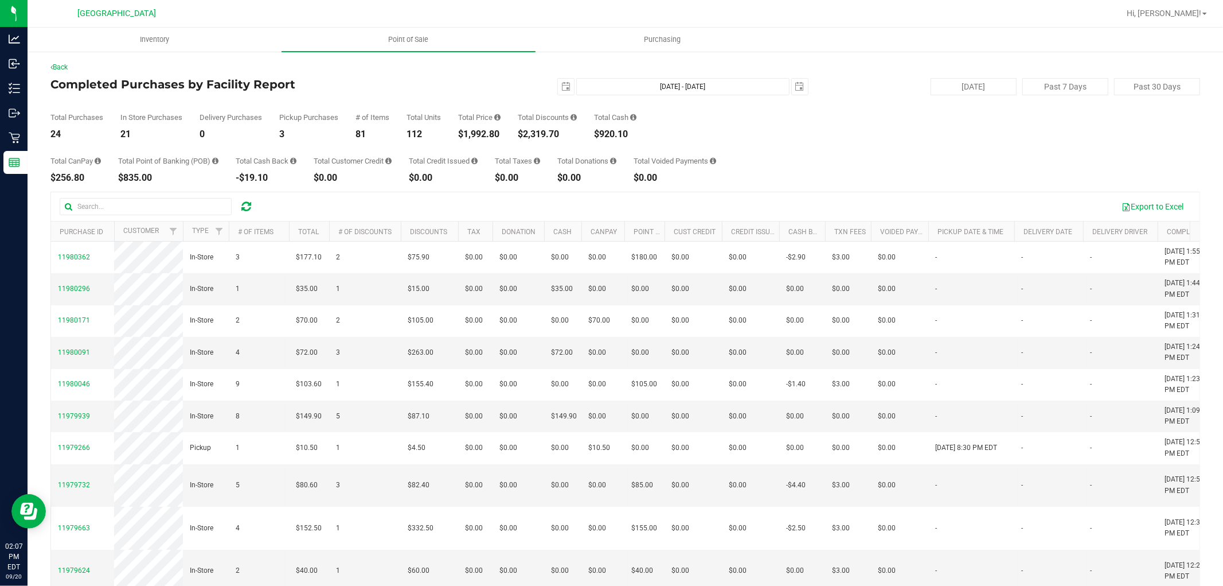
click at [810, 104] on div "Total Purchases 24 In Store Purchases 21 Delivery Purchases 0 Pickup Purchases …" at bounding box center [625, 117] width 1150 height 44
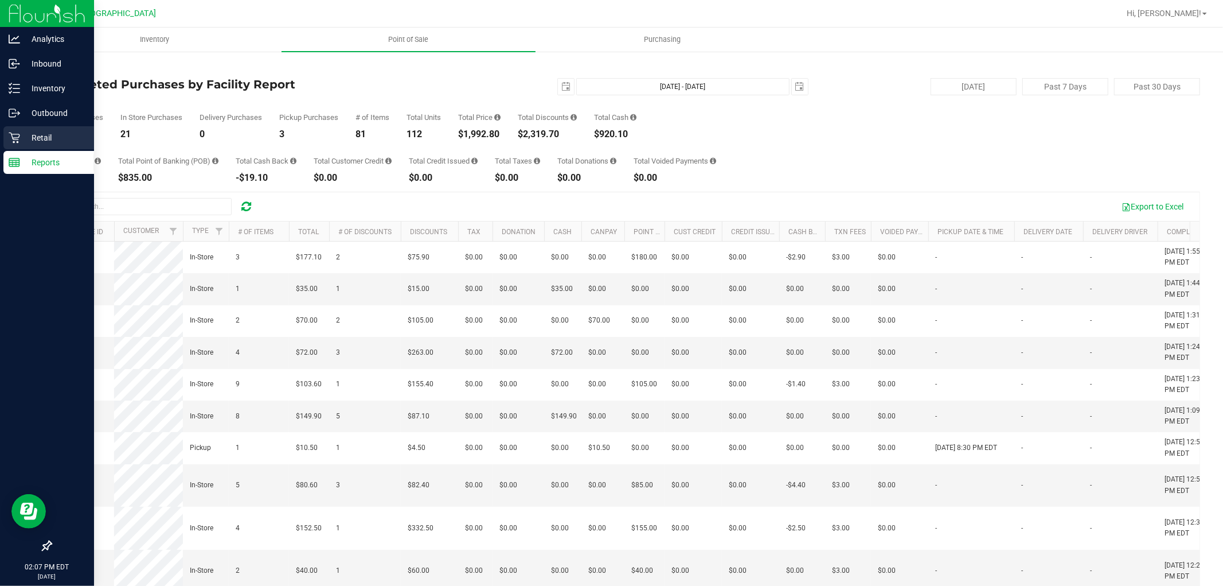
click at [50, 145] on div "Retail" at bounding box center [48, 137] width 91 height 23
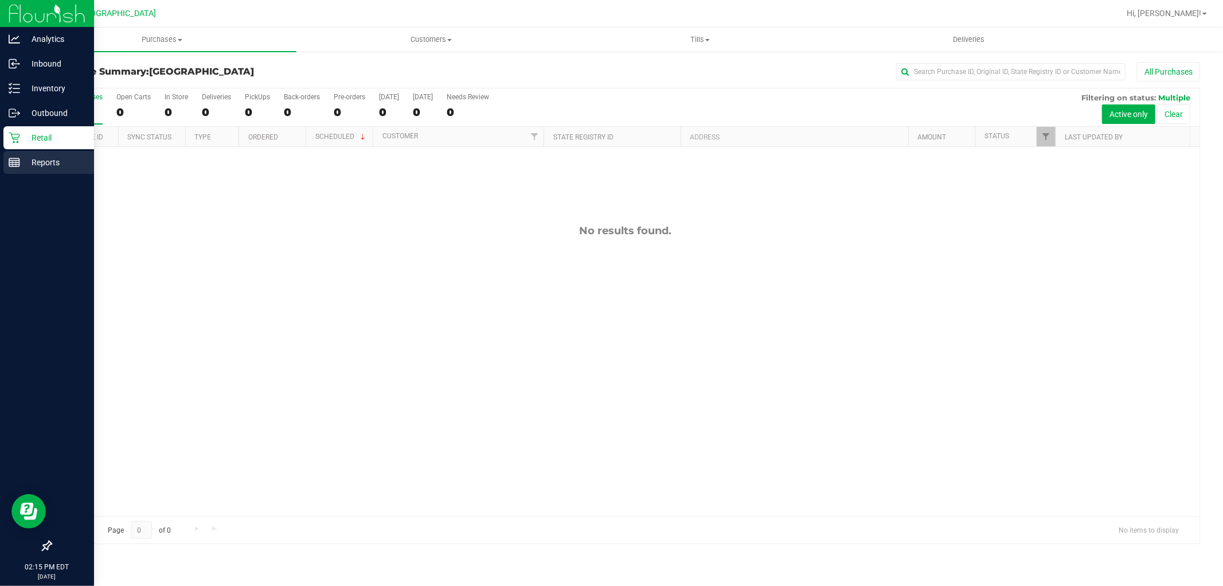
click at [25, 161] on p "Reports" at bounding box center [54, 162] width 69 height 14
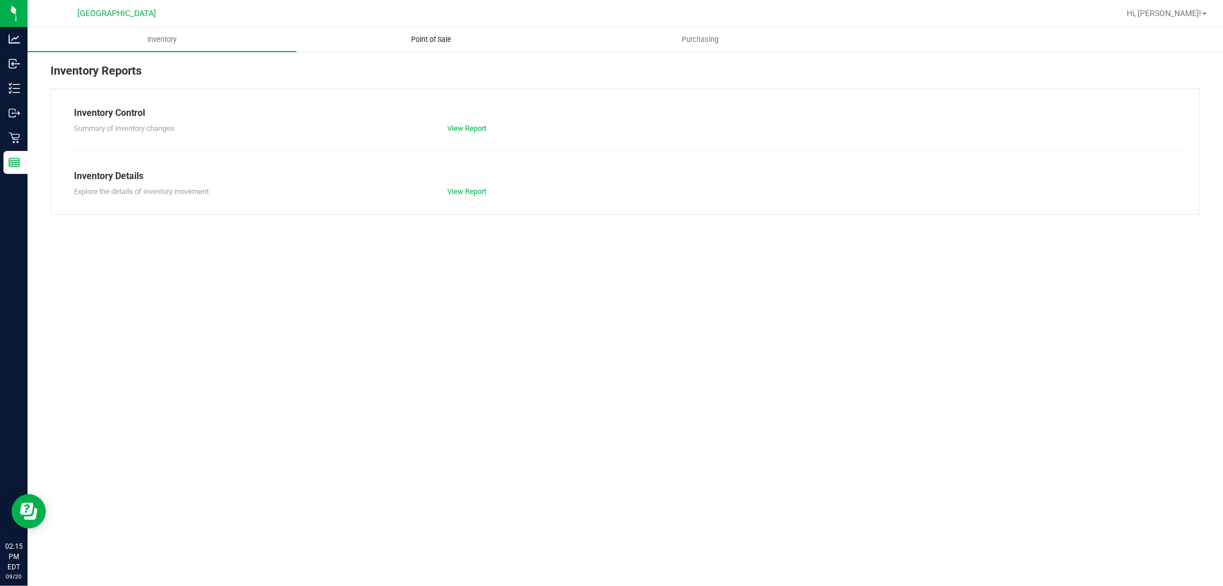
click at [433, 41] on span "Point of Sale" at bounding box center [431, 39] width 71 height 10
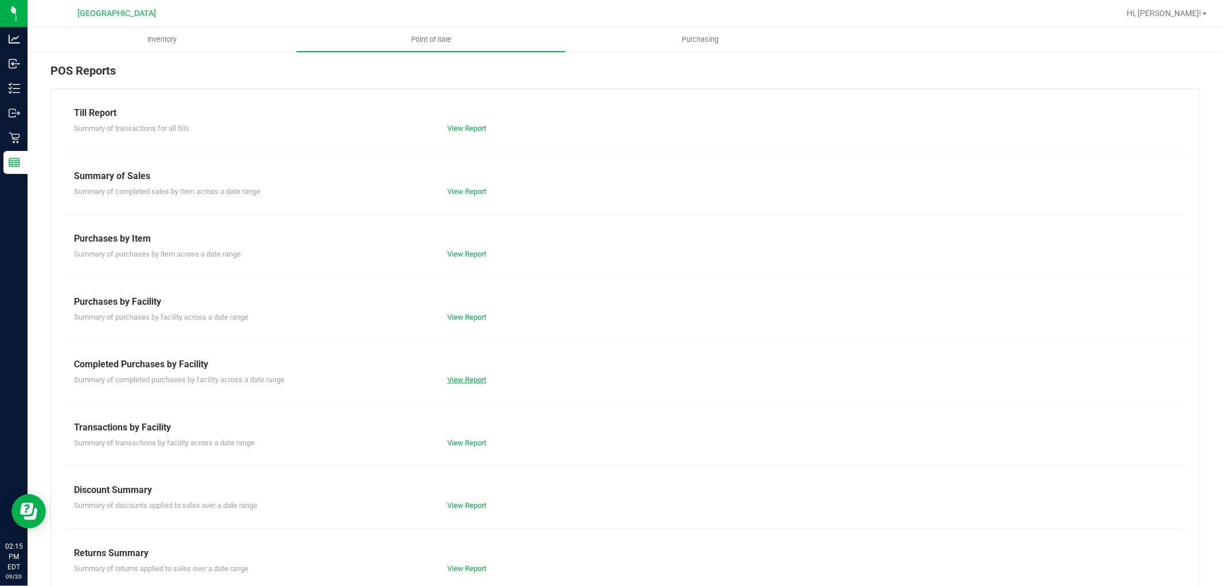
click at [457, 380] on link "View Report" at bounding box center [466, 379] width 39 height 9
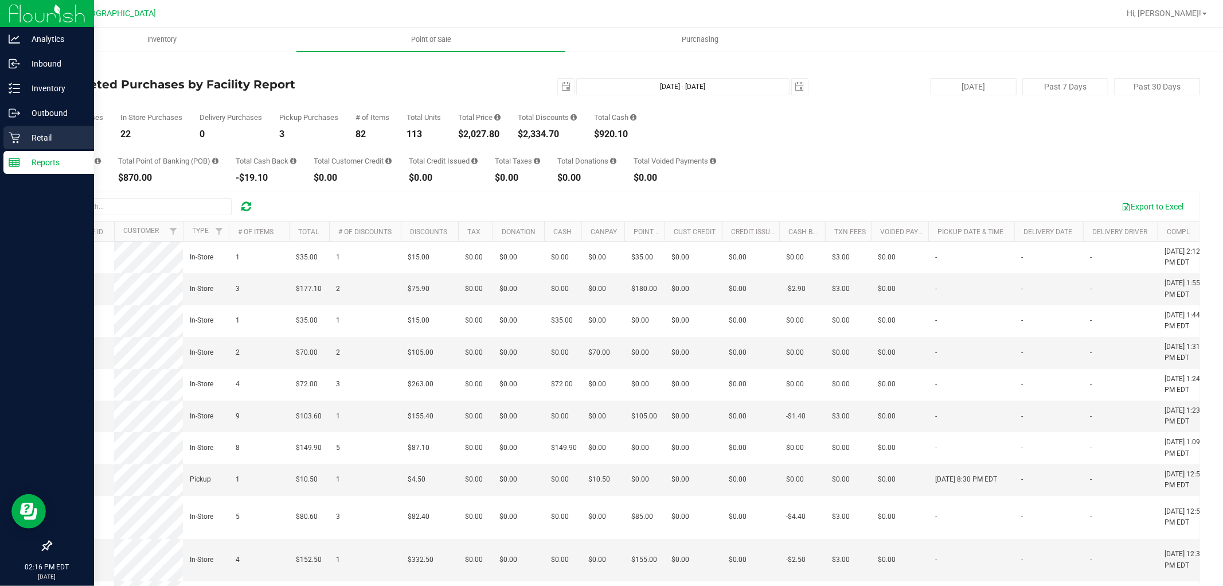
click at [21, 138] on p "Retail" at bounding box center [54, 138] width 69 height 14
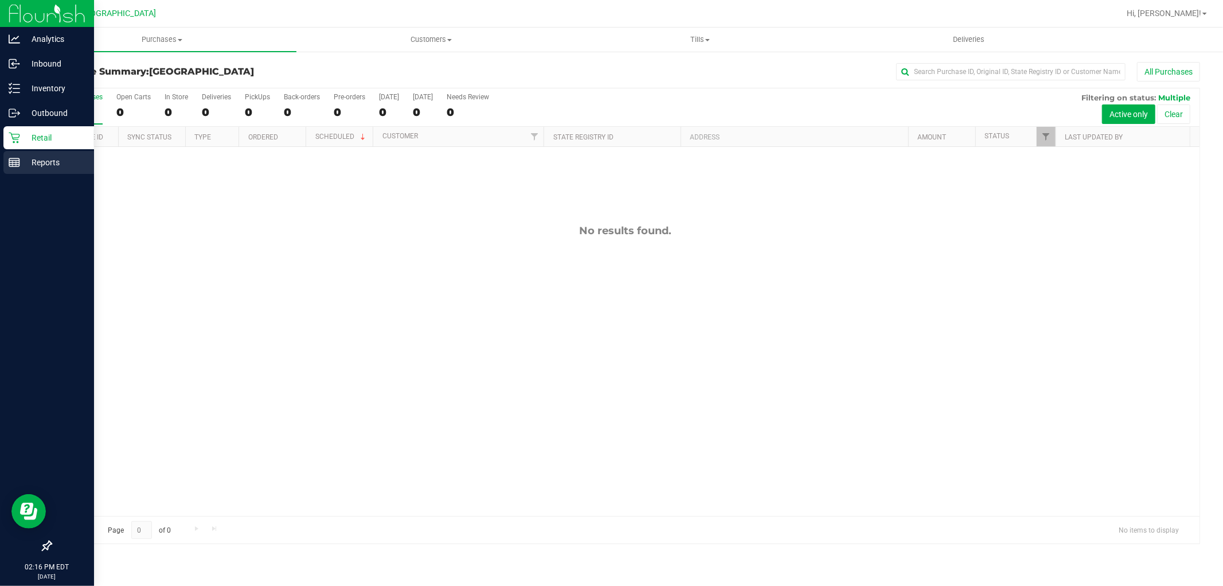
click at [13, 165] on icon at bounding box center [14, 162] width 11 height 11
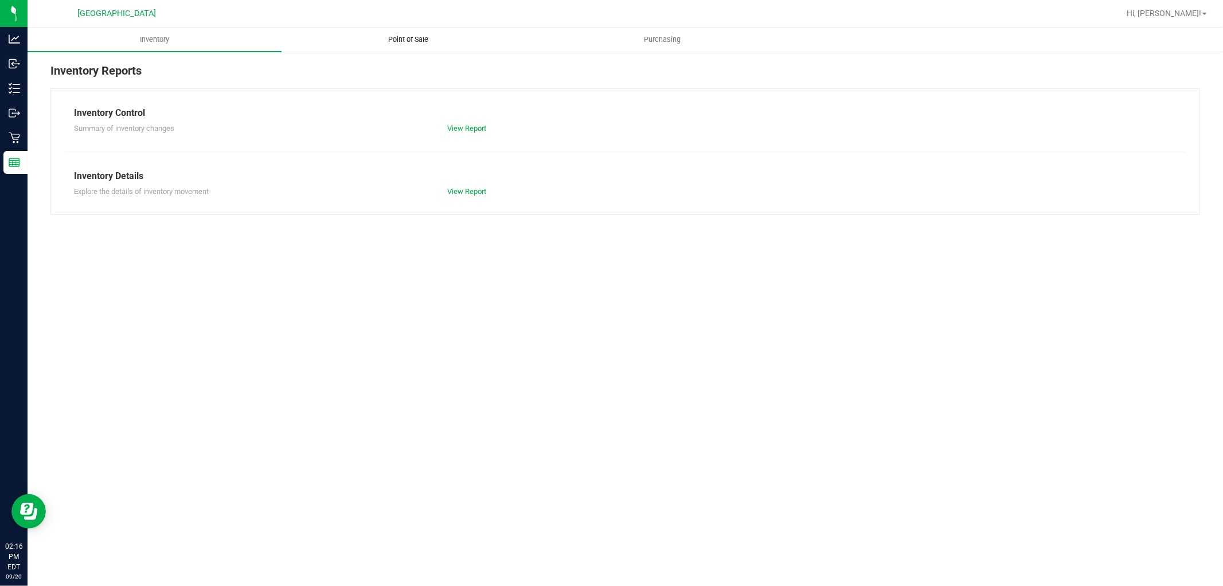
click at [401, 36] on span "Point of Sale" at bounding box center [408, 39] width 71 height 10
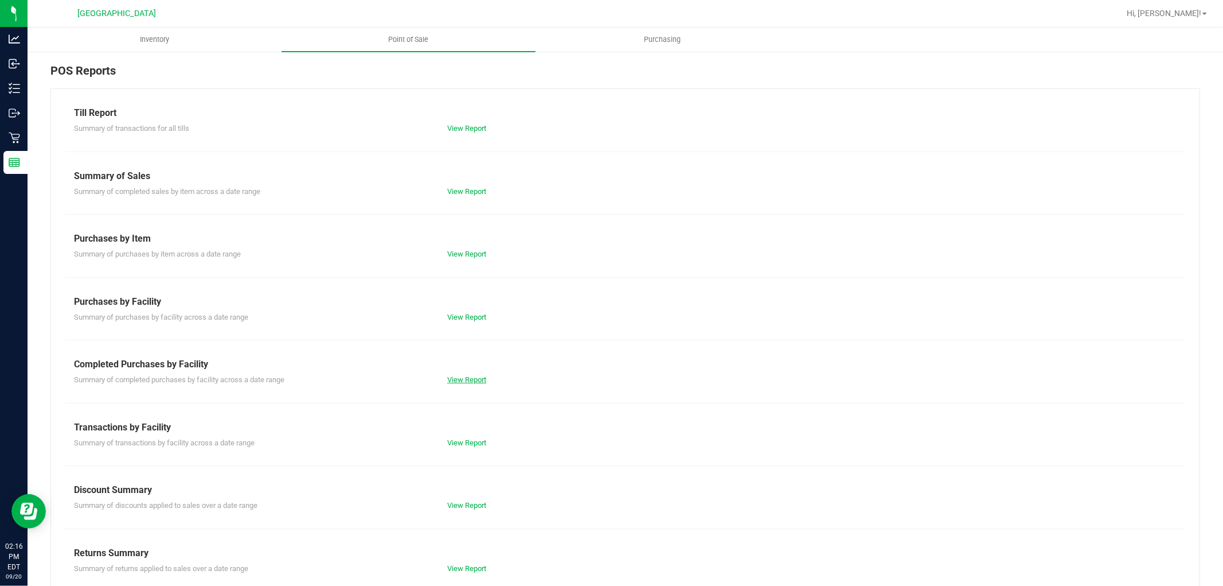
click at [459, 379] on link "View Report" at bounding box center [466, 379] width 39 height 9
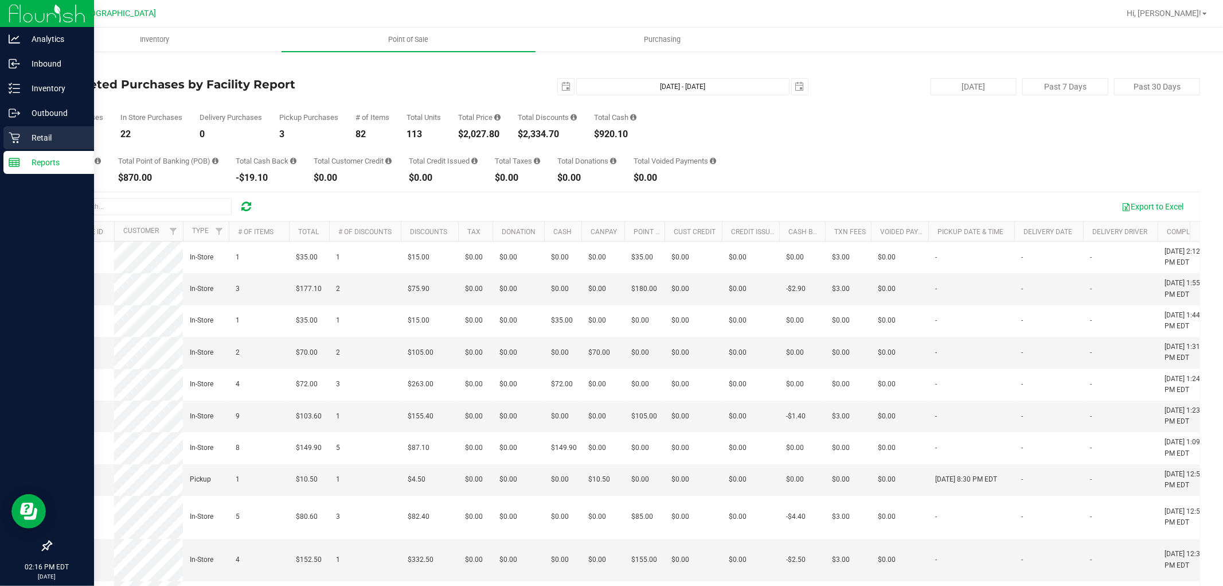
click at [23, 140] on p "Retail" at bounding box center [54, 138] width 69 height 14
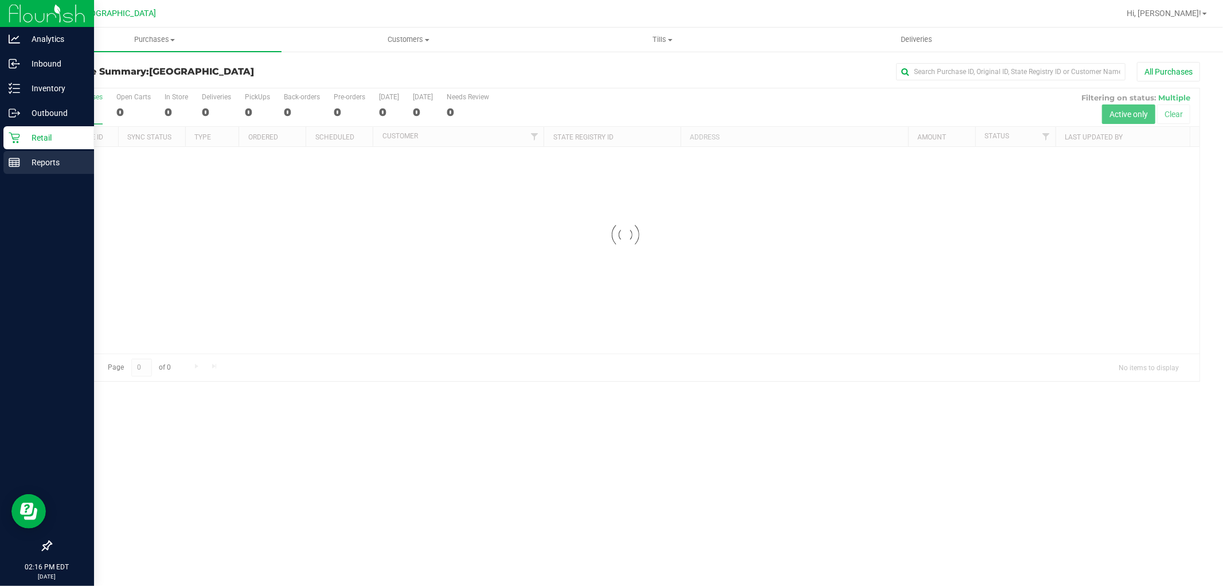
click at [24, 157] on p "Reports" at bounding box center [54, 162] width 69 height 14
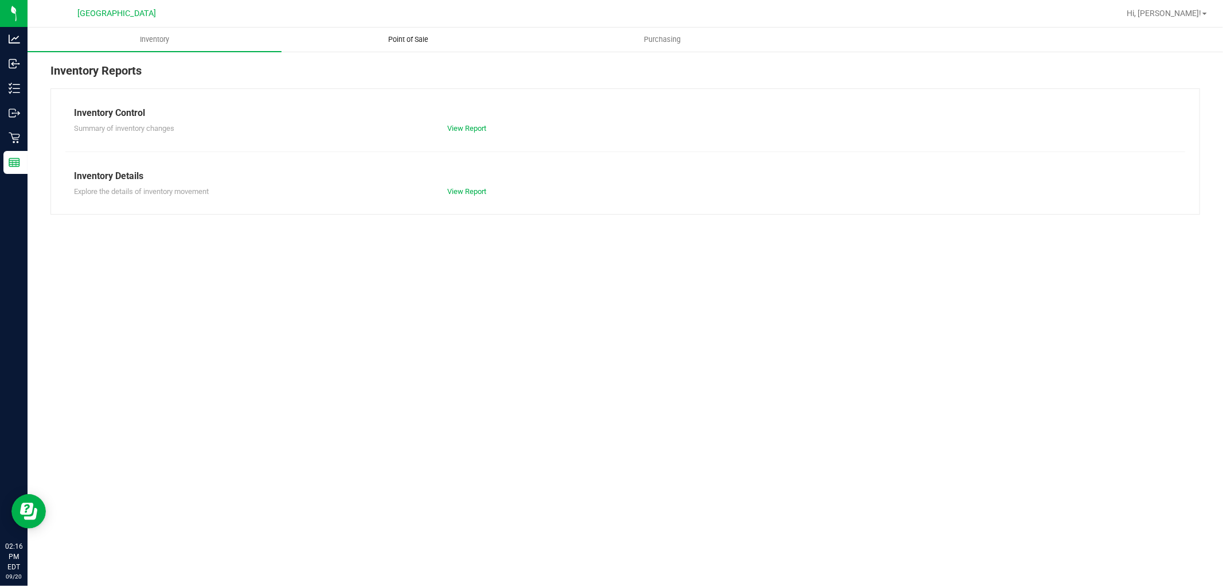
click at [422, 39] on span "Point of Sale" at bounding box center [408, 39] width 71 height 10
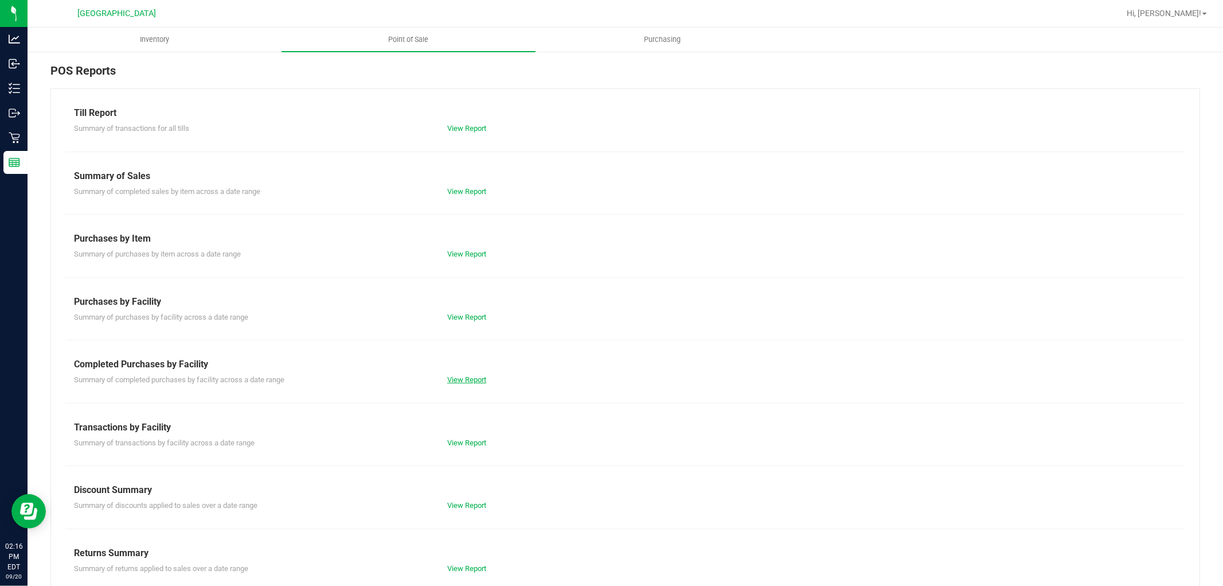
click at [473, 379] on link "View Report" at bounding box center [466, 379] width 39 height 9
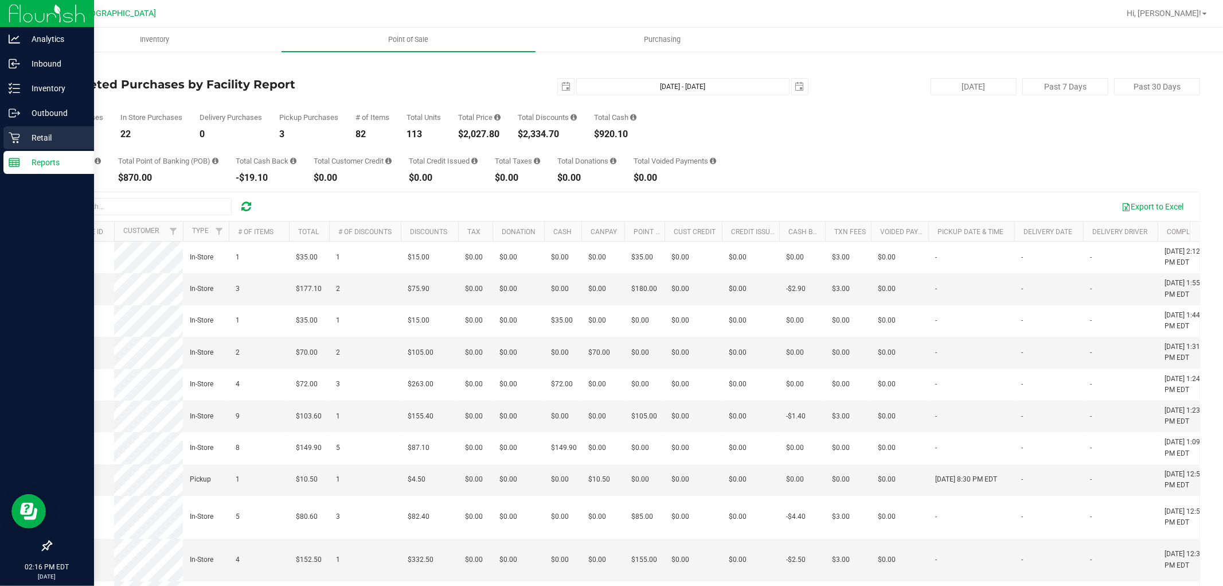
click at [54, 139] on p "Retail" at bounding box center [54, 138] width 69 height 14
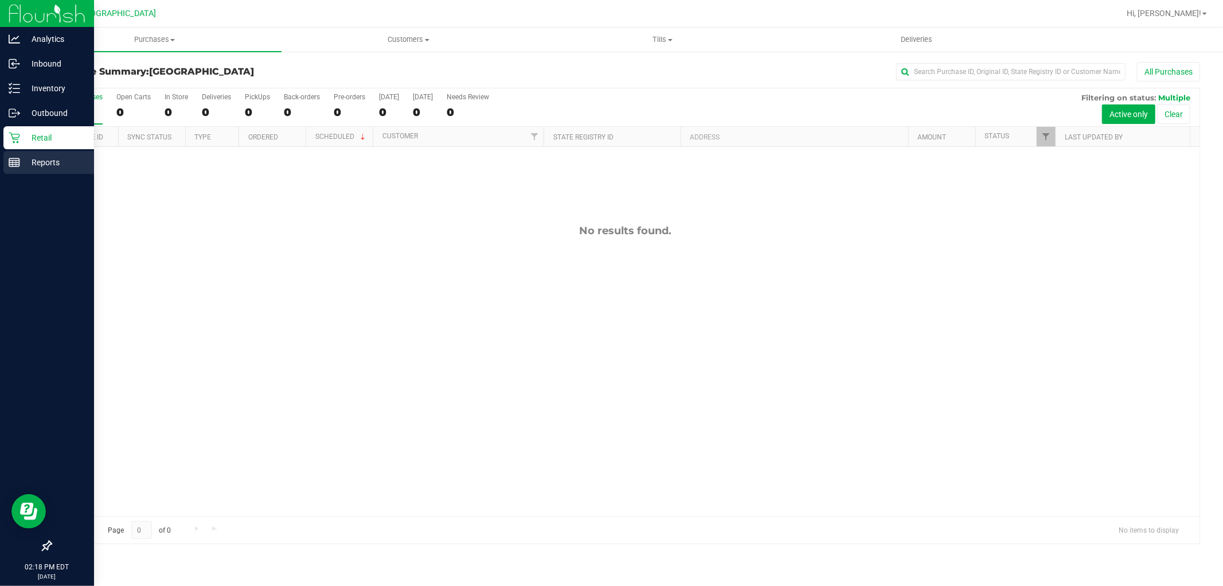
click at [17, 167] on icon at bounding box center [14, 162] width 11 height 11
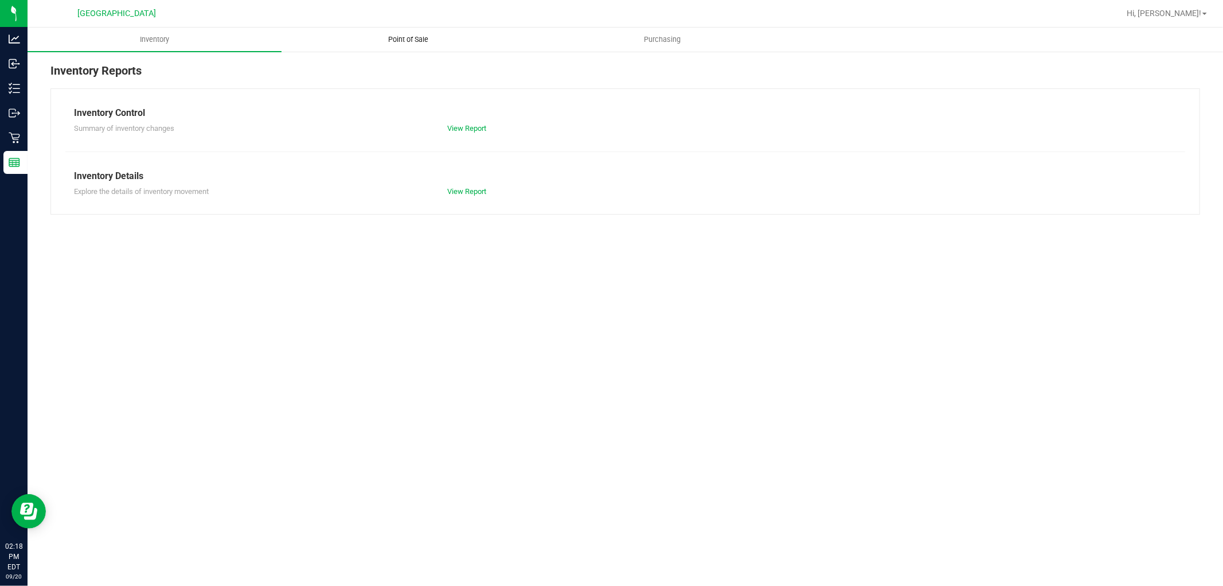
click at [394, 43] on span "Point of Sale" at bounding box center [408, 39] width 71 height 10
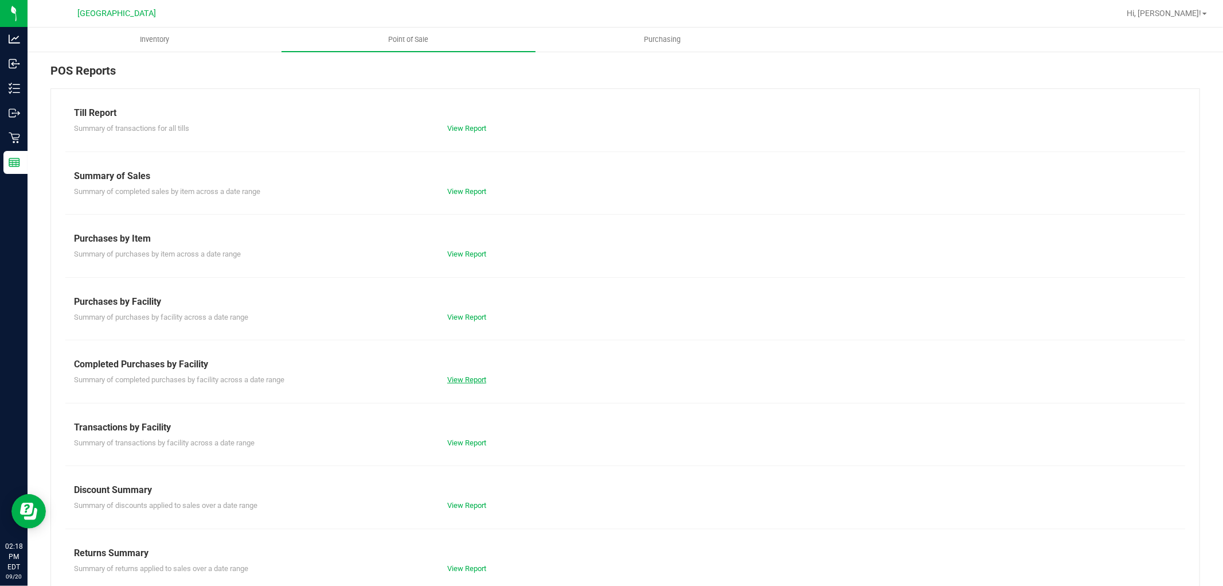
click at [474, 375] on link "View Report" at bounding box center [466, 379] width 39 height 9
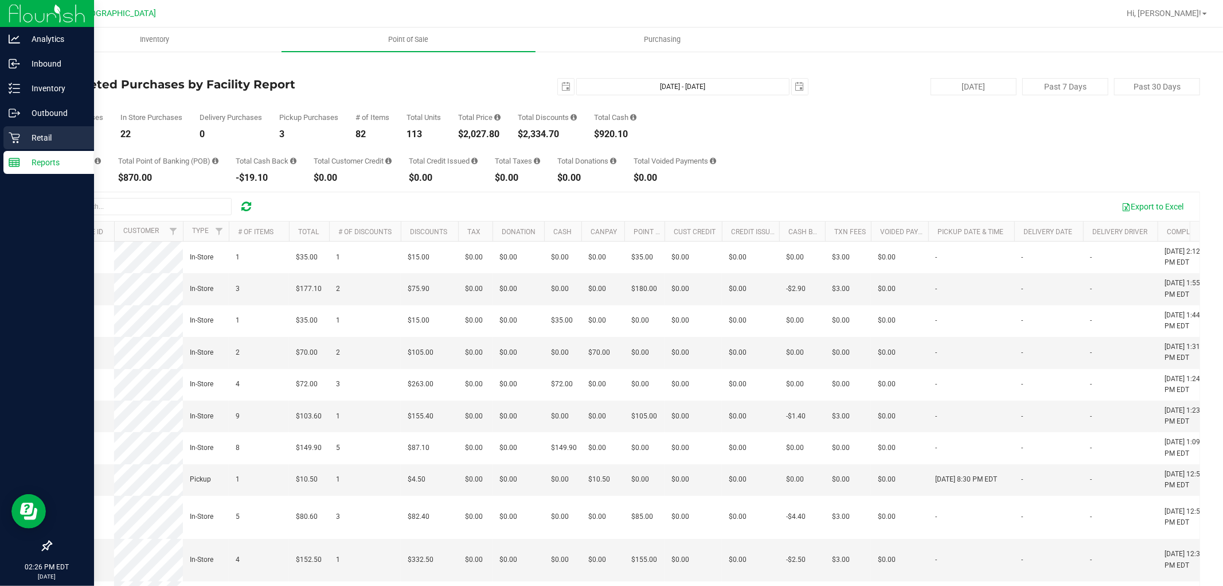
click at [13, 132] on icon at bounding box center [14, 137] width 11 height 11
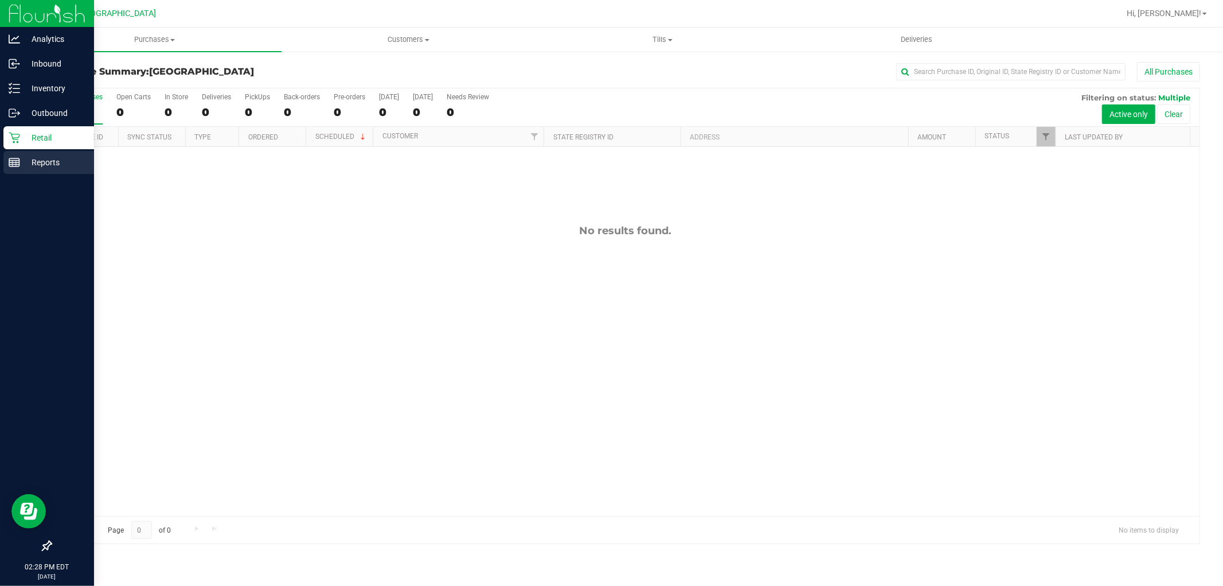
click at [20, 167] on p "Reports" at bounding box center [54, 162] width 69 height 14
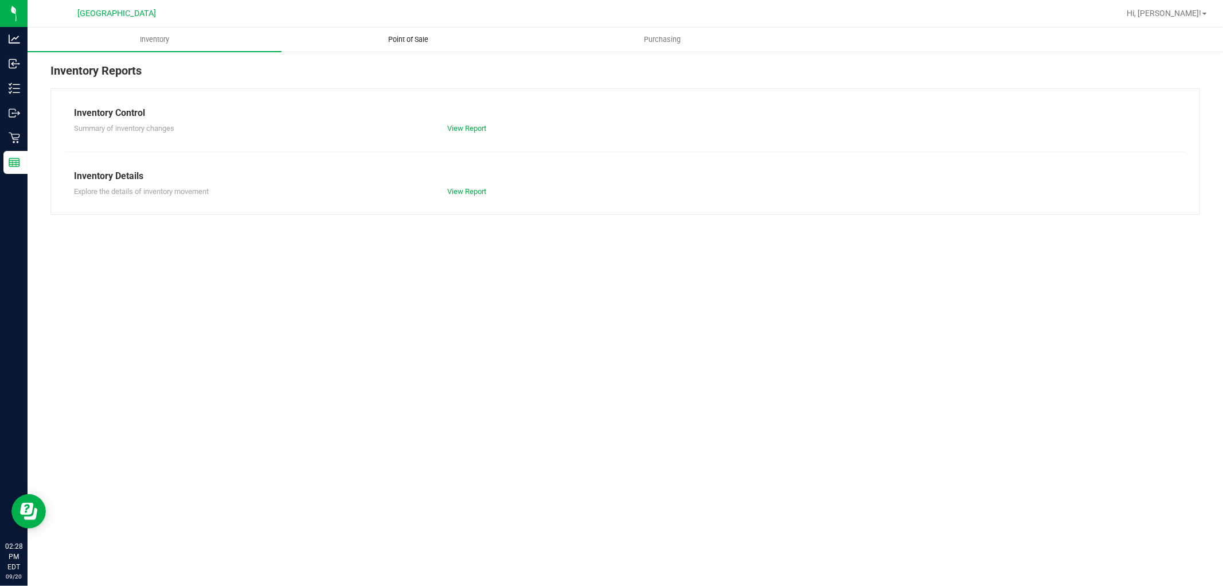
click at [403, 37] on span "Point of Sale" at bounding box center [408, 39] width 71 height 10
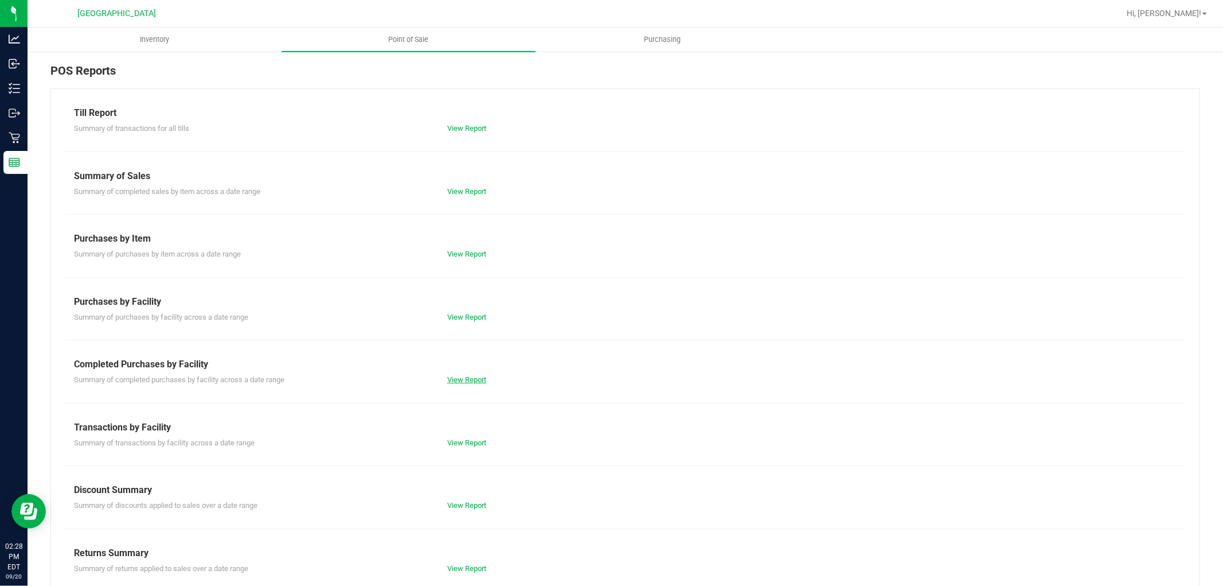
click at [457, 375] on link "View Report" at bounding box center [466, 379] width 39 height 9
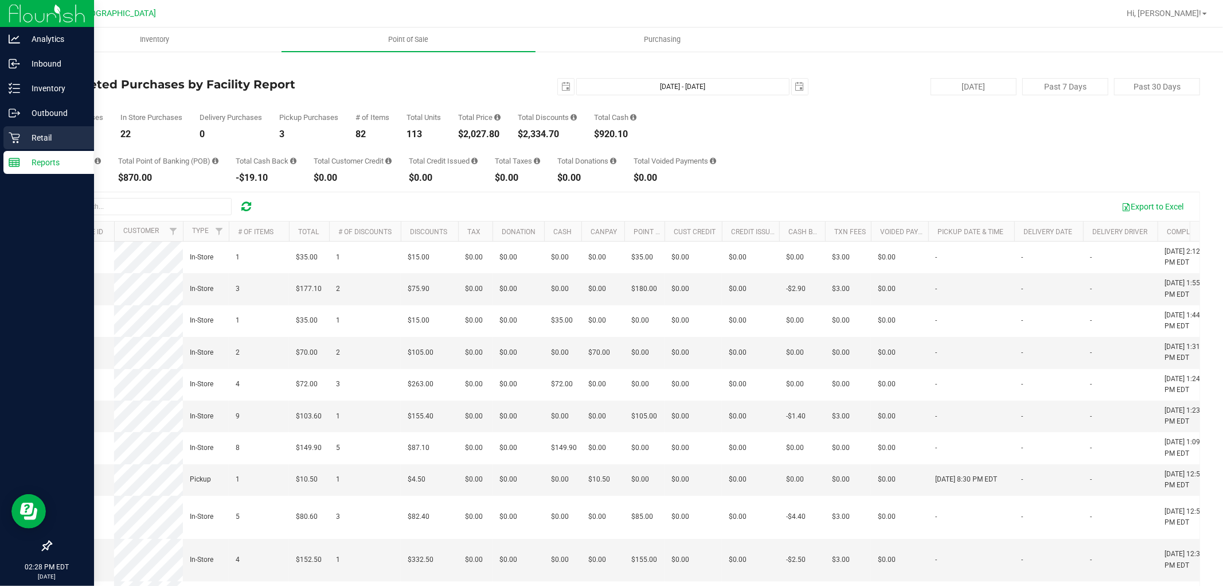
click at [15, 138] on icon at bounding box center [14, 137] width 11 height 11
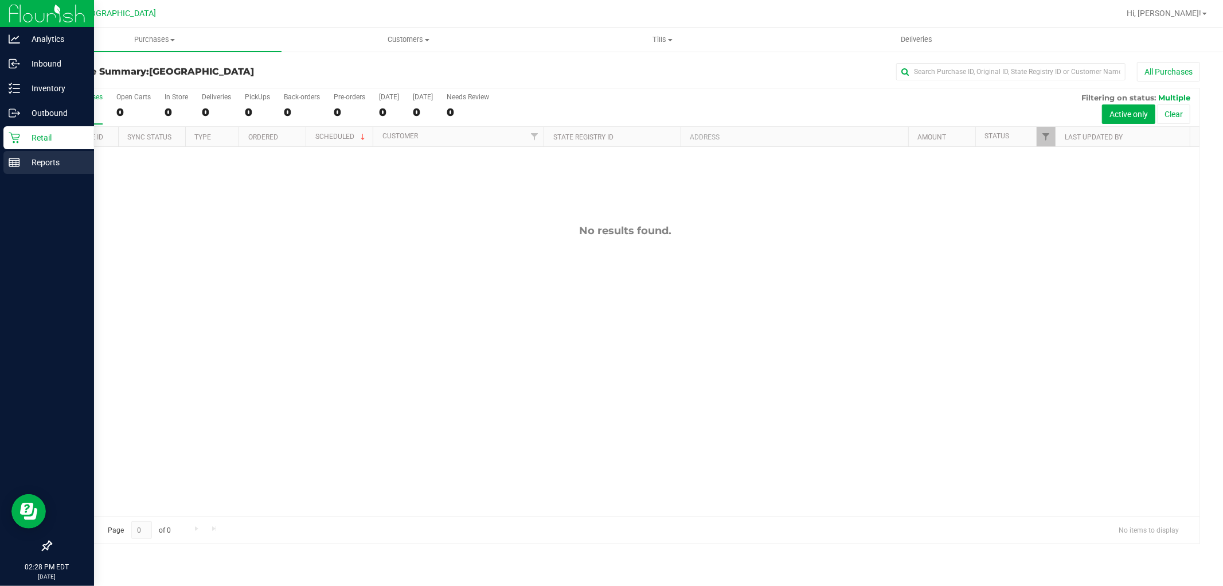
click at [21, 167] on p "Reports" at bounding box center [54, 162] width 69 height 14
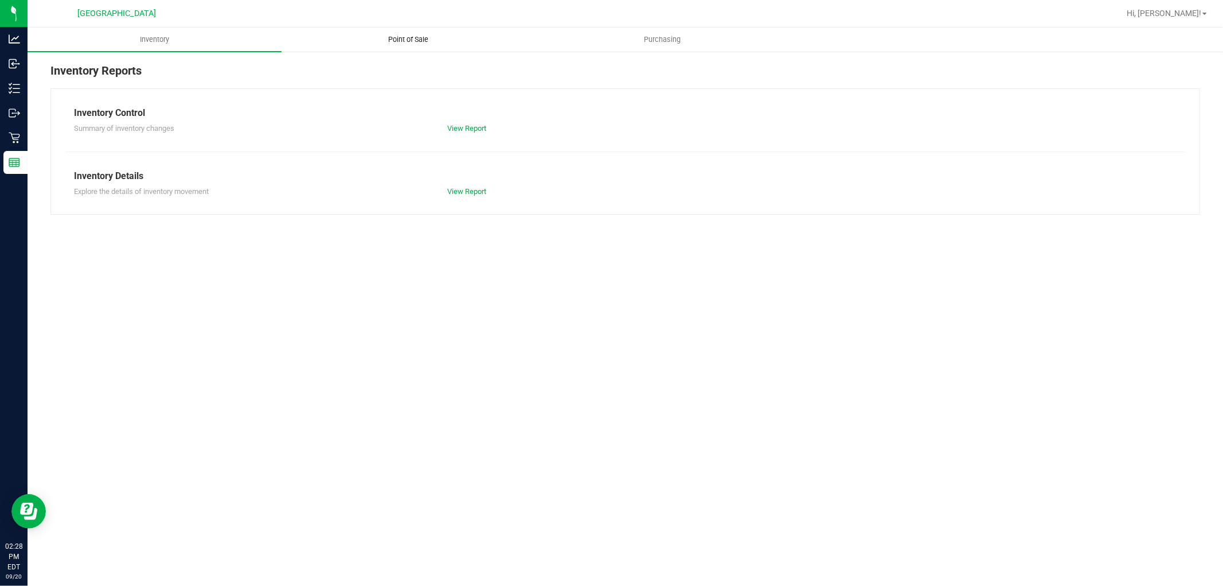
click at [422, 37] on span "Point of Sale" at bounding box center [408, 39] width 71 height 10
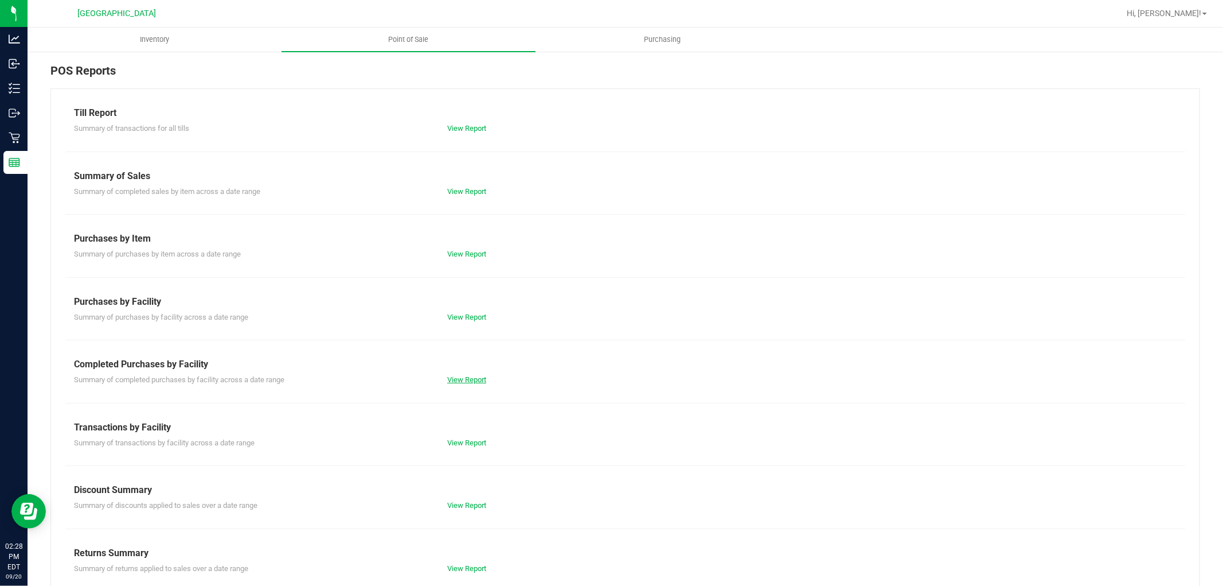
click at [475, 379] on link "View Report" at bounding box center [466, 379] width 39 height 9
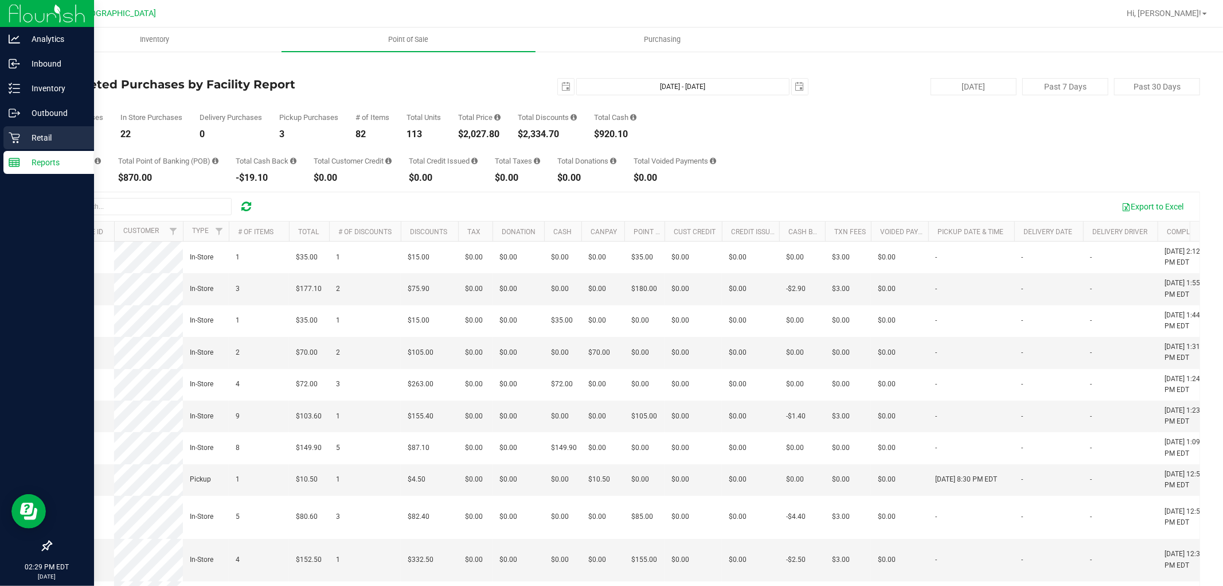
click at [21, 134] on p "Retail" at bounding box center [54, 138] width 69 height 14
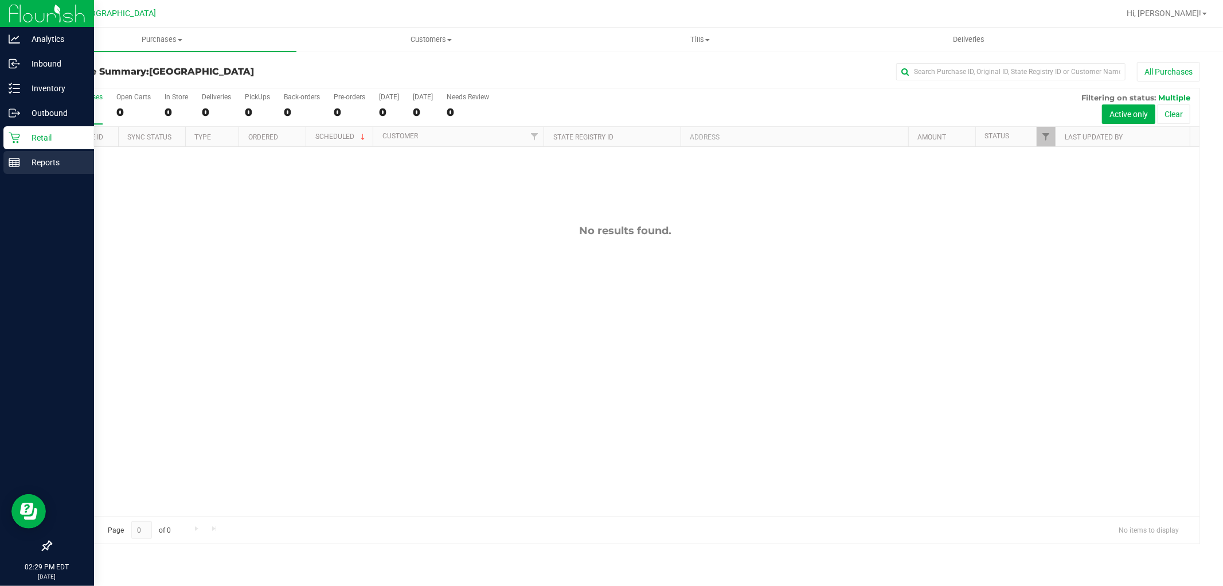
click at [20, 156] on p "Reports" at bounding box center [54, 162] width 69 height 14
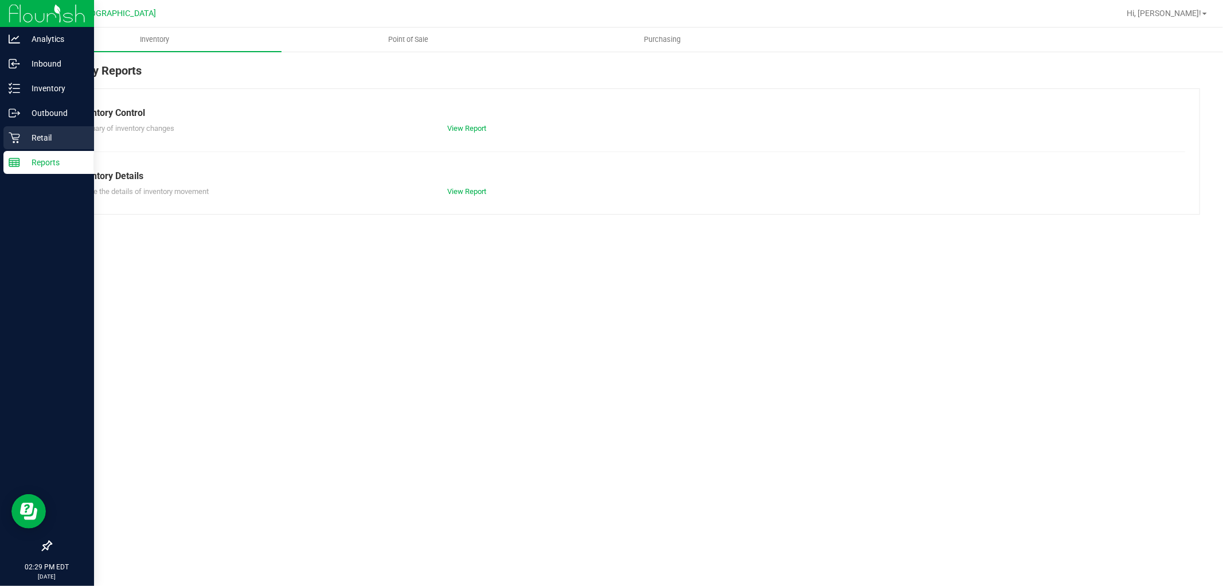
click at [32, 139] on p "Retail" at bounding box center [54, 138] width 69 height 14
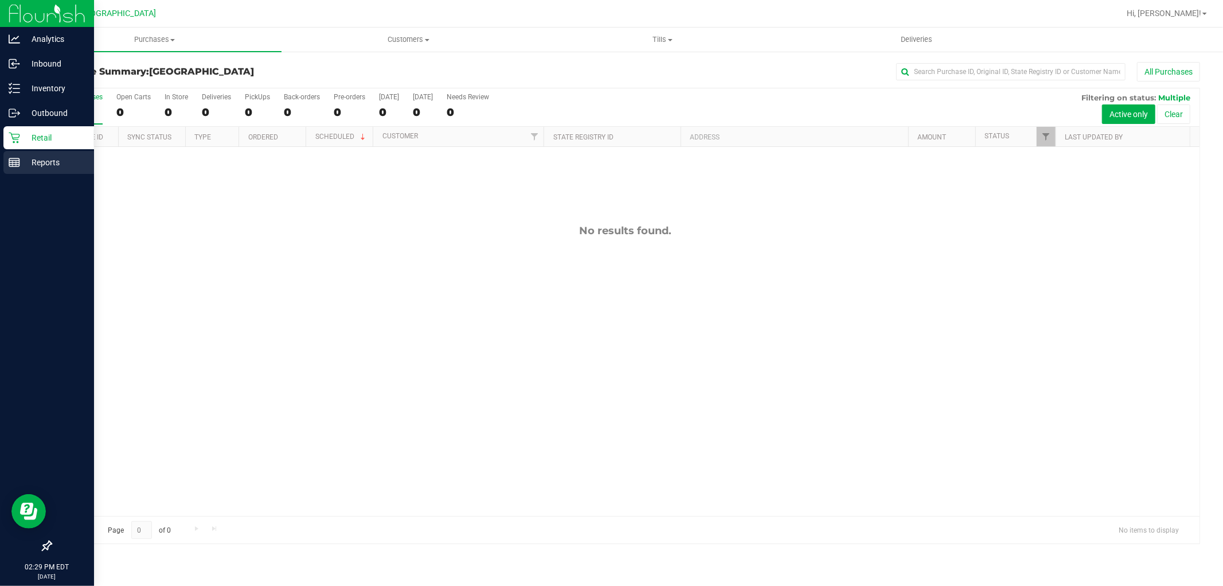
click at [15, 167] on icon at bounding box center [14, 162] width 11 height 11
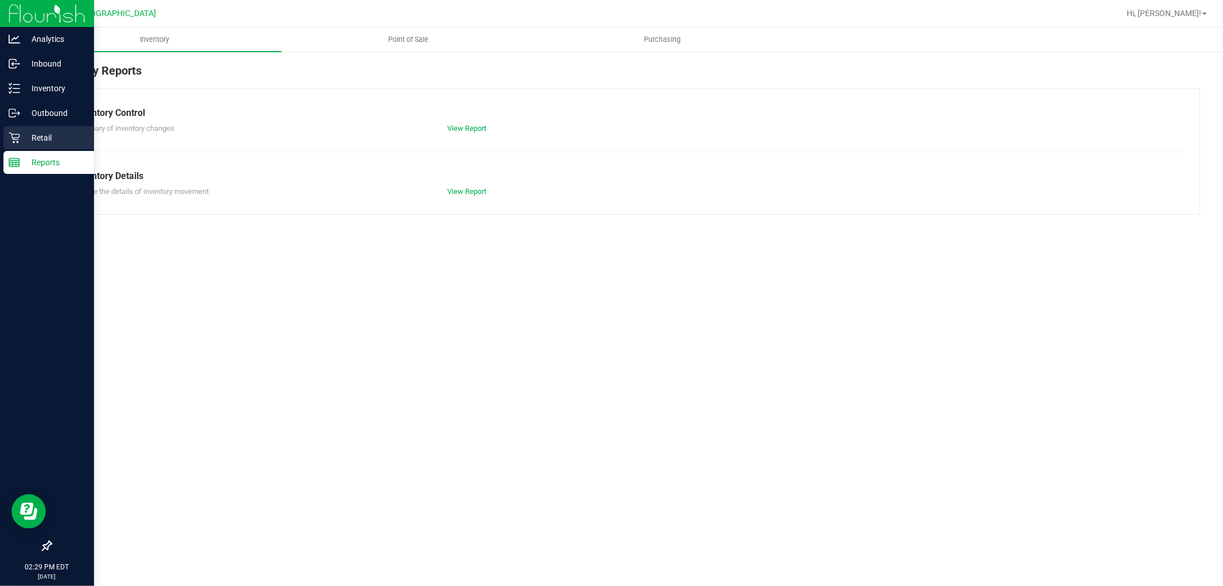
click at [43, 145] on div "Retail" at bounding box center [48, 137] width 91 height 23
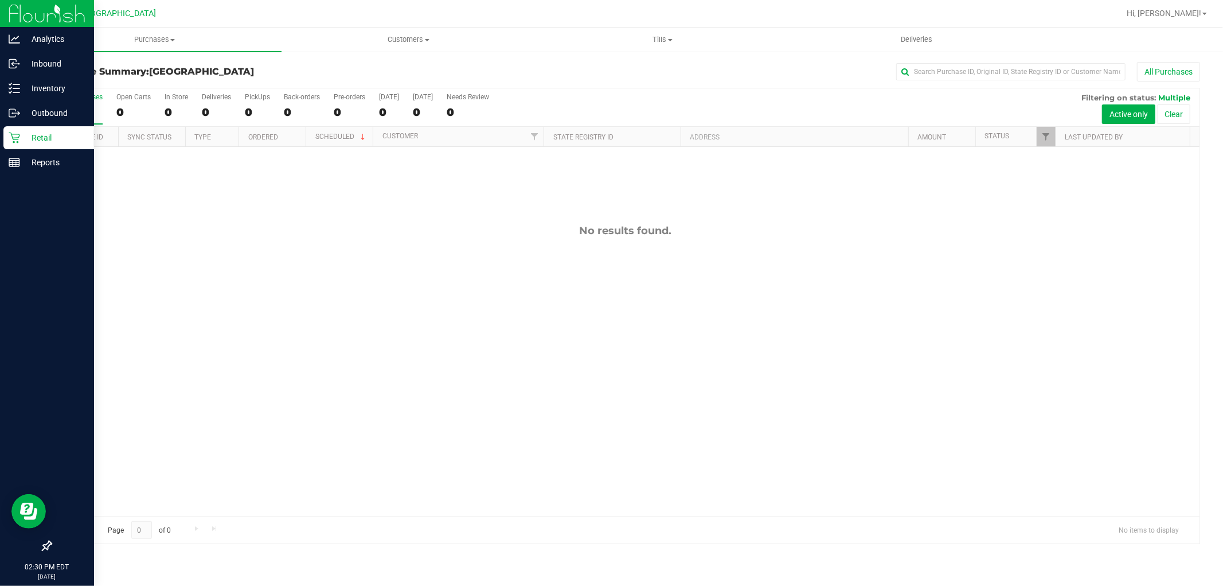
click at [7, 134] on div "Retail" at bounding box center [48, 137] width 91 height 23
click at [11, 158] on rect at bounding box center [14, 162] width 10 height 8
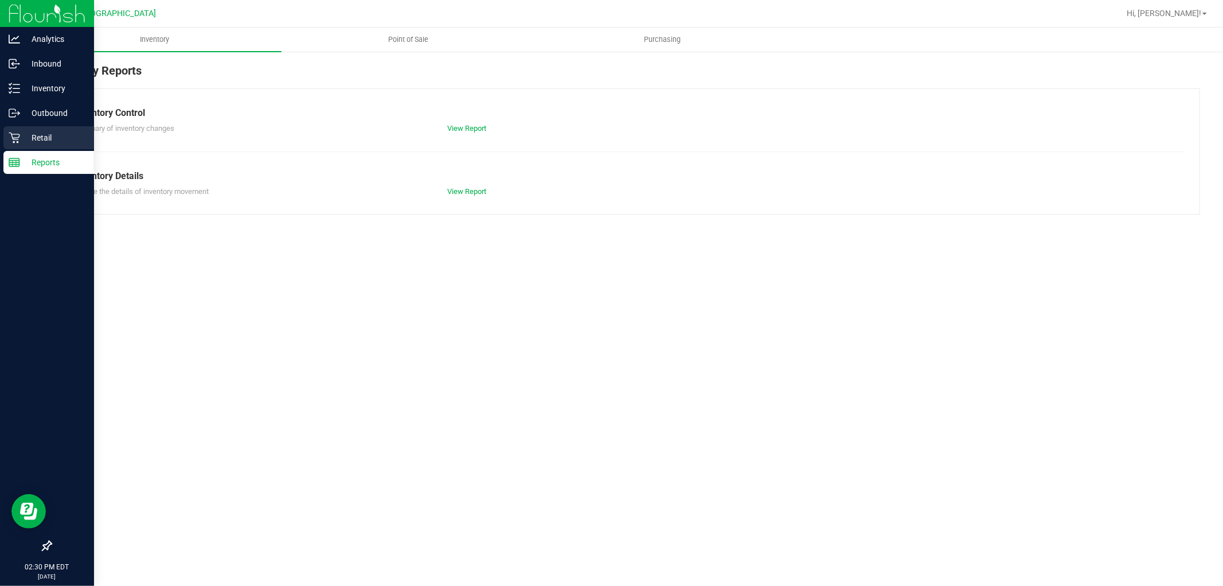
click at [25, 139] on p "Retail" at bounding box center [54, 138] width 69 height 14
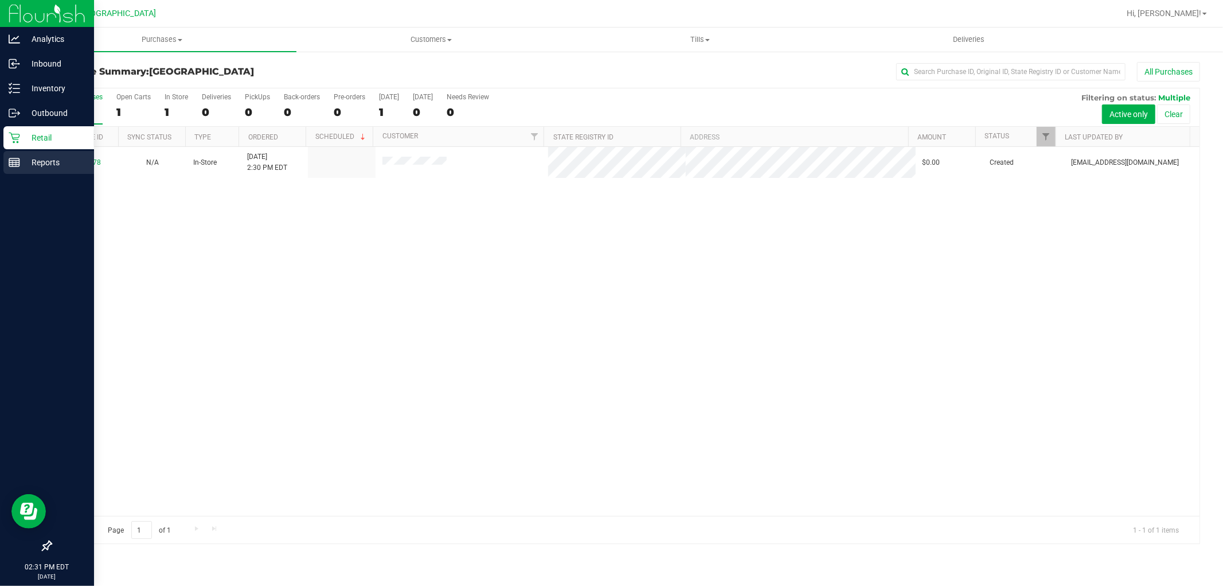
click at [44, 162] on p "Reports" at bounding box center [54, 162] width 69 height 14
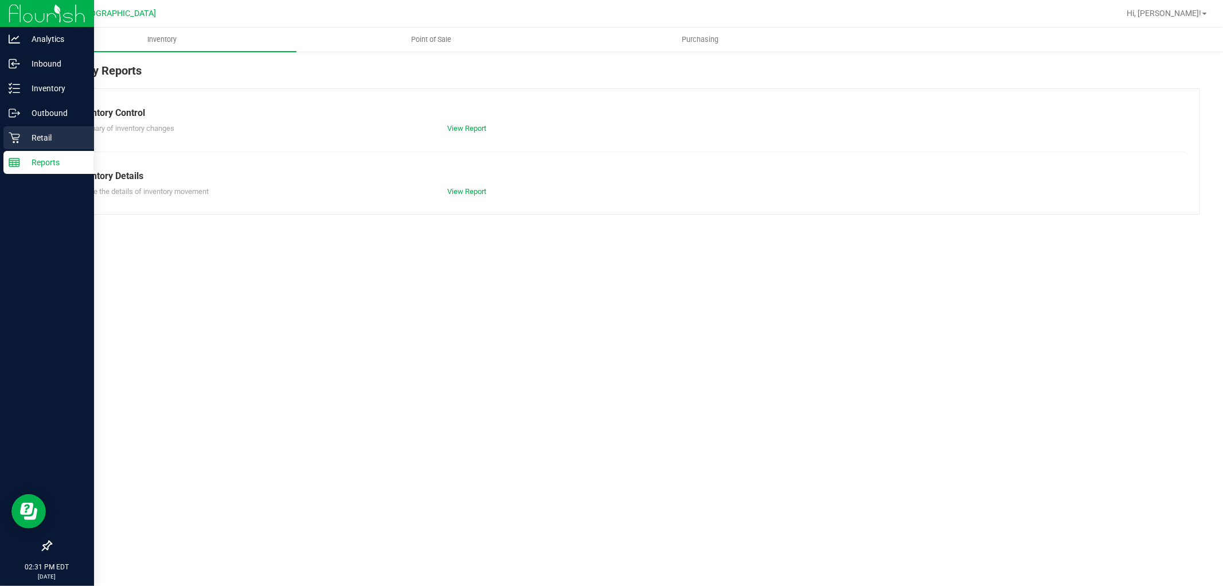
click at [46, 135] on p "Retail" at bounding box center [54, 138] width 69 height 14
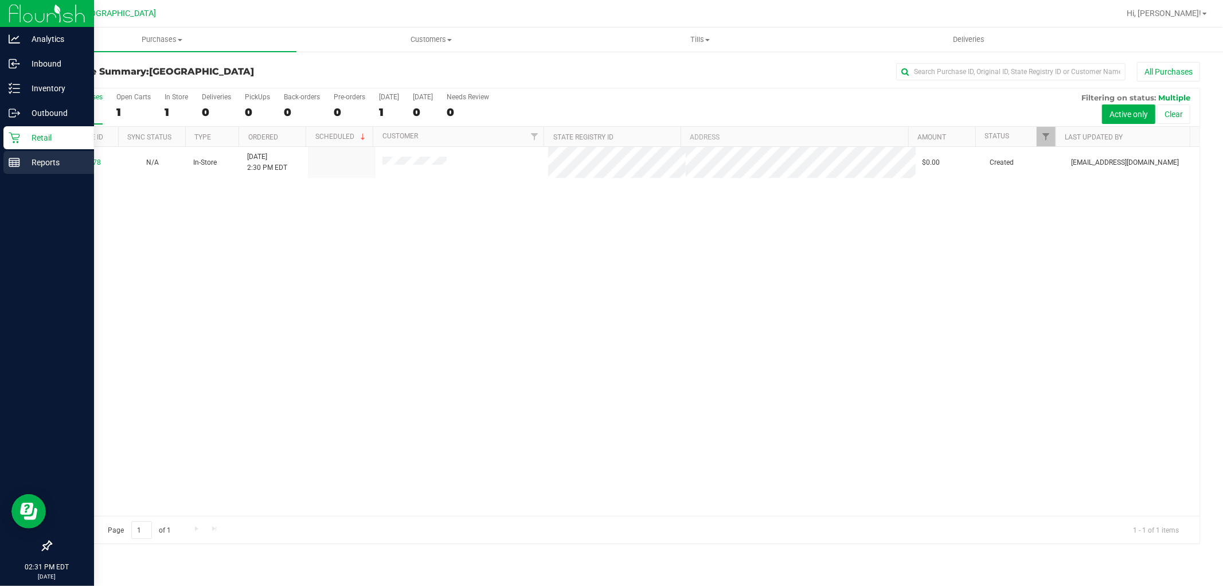
click at [22, 163] on p "Reports" at bounding box center [54, 162] width 69 height 14
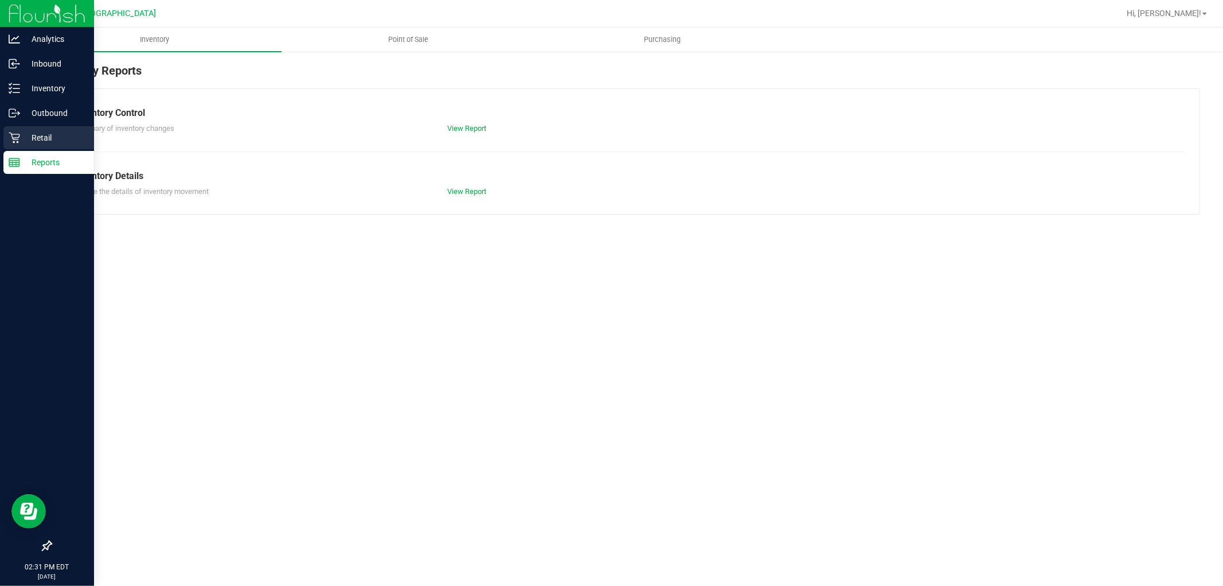
click at [41, 139] on p "Retail" at bounding box center [54, 138] width 69 height 14
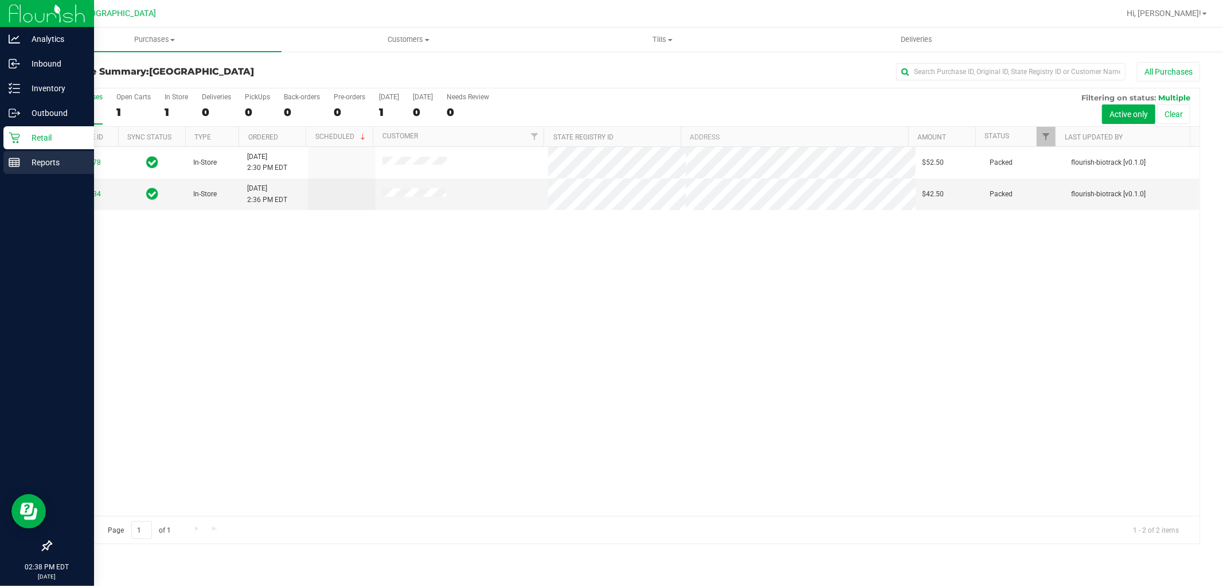
click at [16, 165] on line at bounding box center [16, 164] width 0 height 6
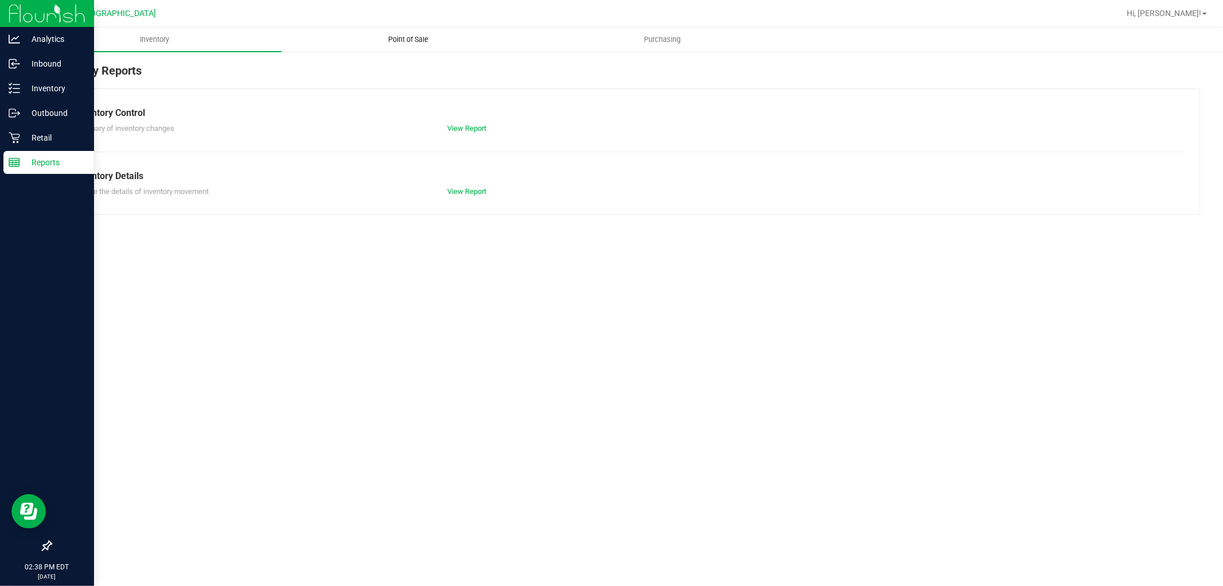
click at [404, 38] on span "Point of Sale" at bounding box center [408, 39] width 71 height 10
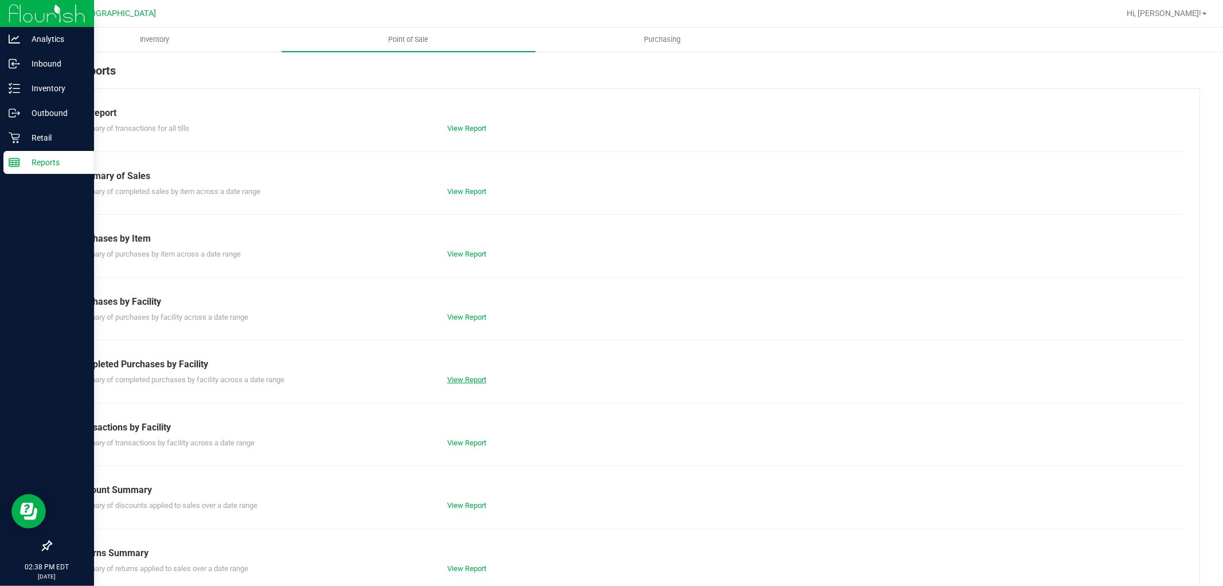
click at [459, 380] on link "View Report" at bounding box center [466, 379] width 39 height 9
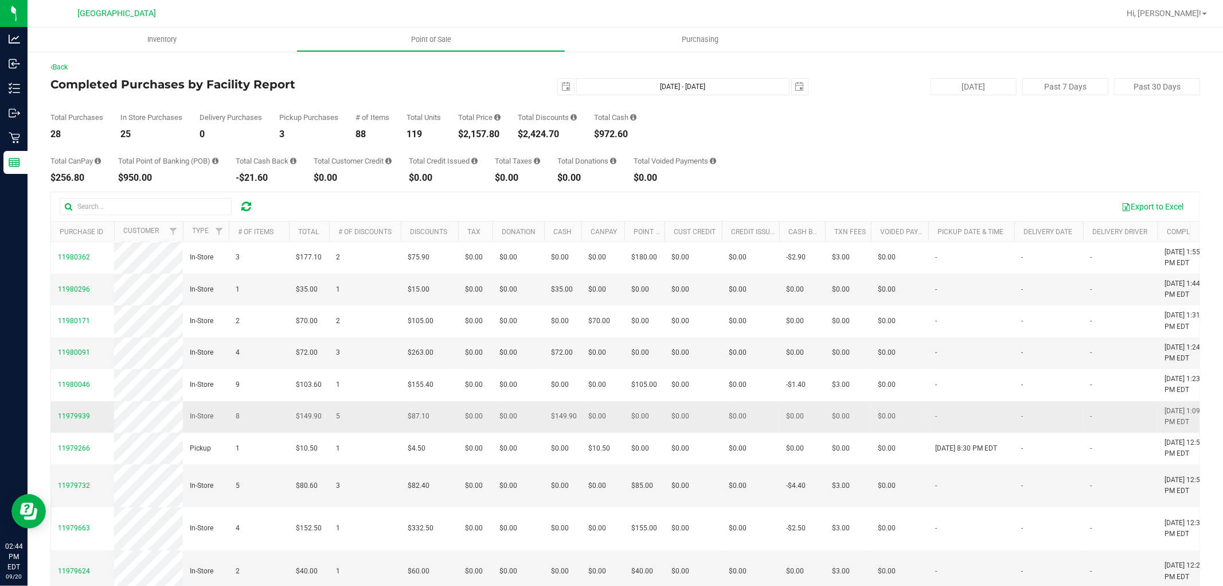
scroll to position [127, 0]
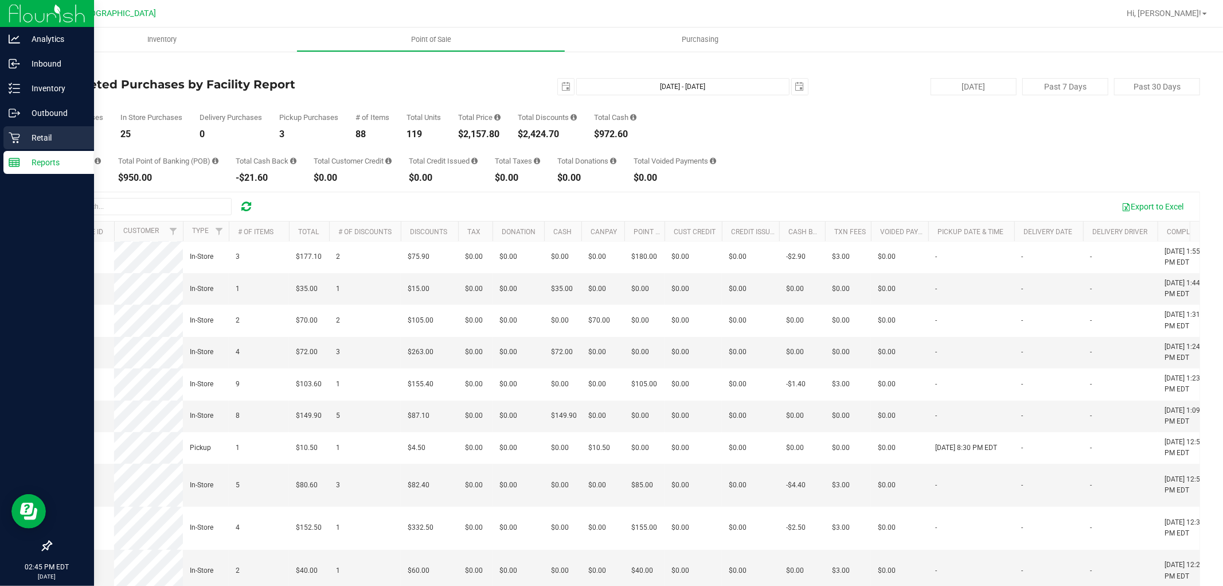
click at [25, 139] on p "Retail" at bounding box center [54, 138] width 69 height 14
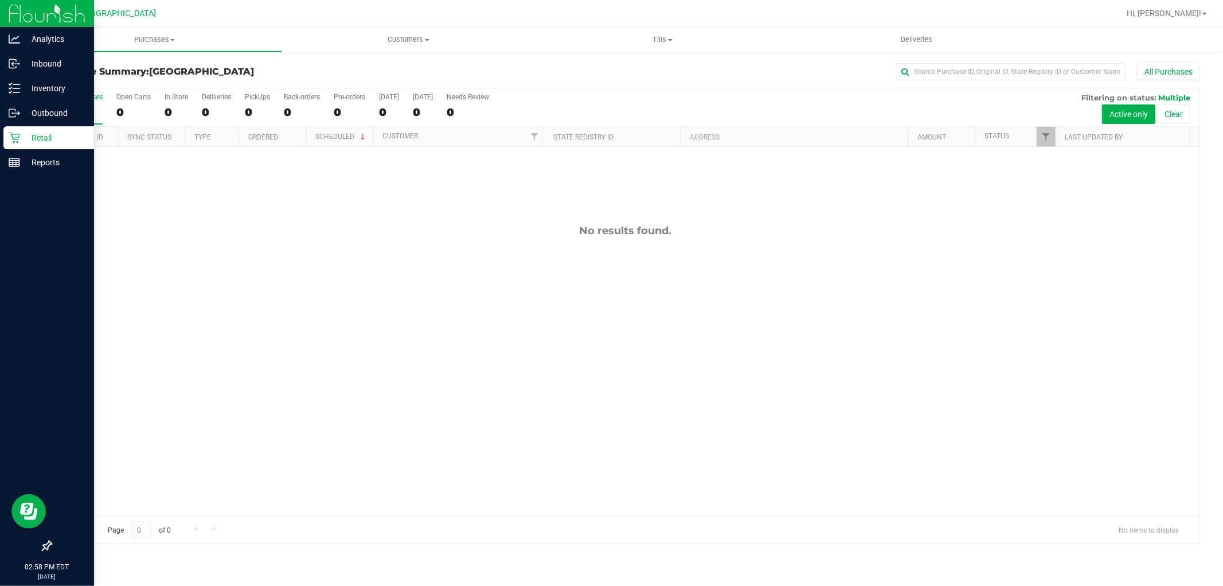
click at [21, 142] on p "Retail" at bounding box center [54, 138] width 69 height 14
click at [25, 159] on p "Reports" at bounding box center [54, 162] width 69 height 14
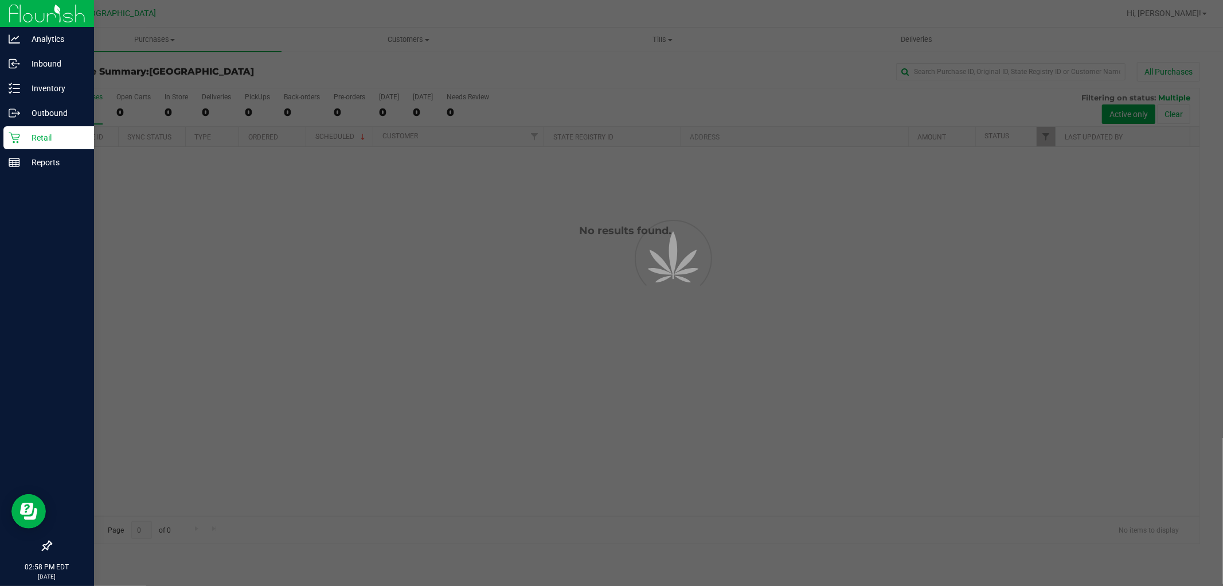
click at [24, 141] on p "Retail" at bounding box center [54, 138] width 69 height 14
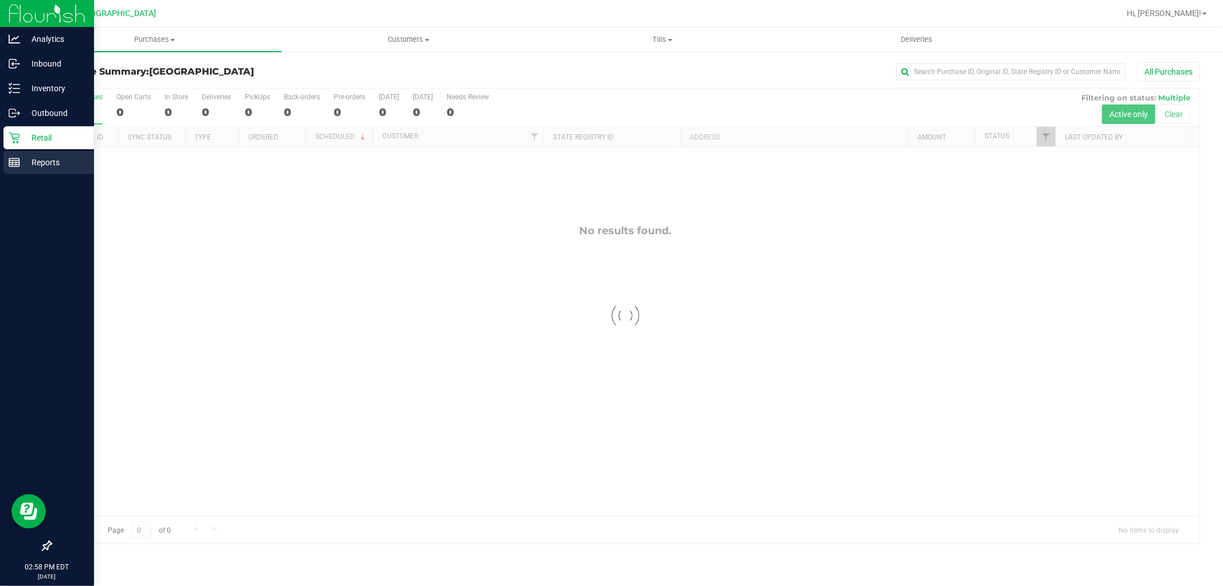
click at [13, 163] on line at bounding box center [13, 164] width 0 height 6
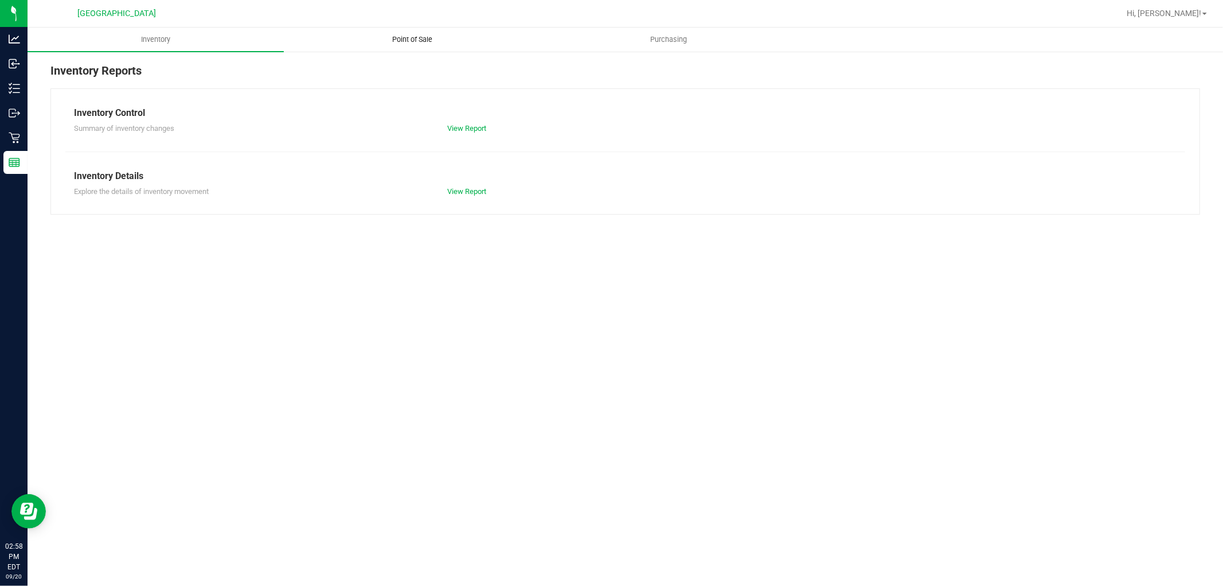
click at [408, 38] on span "Point of Sale" at bounding box center [412, 39] width 71 height 10
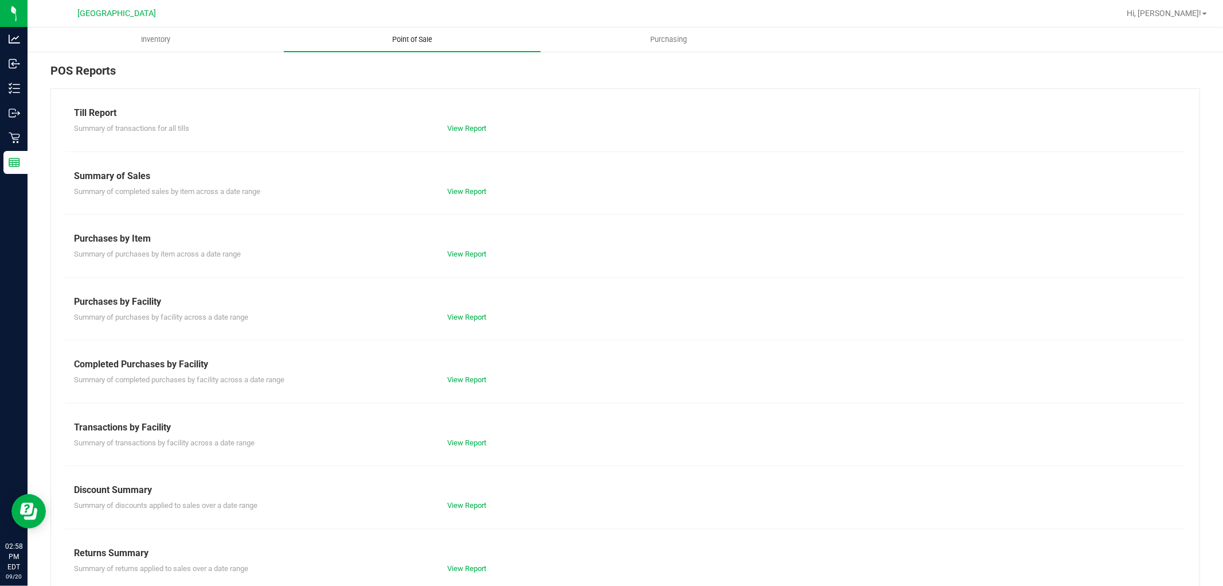
click at [454, 377] on link "View Report" at bounding box center [466, 379] width 39 height 9
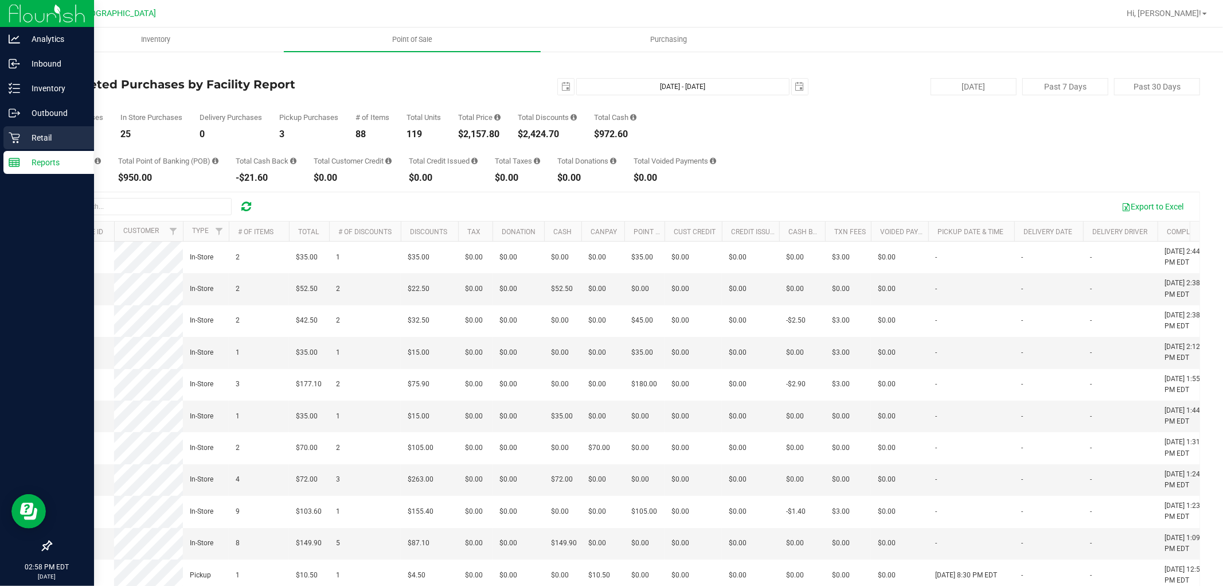
click at [14, 134] on icon at bounding box center [14, 137] width 11 height 11
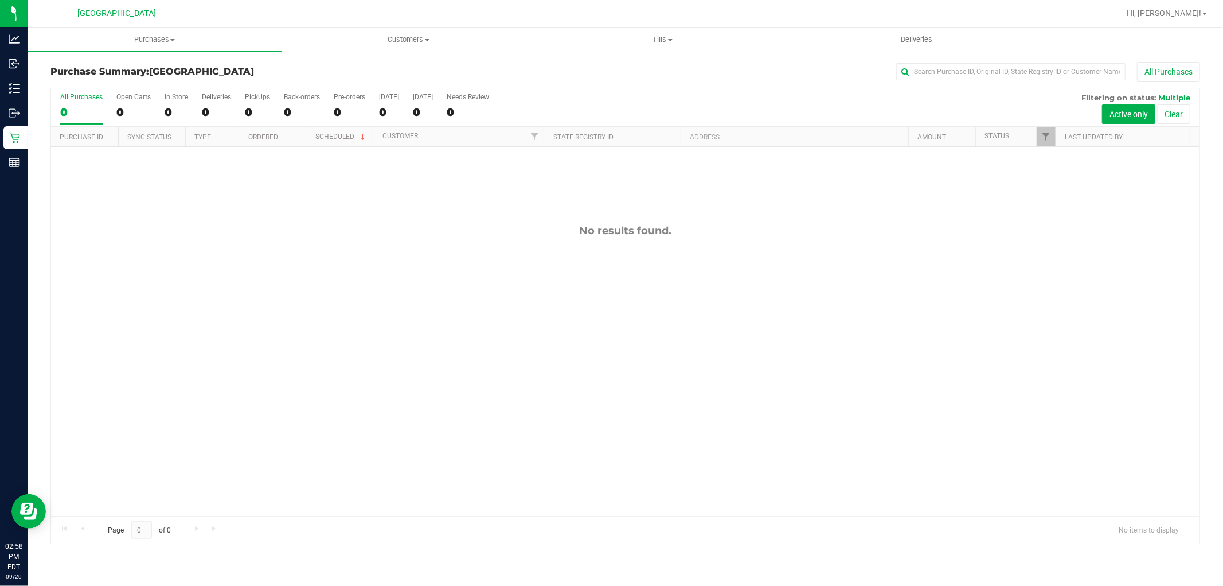
click at [282, 314] on div "No results found." at bounding box center [625, 370] width 1149 height 446
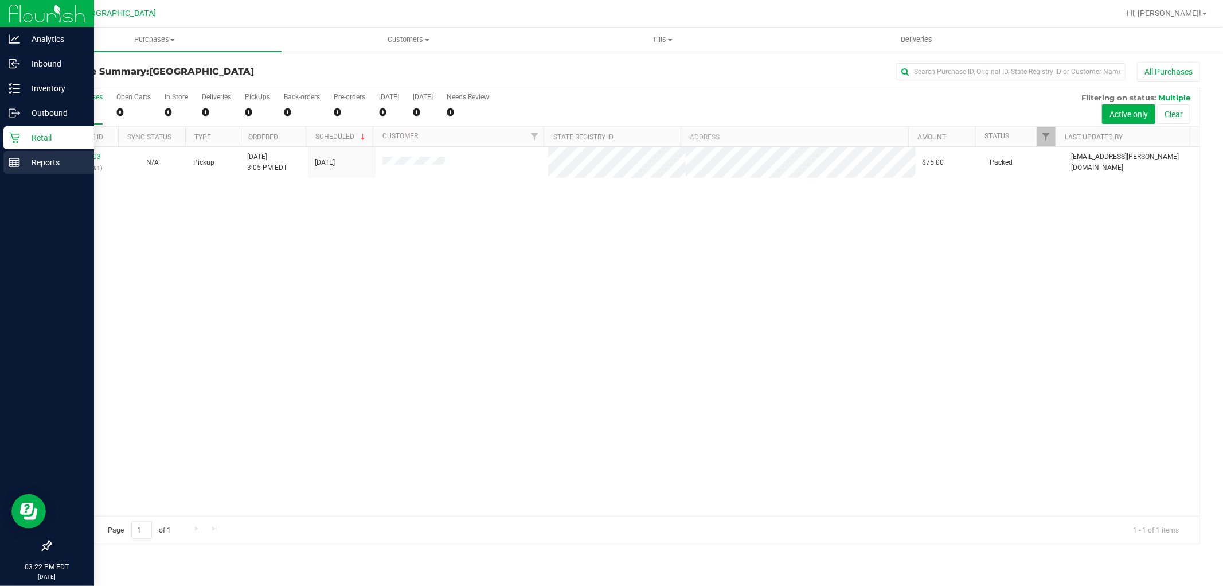
click at [25, 169] on p "Reports" at bounding box center [54, 162] width 69 height 14
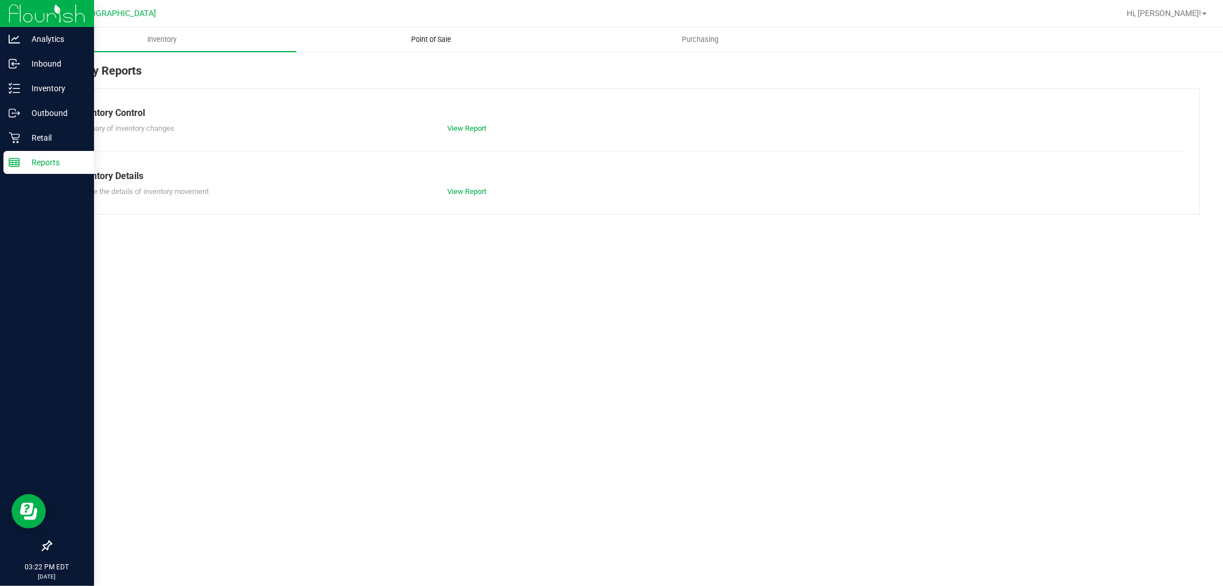
click at [423, 44] on span "Point of Sale" at bounding box center [431, 39] width 71 height 10
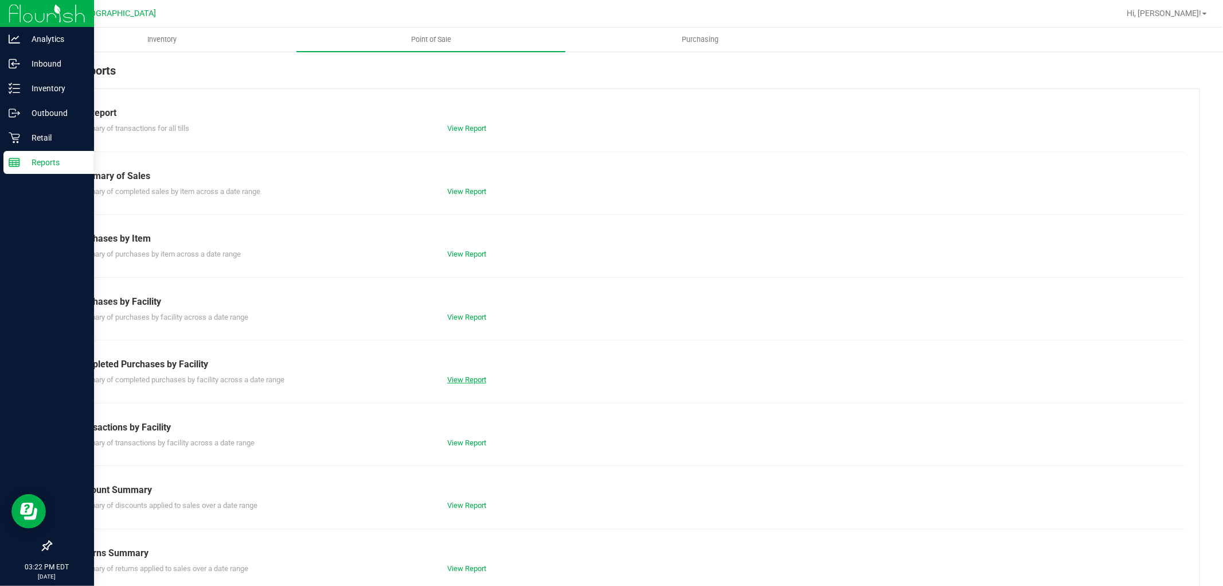
click at [468, 379] on link "View Report" at bounding box center [466, 379] width 39 height 9
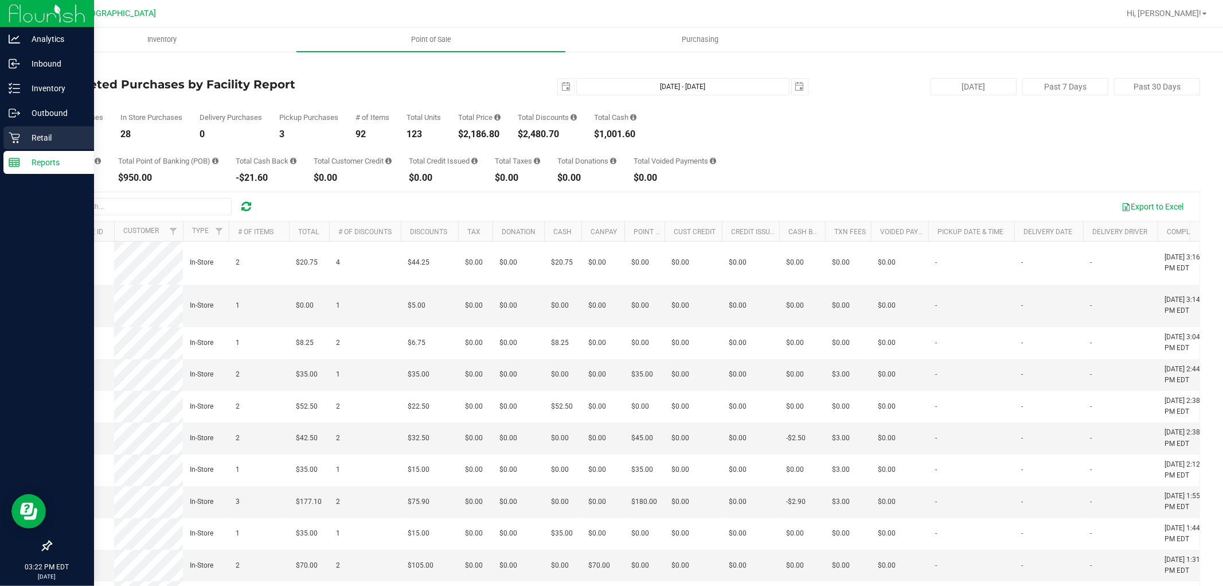
click at [50, 135] on p "Retail" at bounding box center [54, 138] width 69 height 14
